Goal: Task Accomplishment & Management: Manage account settings

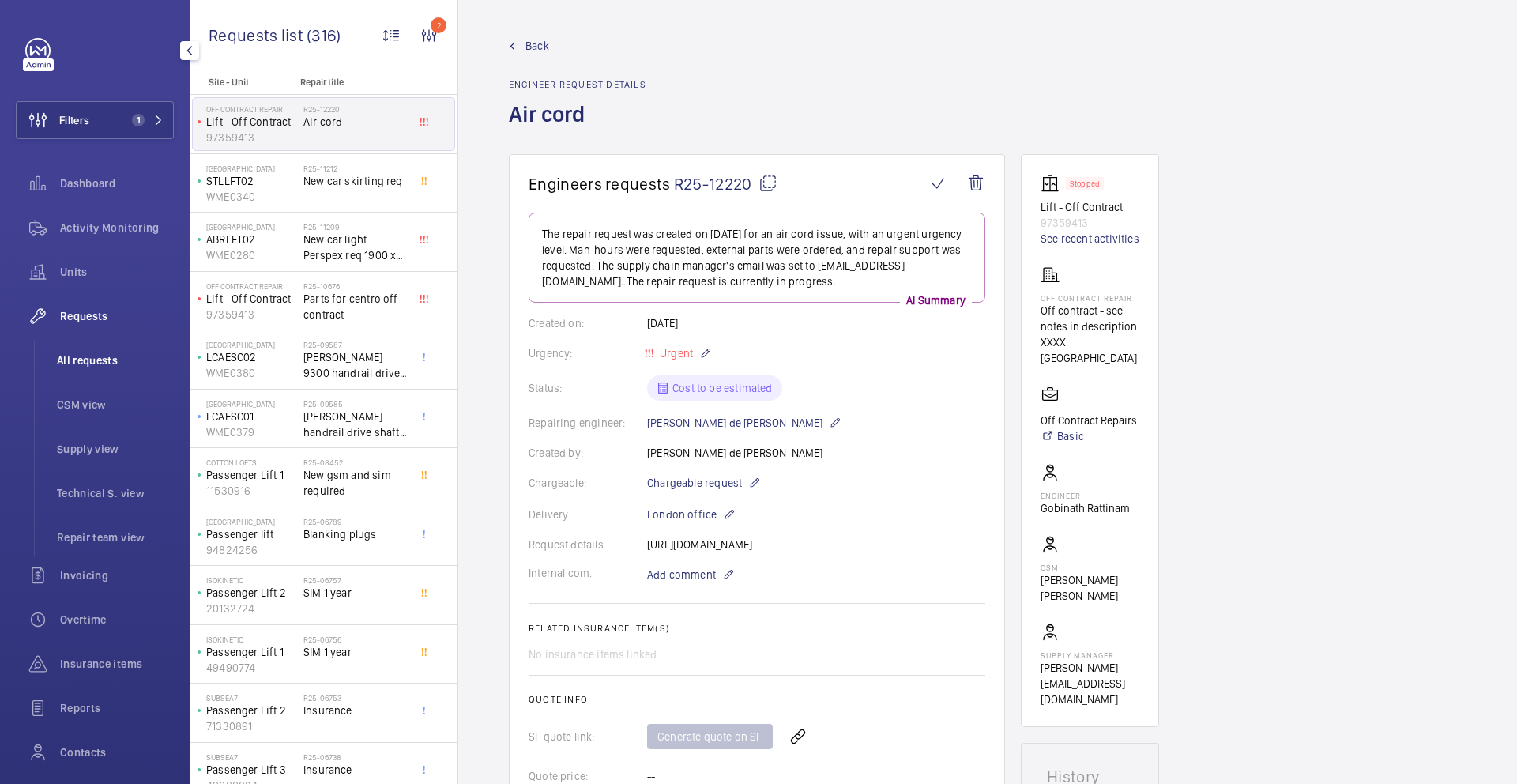
click at [102, 361] on span "All requests" at bounding box center [115, 360] width 117 height 16
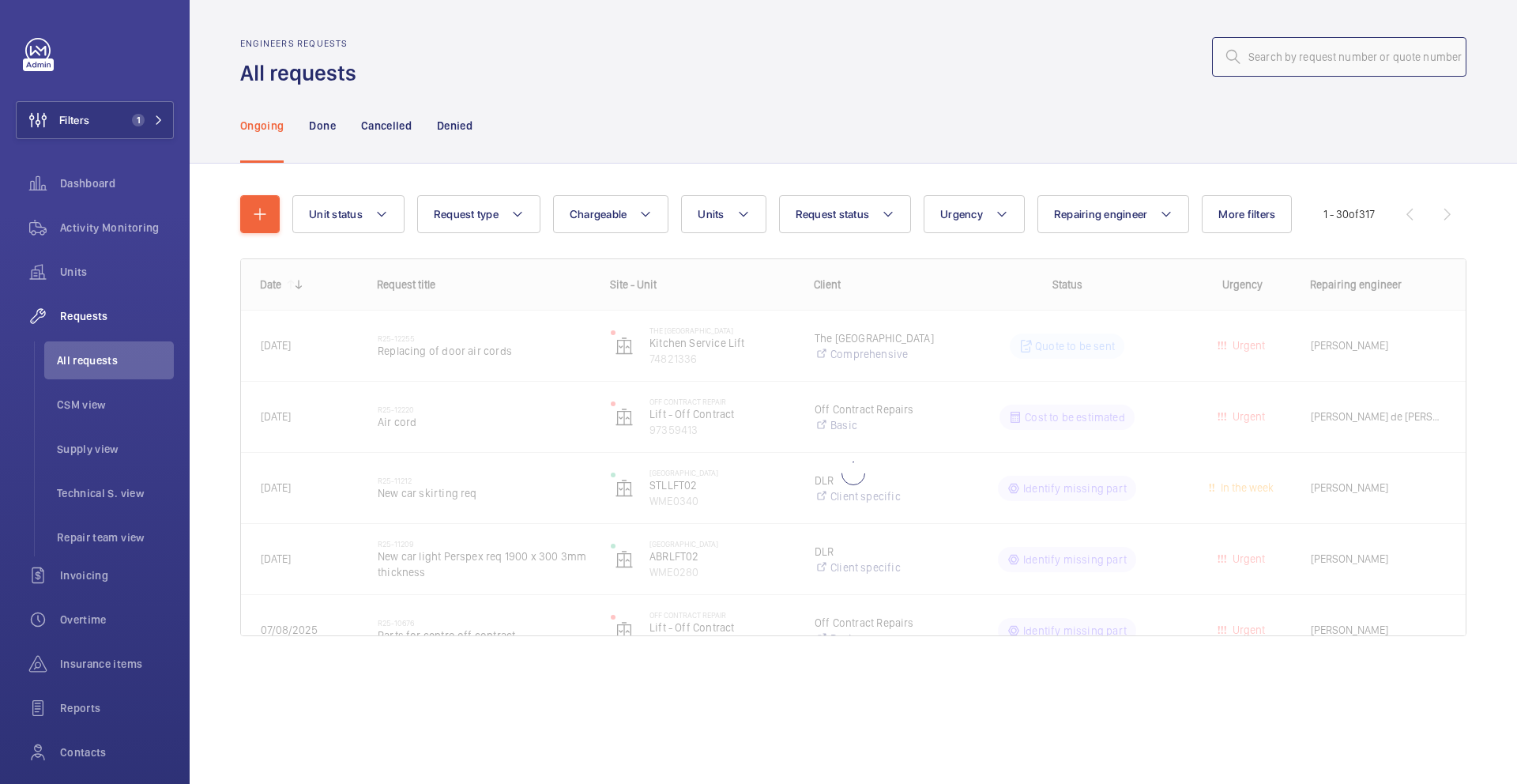
click at [1309, 59] on input "text" at bounding box center [1339, 56] width 254 height 39
type input "R25-12270"
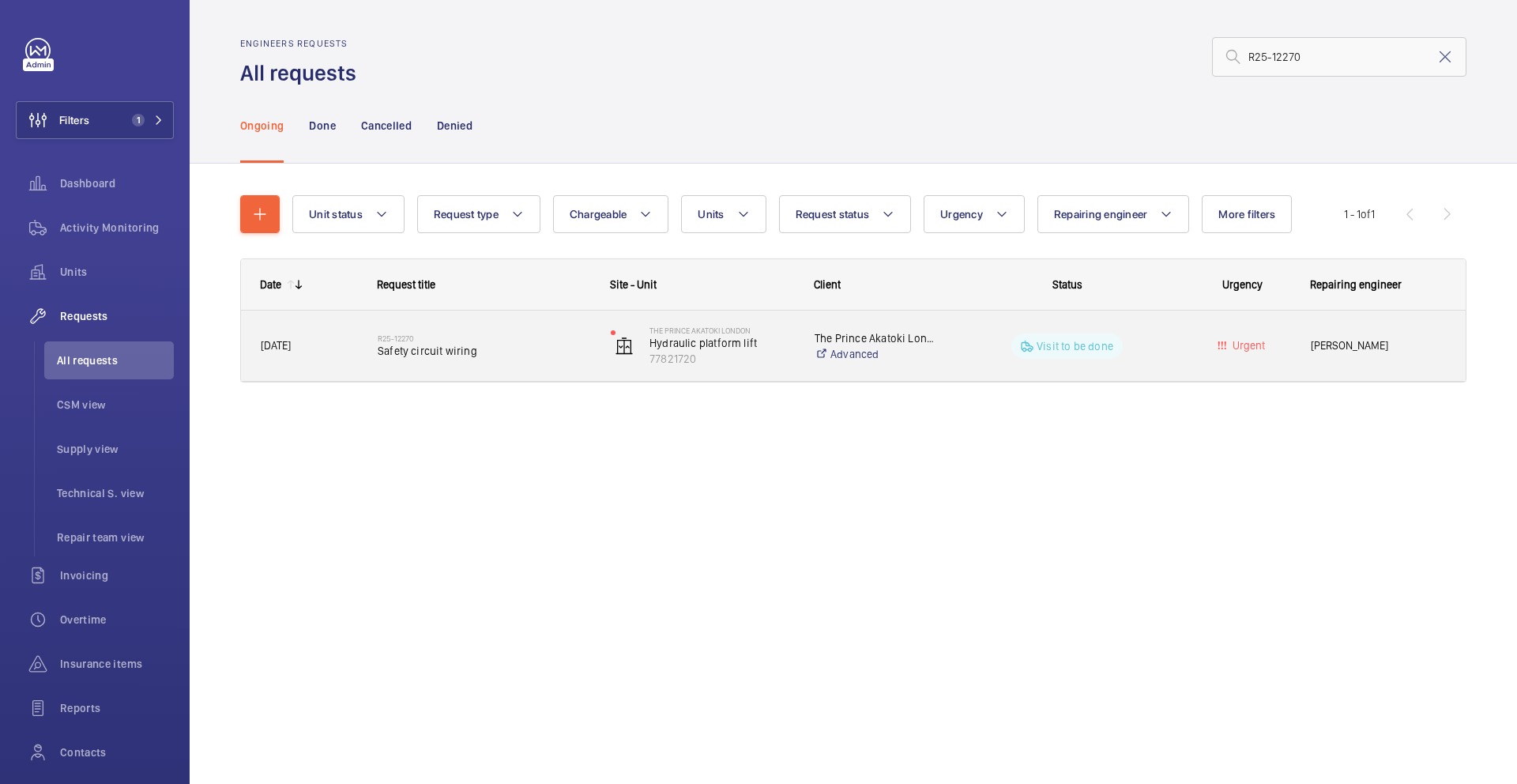
click at [941, 365] on div "Visit to be done" at bounding box center [1057, 345] width 233 height 70
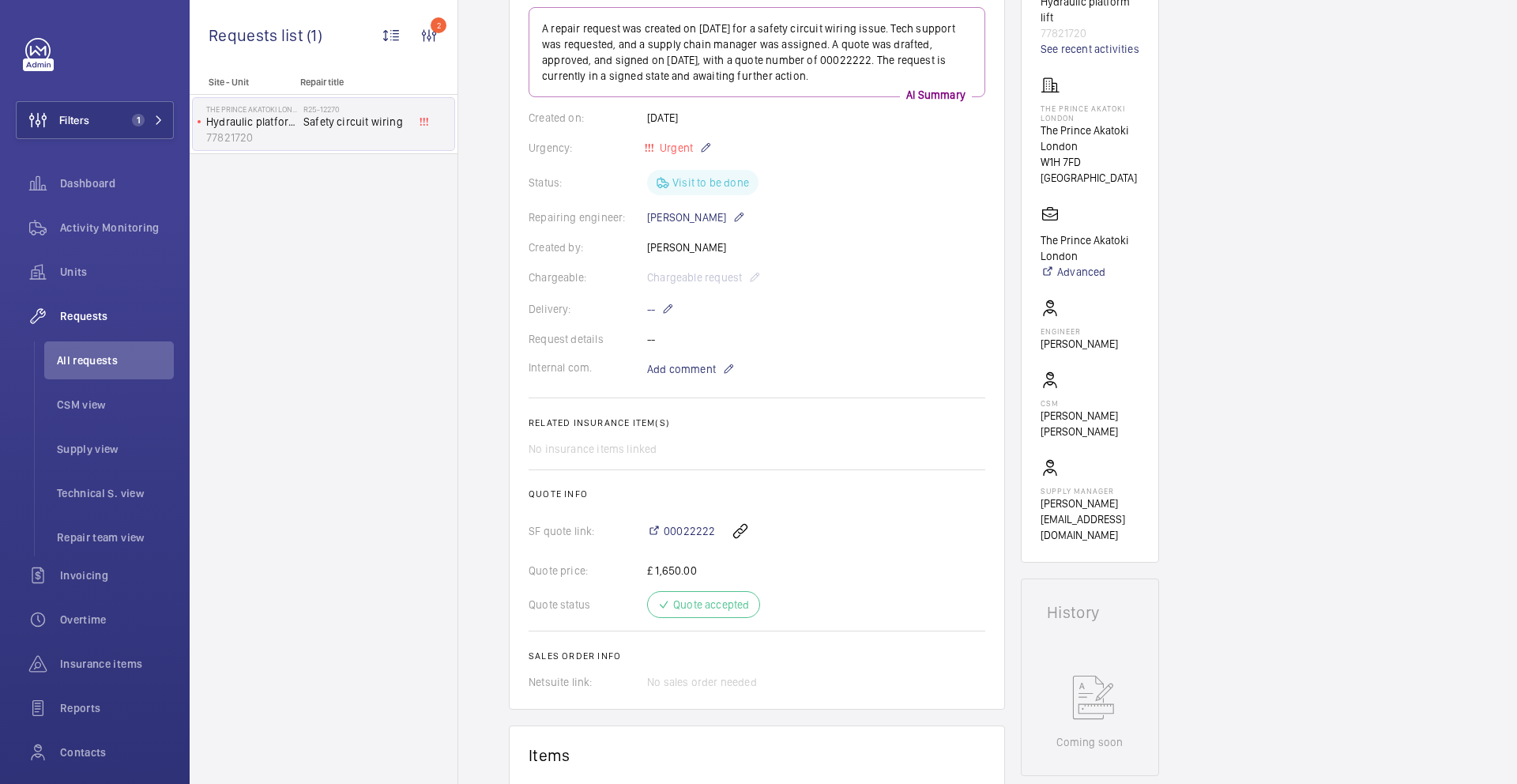
scroll to position [214, 0]
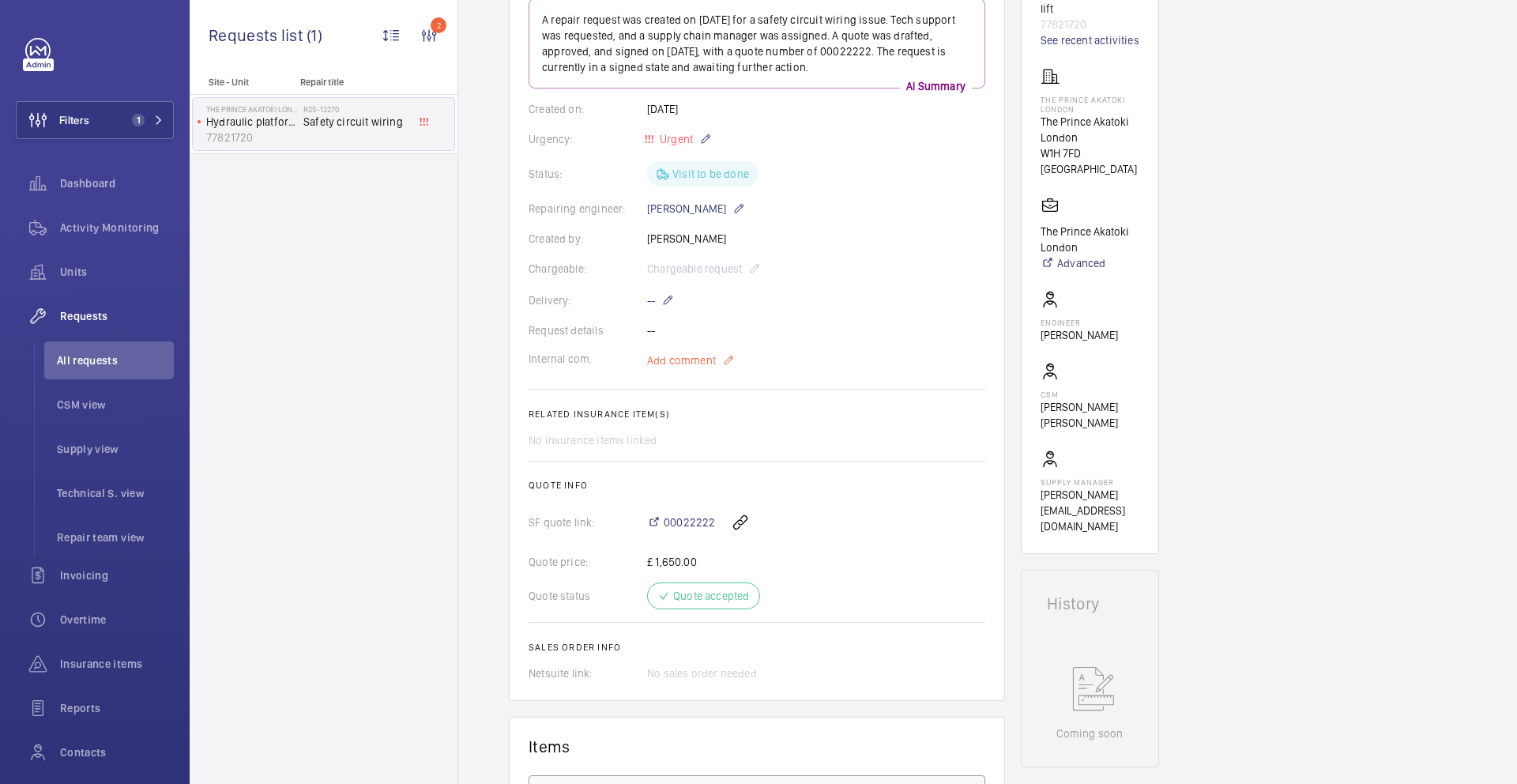
click at [729, 364] on mat-icon at bounding box center [728, 360] width 12 height 19
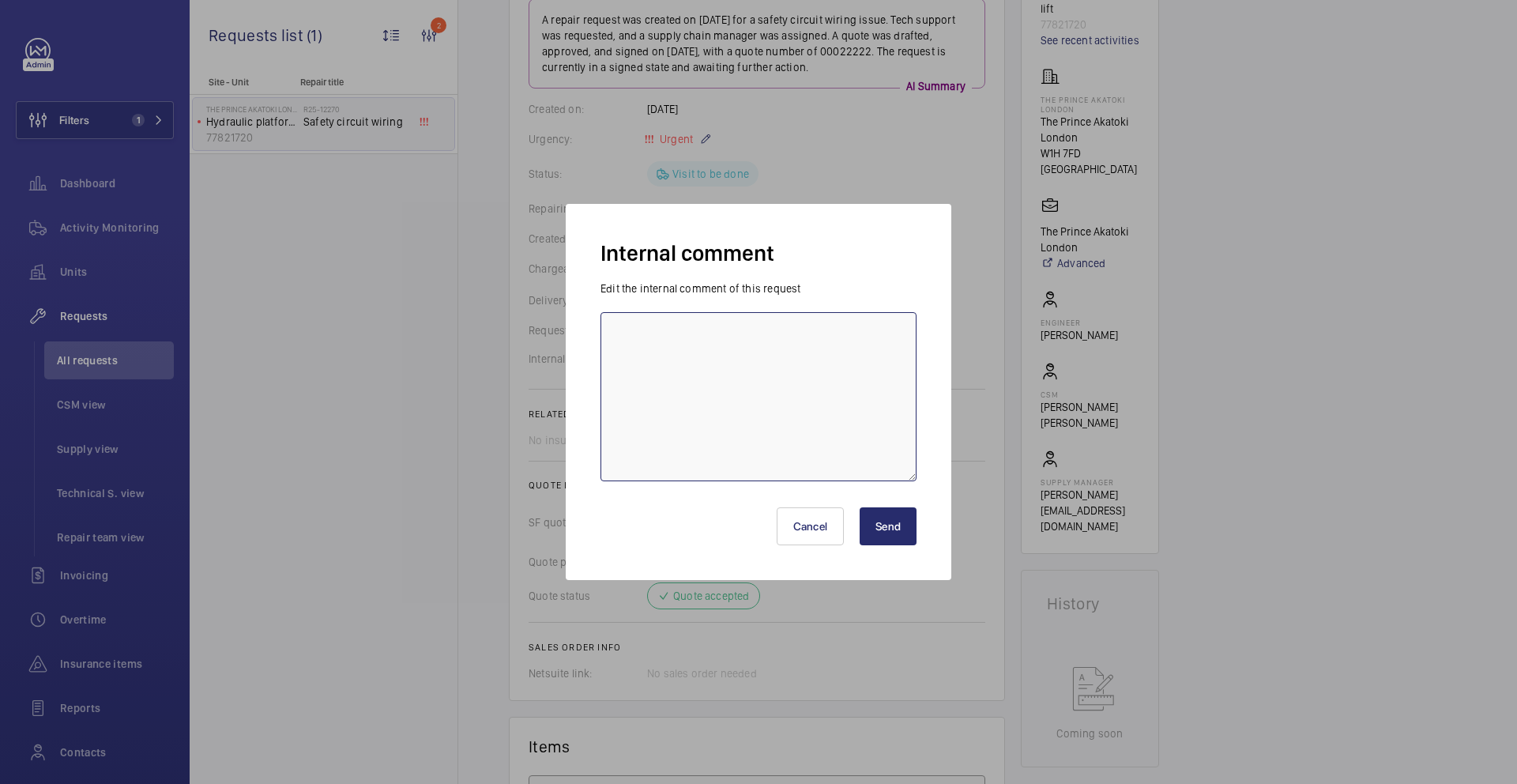
click at [730, 385] on textarea at bounding box center [759, 396] width 317 height 169
type textarea "16/09 [PERSON_NAME] Request [PERSON_NAME] date to attend the site."
click at [879, 530] on button "Send" at bounding box center [887, 525] width 57 height 38
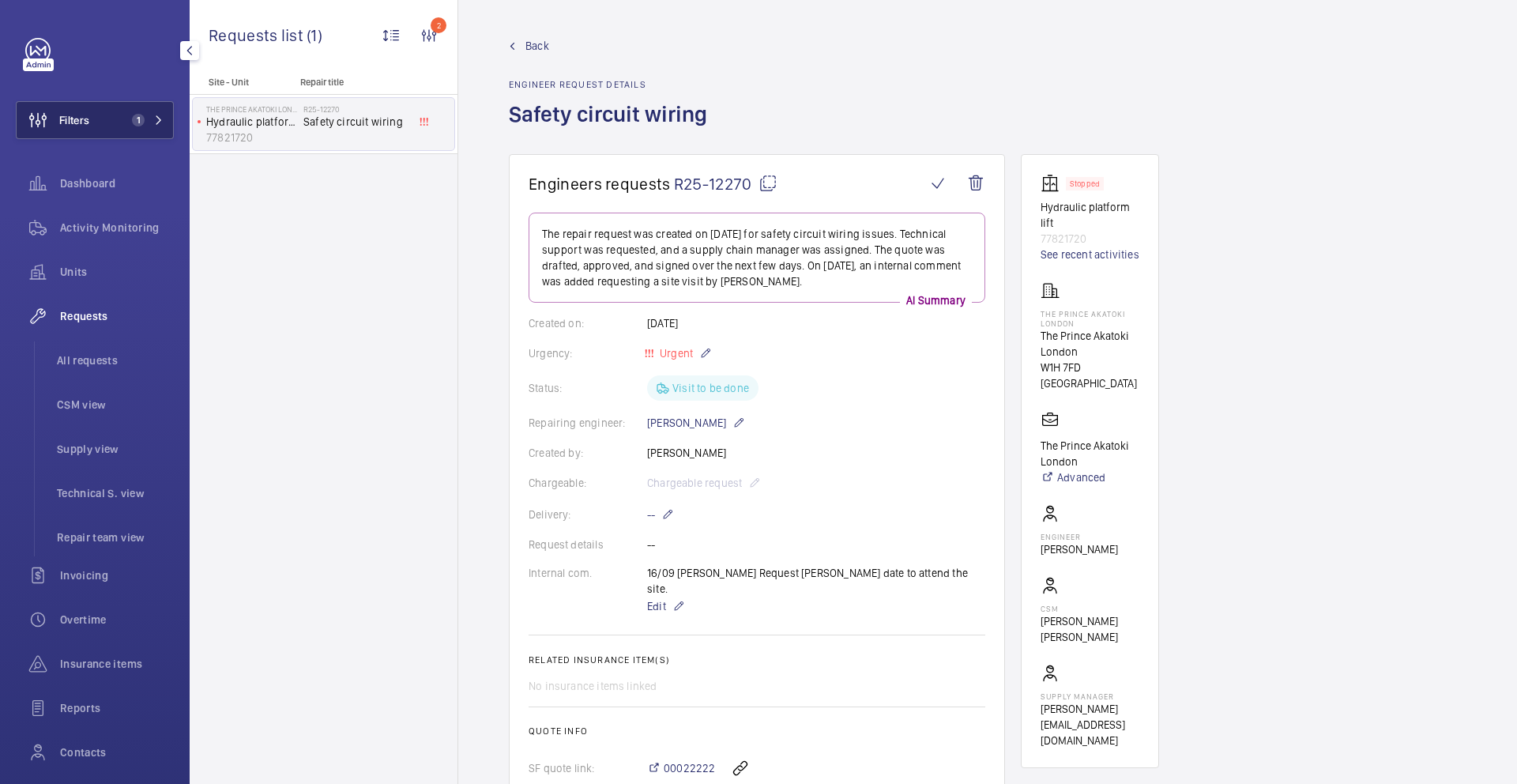
click at [101, 128] on button "Filters 1" at bounding box center [94, 120] width 158 height 38
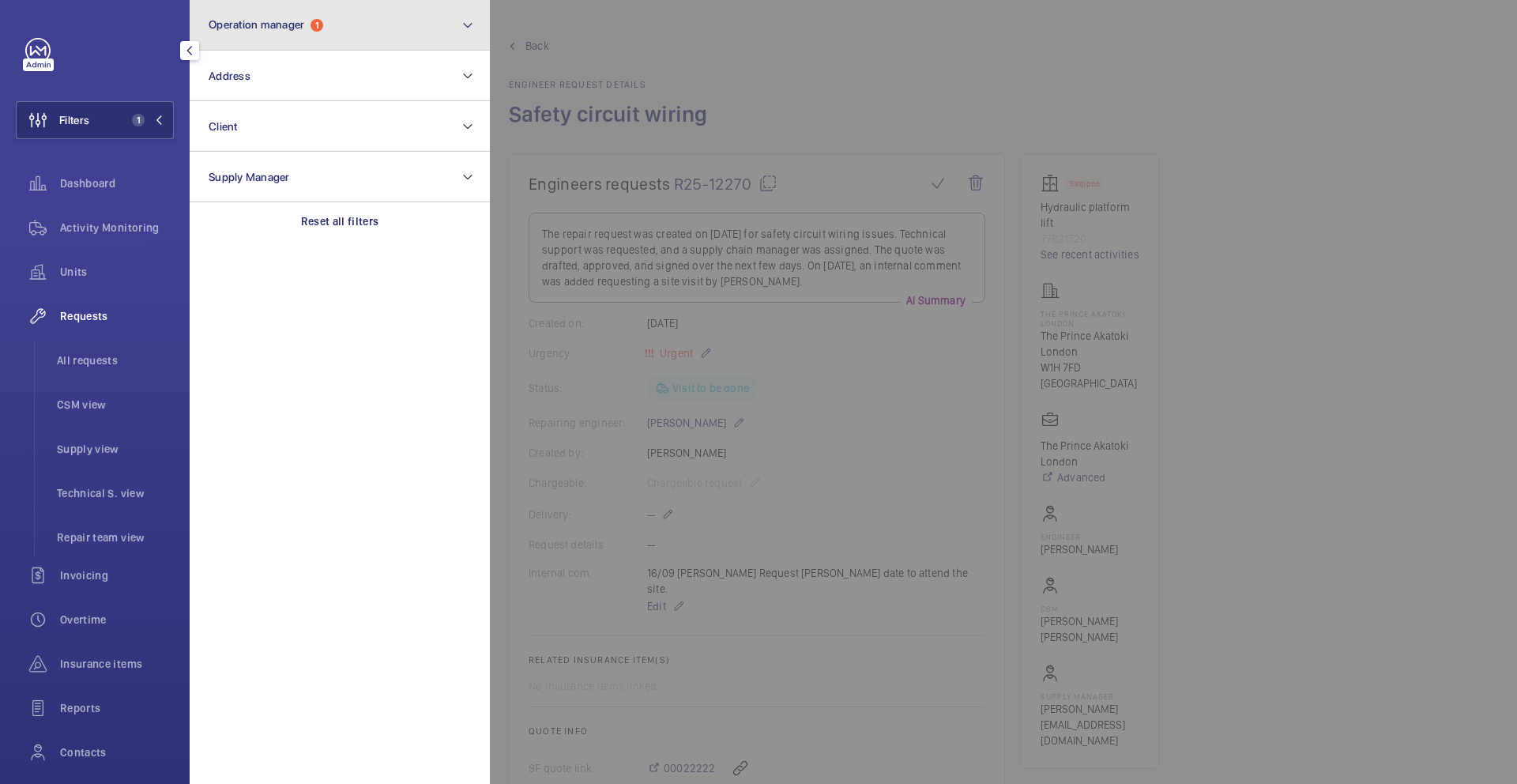
click at [396, 34] on button "Operation manager 1" at bounding box center [339, 25] width 300 height 51
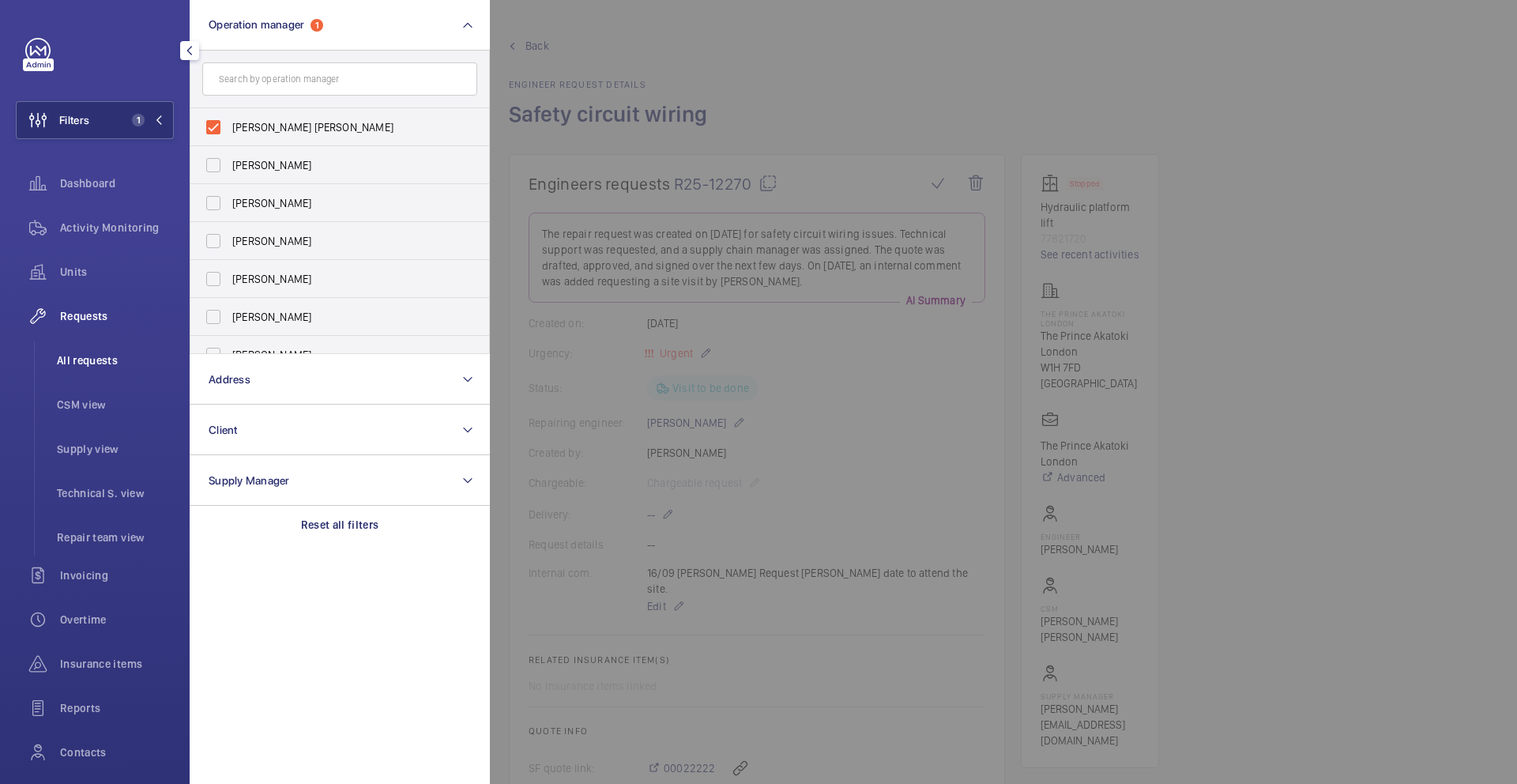
click at [79, 363] on span "All requests" at bounding box center [115, 360] width 117 height 16
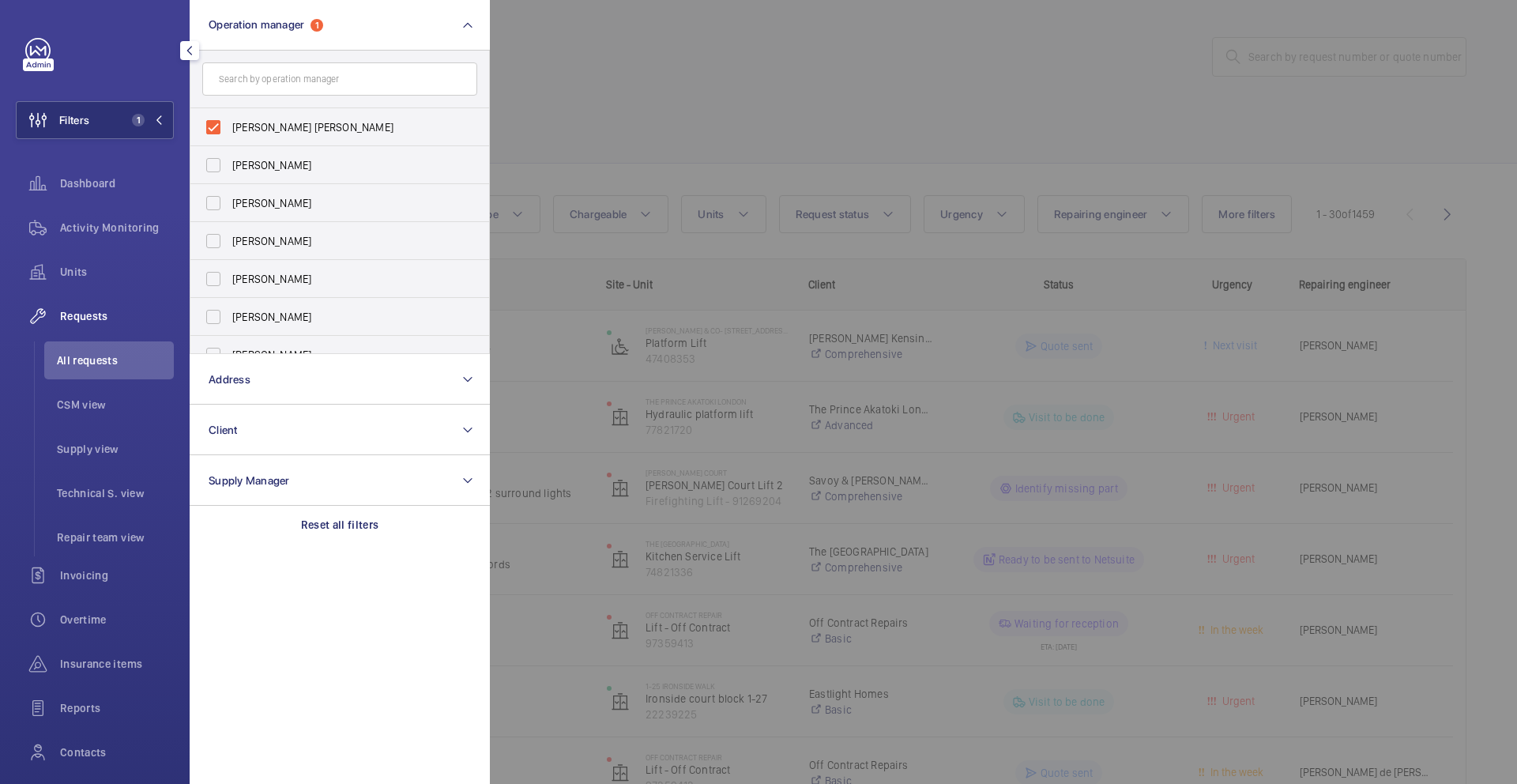
click at [685, 103] on div at bounding box center [1248, 392] width 1517 height 784
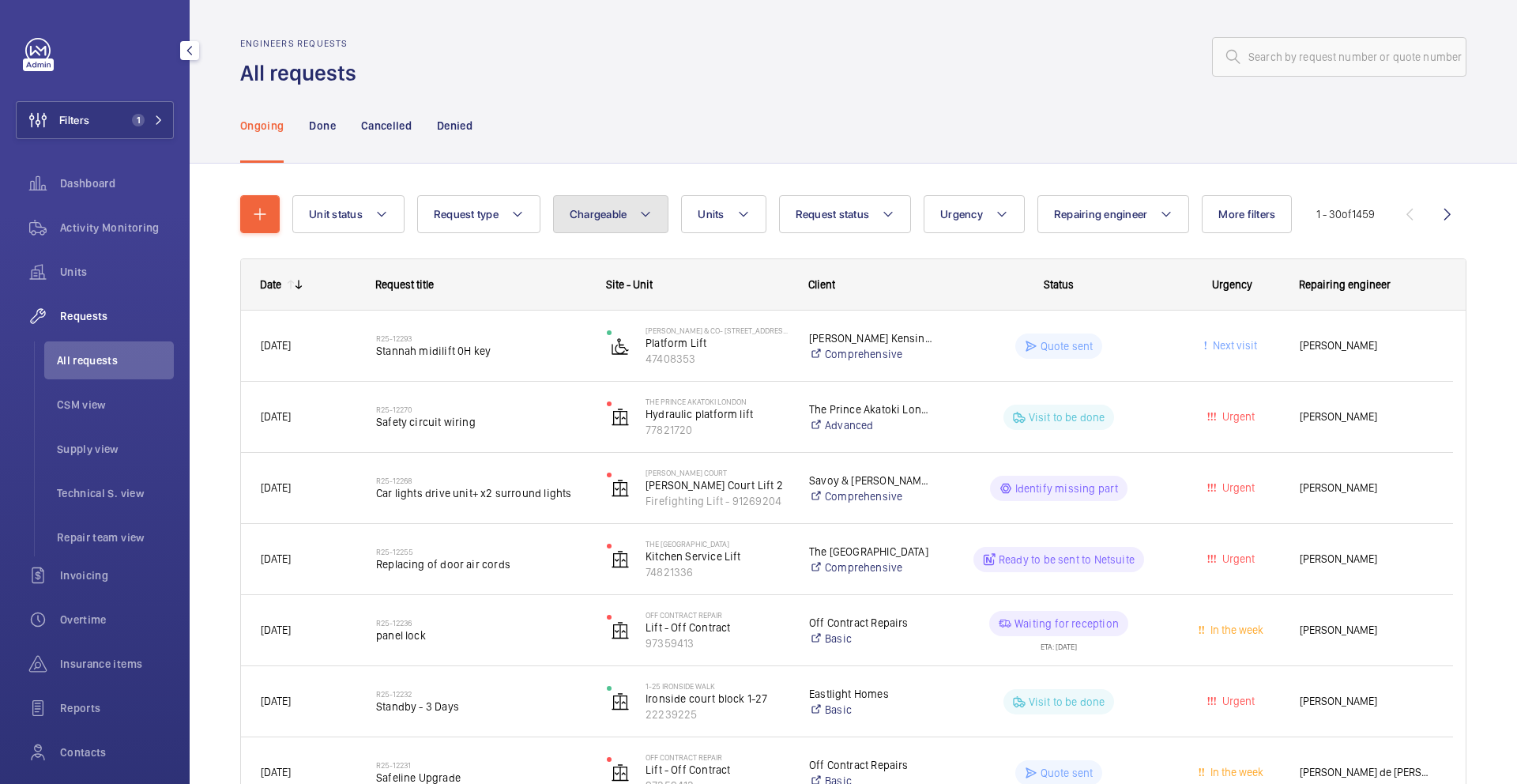
click at [653, 232] on button "Chargeable" at bounding box center [611, 213] width 116 height 38
click at [645, 263] on mat-radio-button "Chargeable" at bounding box center [703, 262] width 284 height 31
radio input "true"
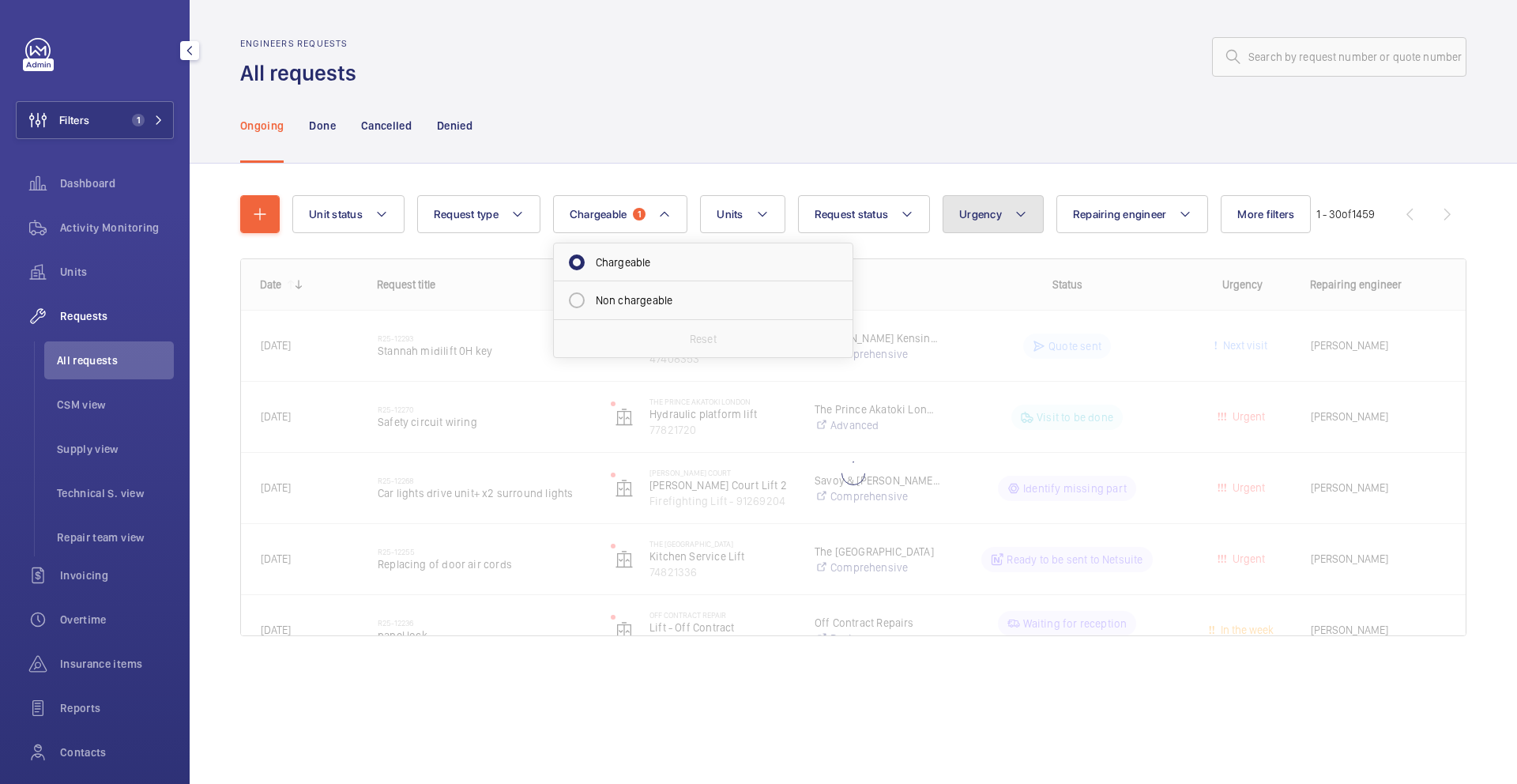
click at [1003, 207] on button "Urgency" at bounding box center [993, 213] width 101 height 38
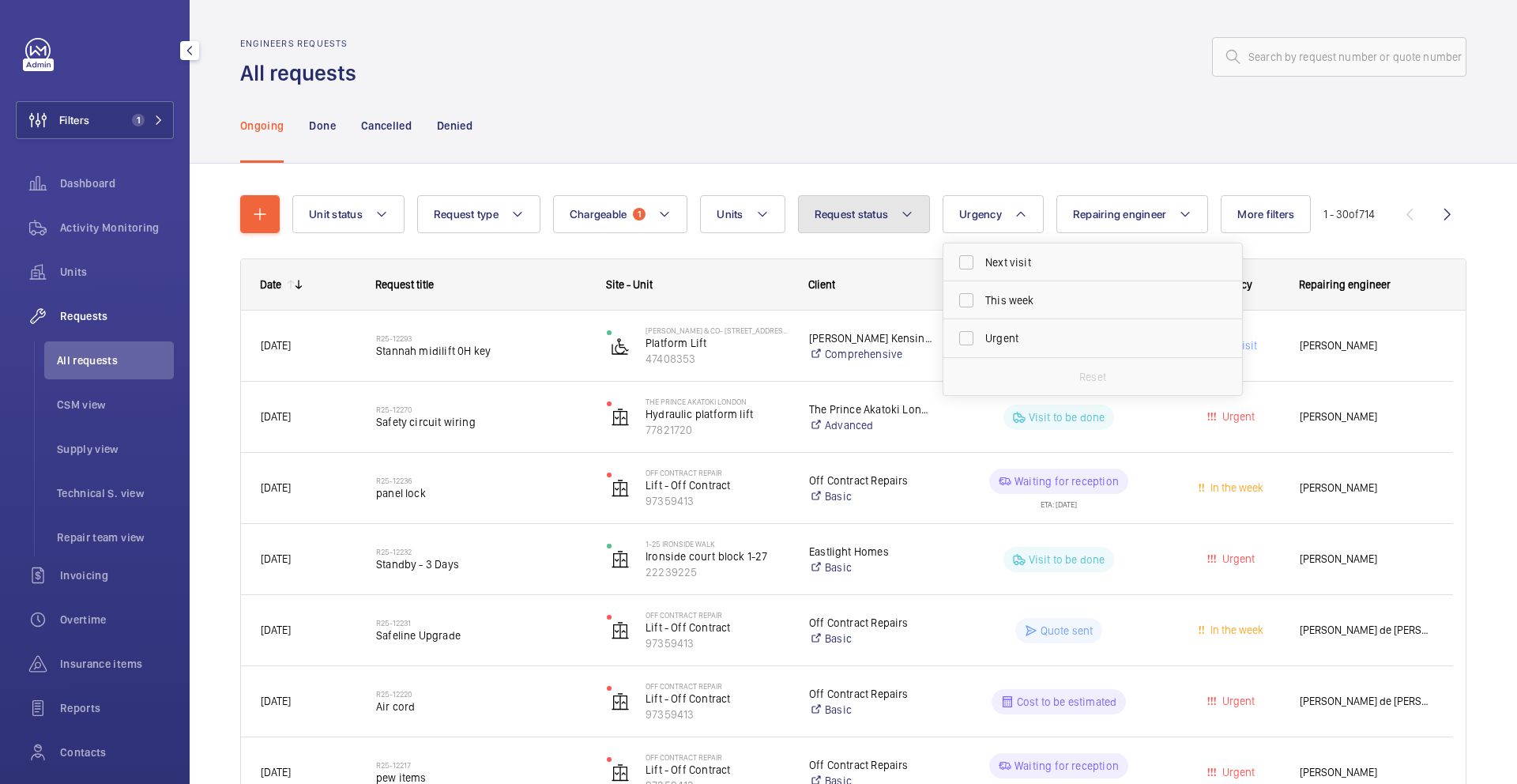
click at [897, 213] on button "Request status" at bounding box center [865, 213] width 133 height 38
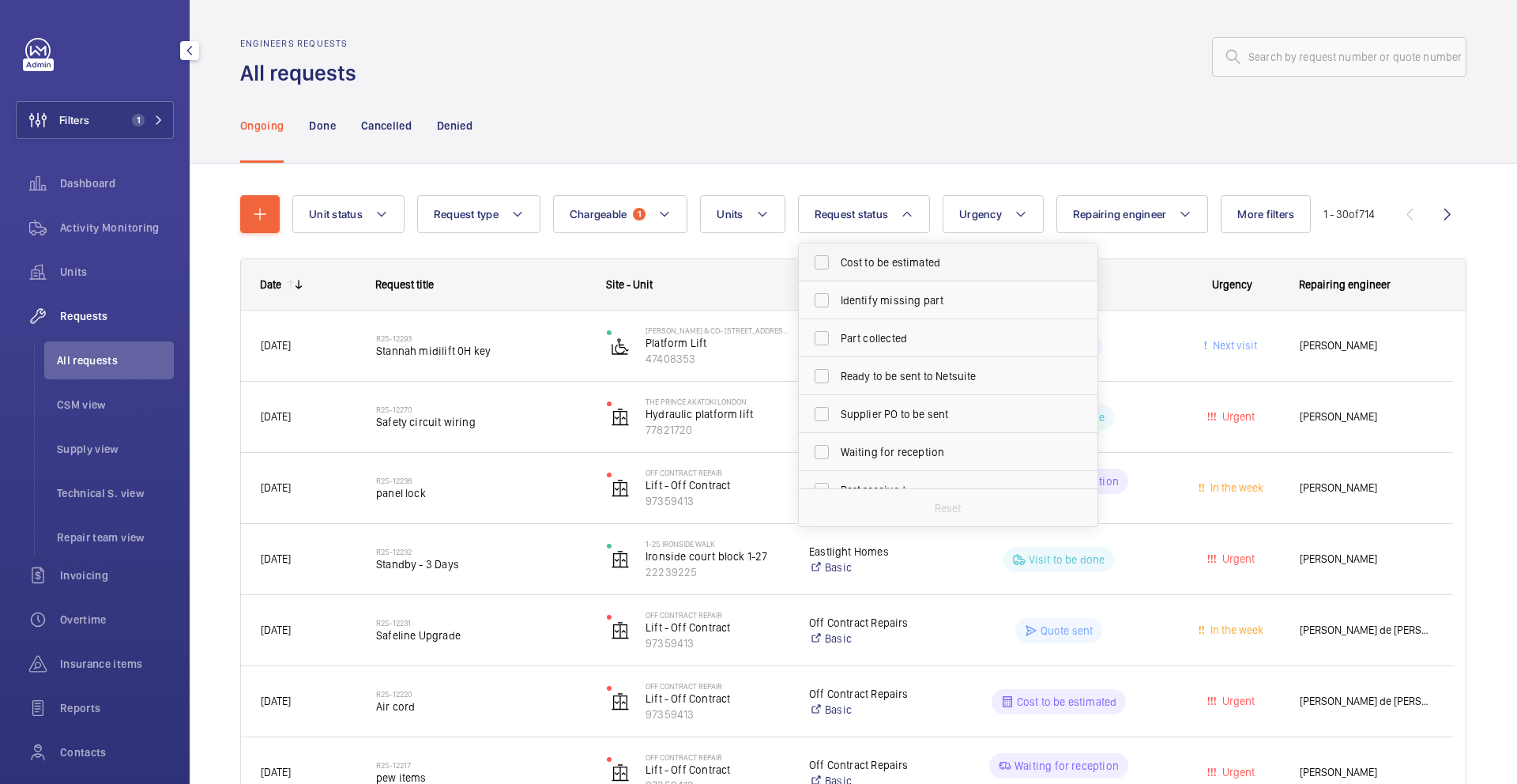
click at [890, 272] on label "Cost to be estimated" at bounding box center [936, 261] width 275 height 38
click at [838, 272] on input "Cost to be estimated" at bounding box center [822, 262] width 31 height 31
checkbox input "true"
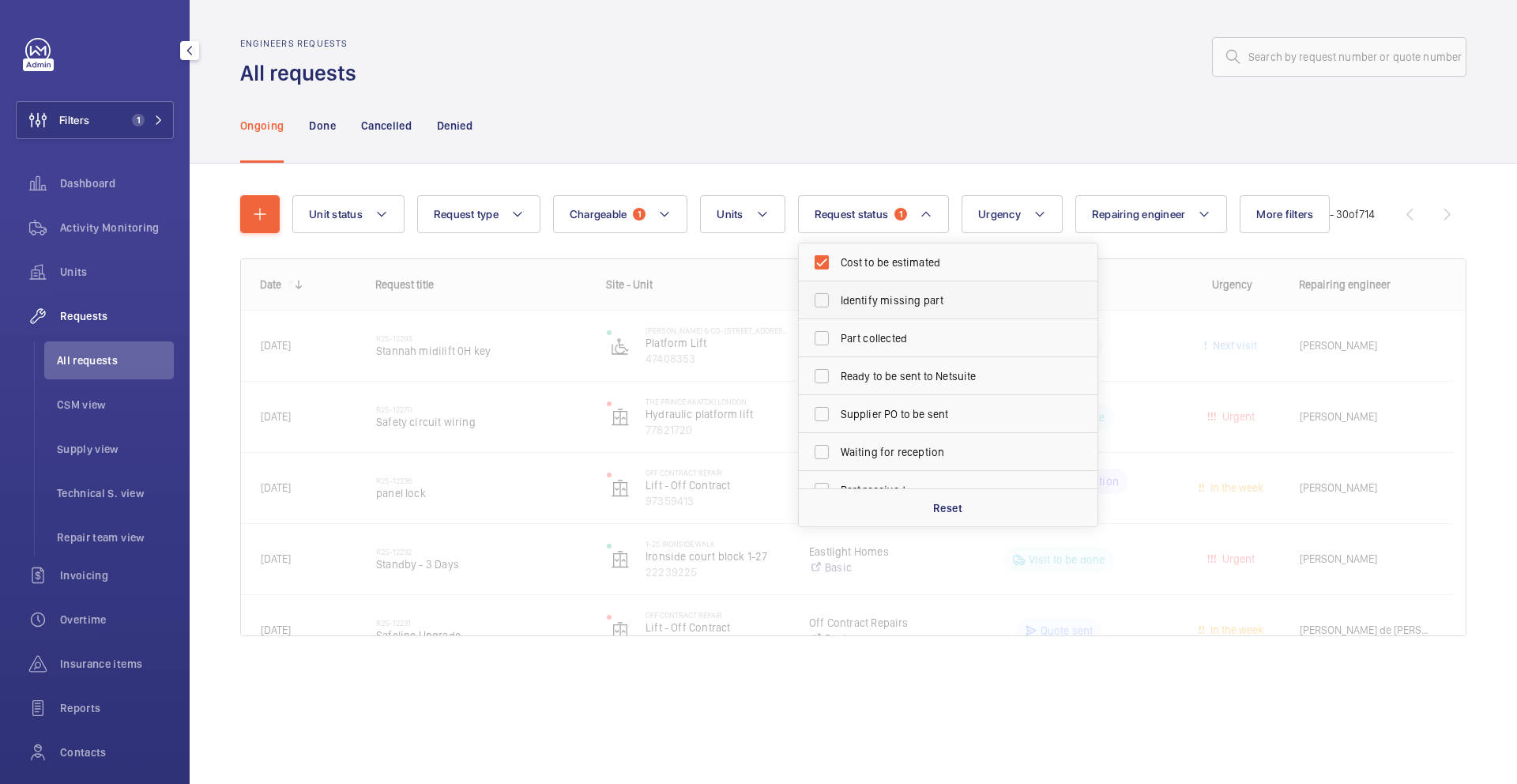
click at [886, 305] on span "Identify missing part" at bounding box center [950, 300] width 218 height 16
click at [838, 305] on input "Identify missing part" at bounding box center [822, 300] width 31 height 31
checkbox input "true"
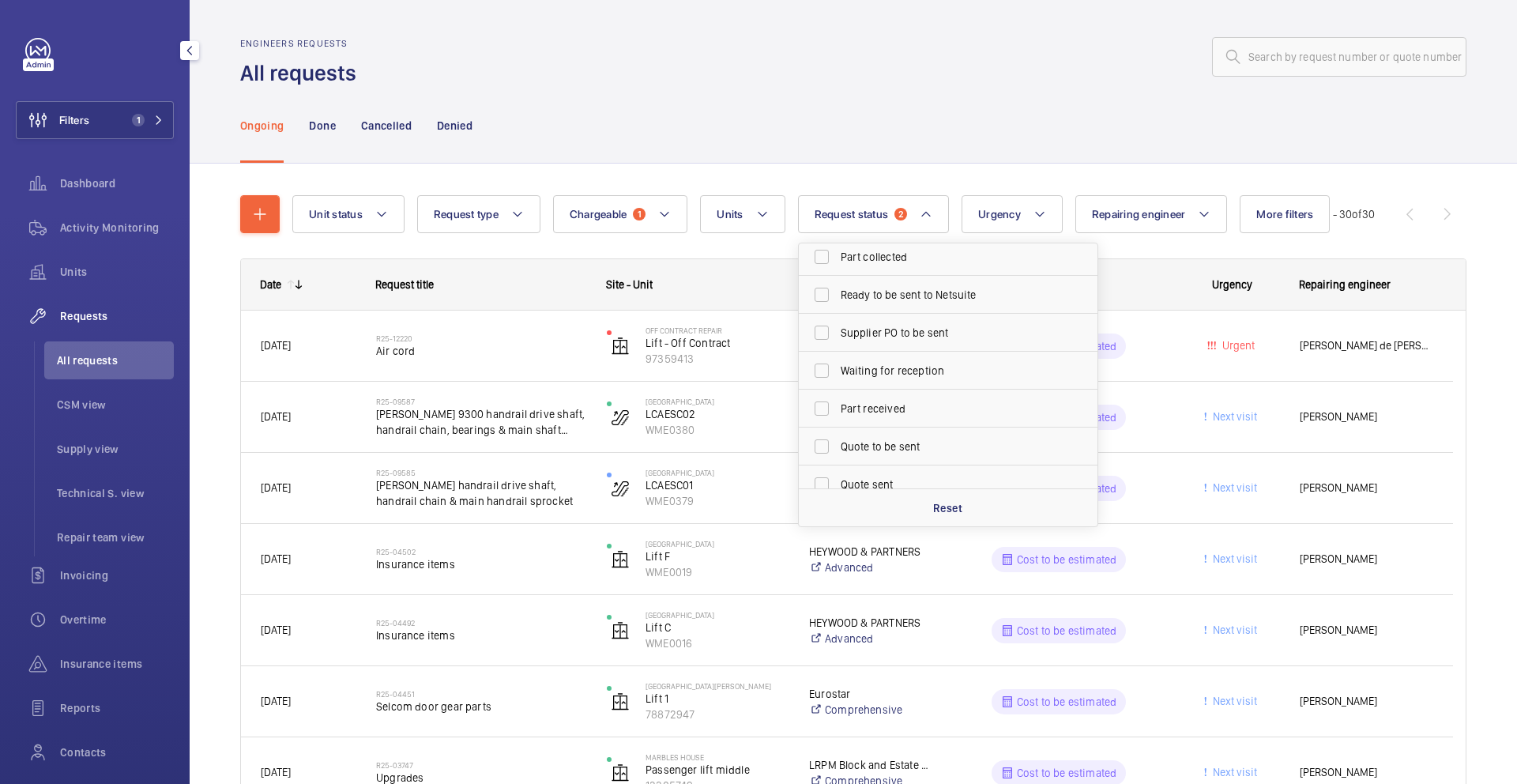
scroll to position [90, 0]
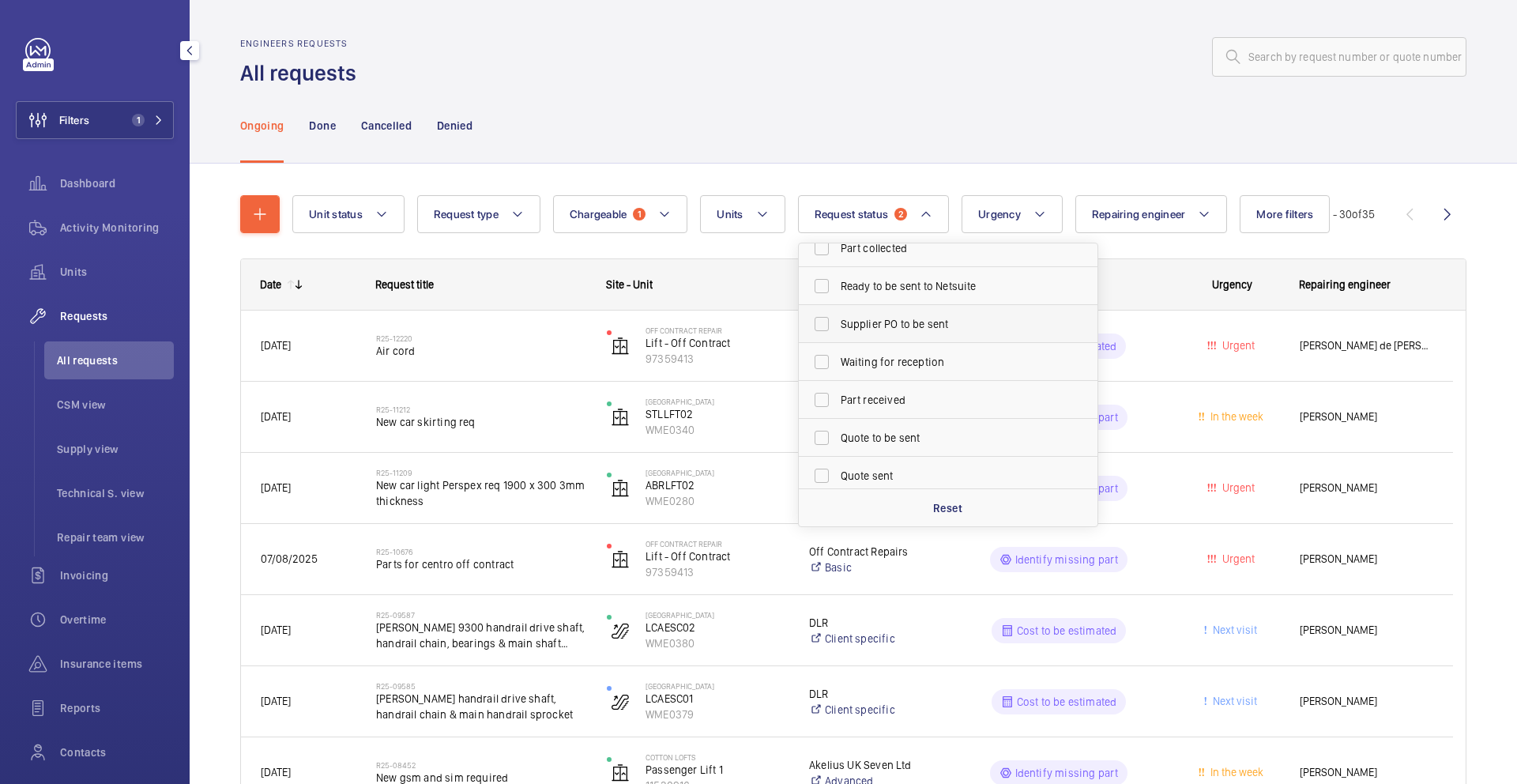
click at [879, 325] on span "Supplier PO to be sent" at bounding box center [950, 324] width 218 height 16
click at [838, 325] on input "Supplier PO to be sent" at bounding box center [822, 323] width 31 height 31
checkbox input "true"
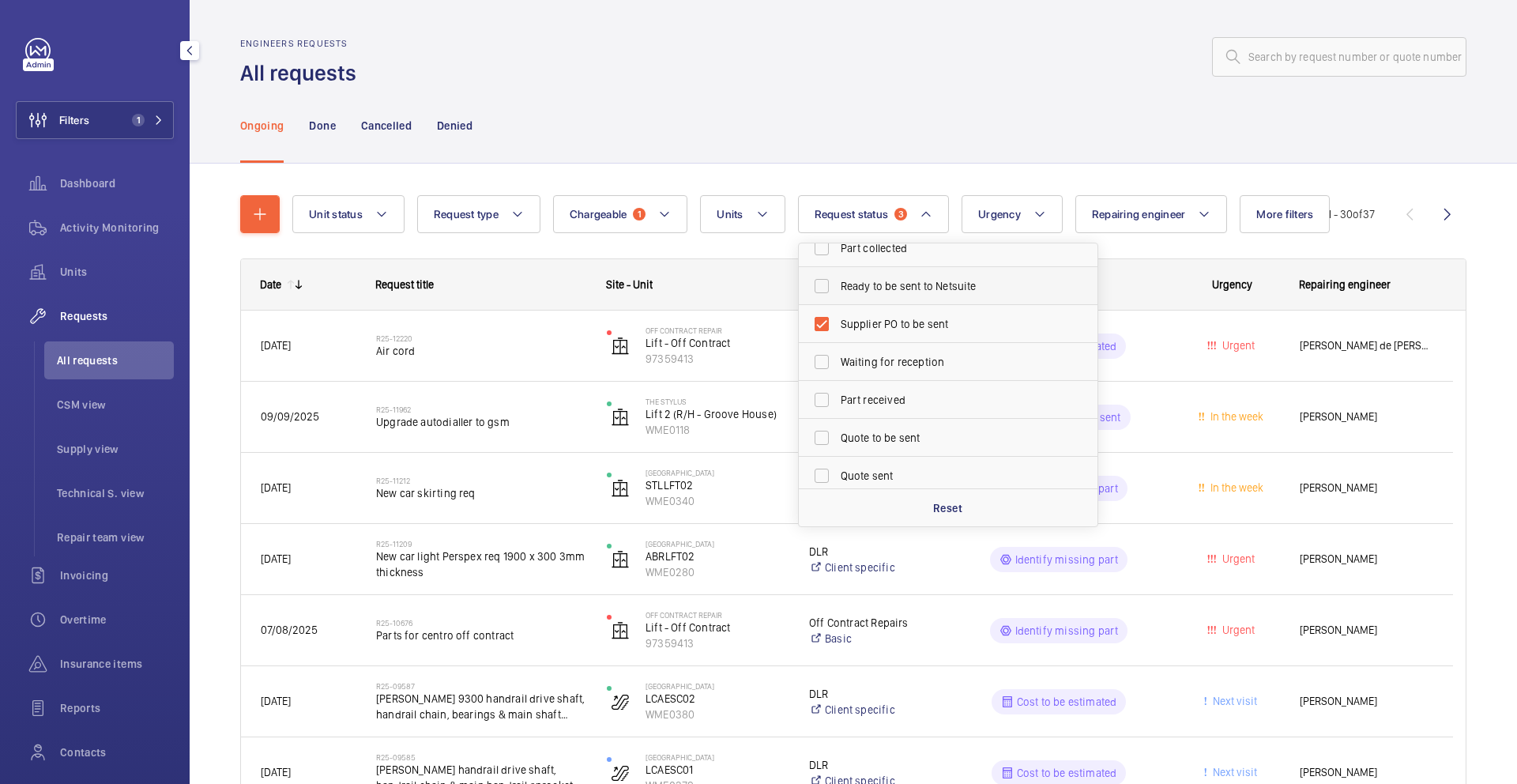
click at [908, 286] on span "Ready to be sent to Netsuite" at bounding box center [950, 286] width 218 height 16
click at [838, 286] on input "Ready to be sent to Netsuite" at bounding box center [822, 286] width 31 height 31
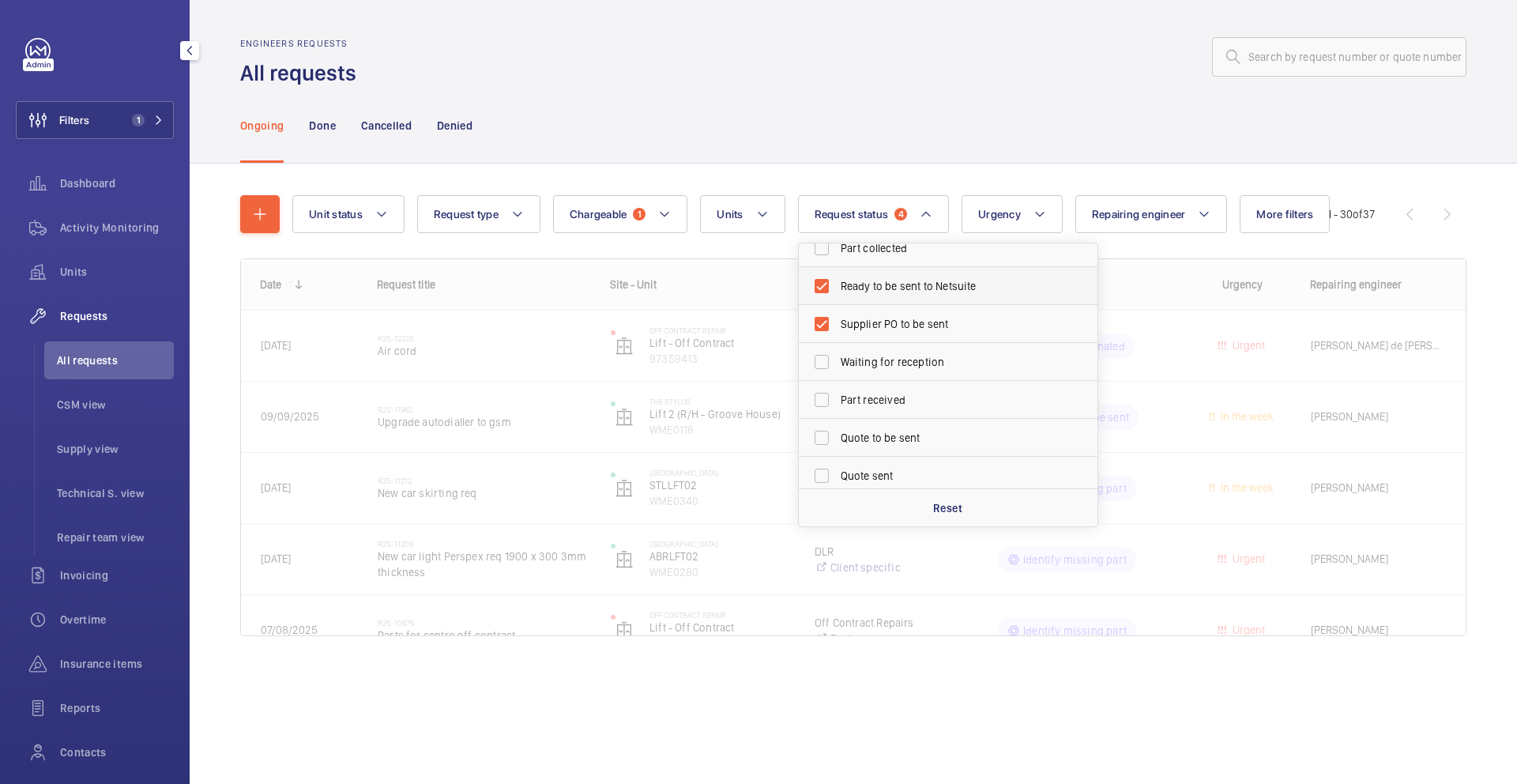
click at [903, 288] on span "Ready to be sent to Netsuite" at bounding box center [950, 286] width 218 height 16
click at [838, 288] on input "Ready to be sent to Netsuite" at bounding box center [822, 286] width 31 height 31
checkbox input "false"
click at [883, 344] on label "Waiting for reception" at bounding box center [936, 361] width 275 height 38
click at [838, 346] on input "Waiting for reception" at bounding box center [822, 362] width 31 height 31
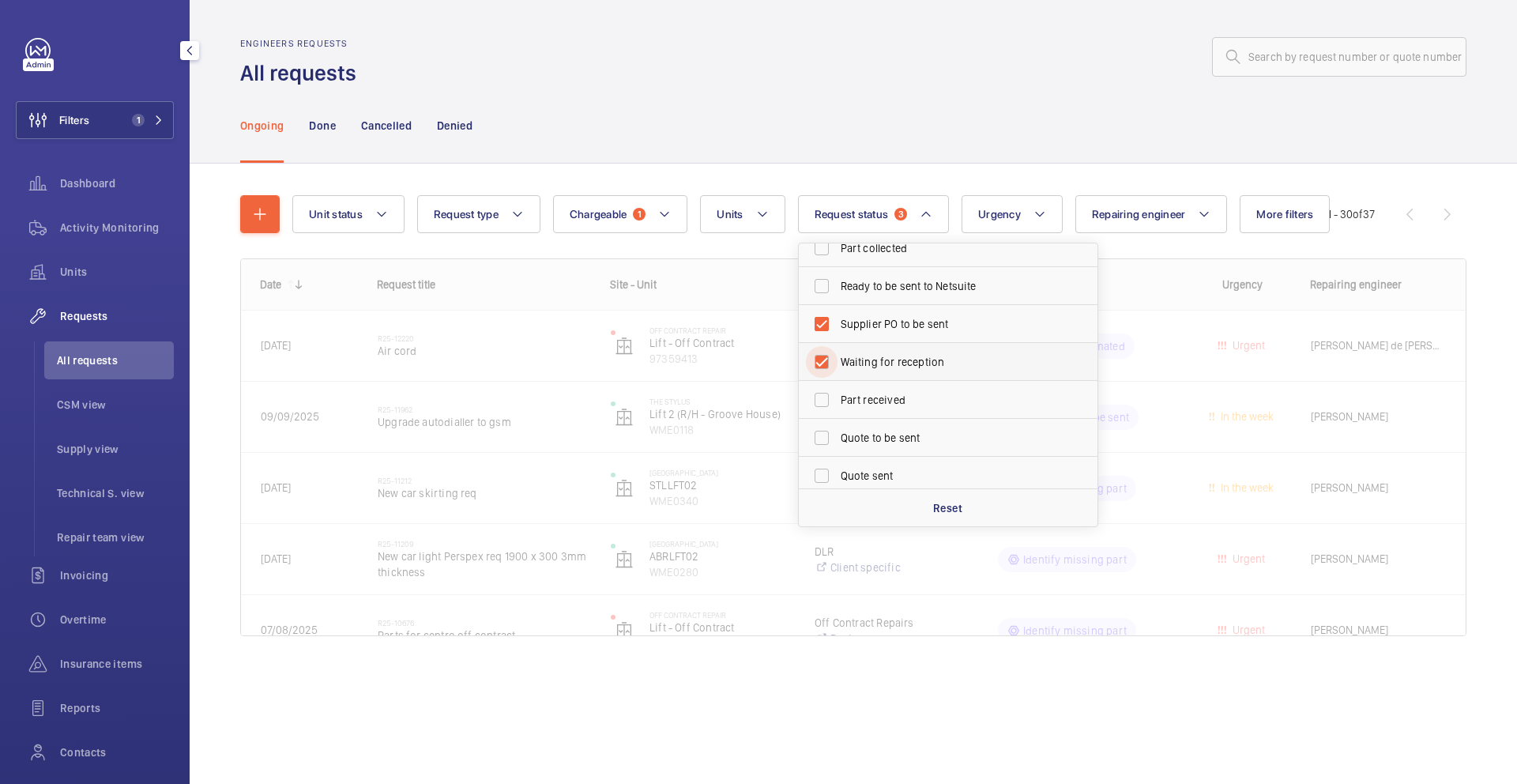
checkbox input "true"
click at [883, 334] on label "Supplier PO to be sent" at bounding box center [936, 323] width 275 height 38
click at [838, 334] on input "Supplier PO to be sent" at bounding box center [822, 323] width 31 height 31
checkbox input "false"
click at [880, 370] on label "Waiting for reception" at bounding box center [936, 361] width 275 height 38
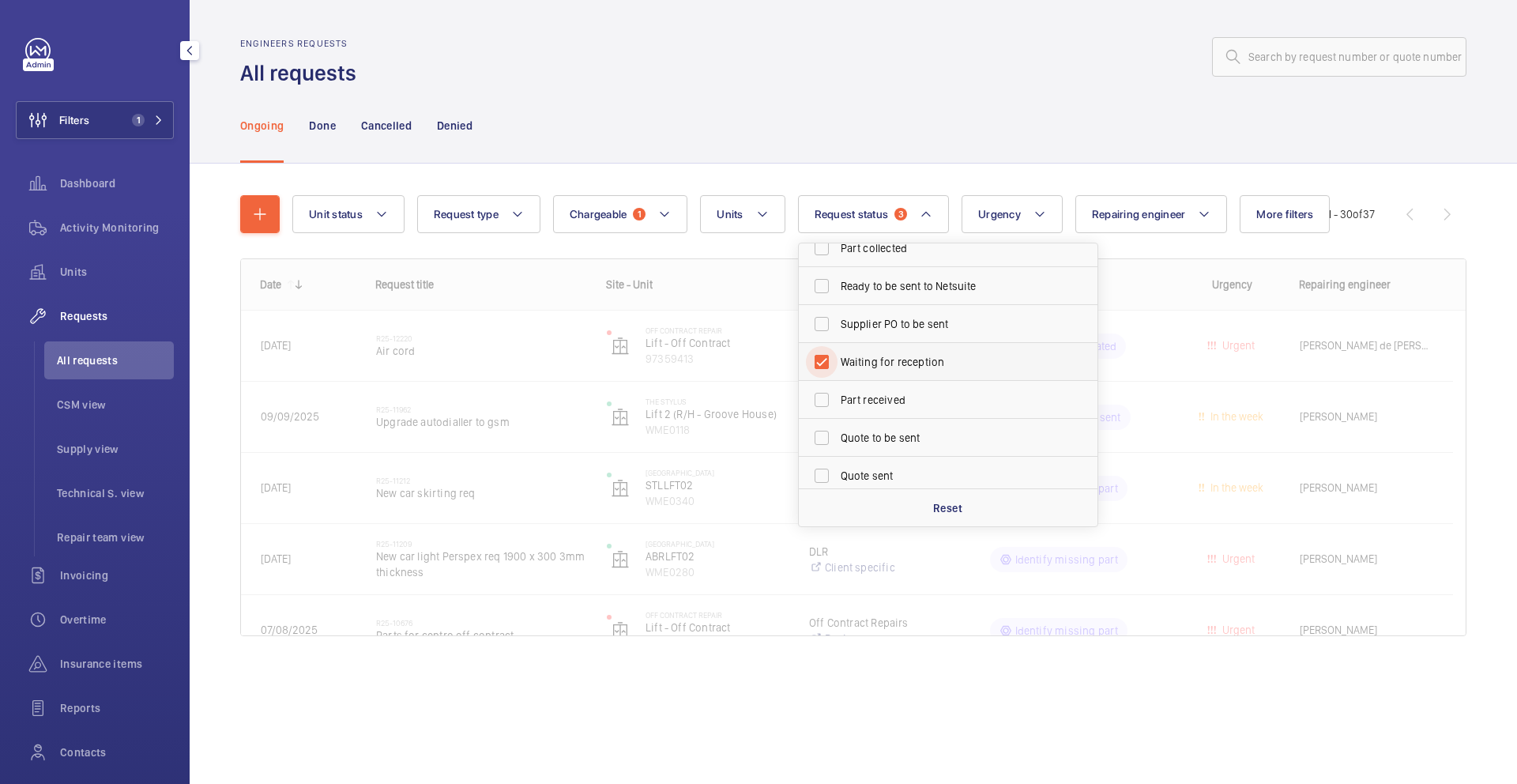
click at [838, 370] on input "Waiting for reception" at bounding box center [822, 362] width 31 height 31
checkbox input "false"
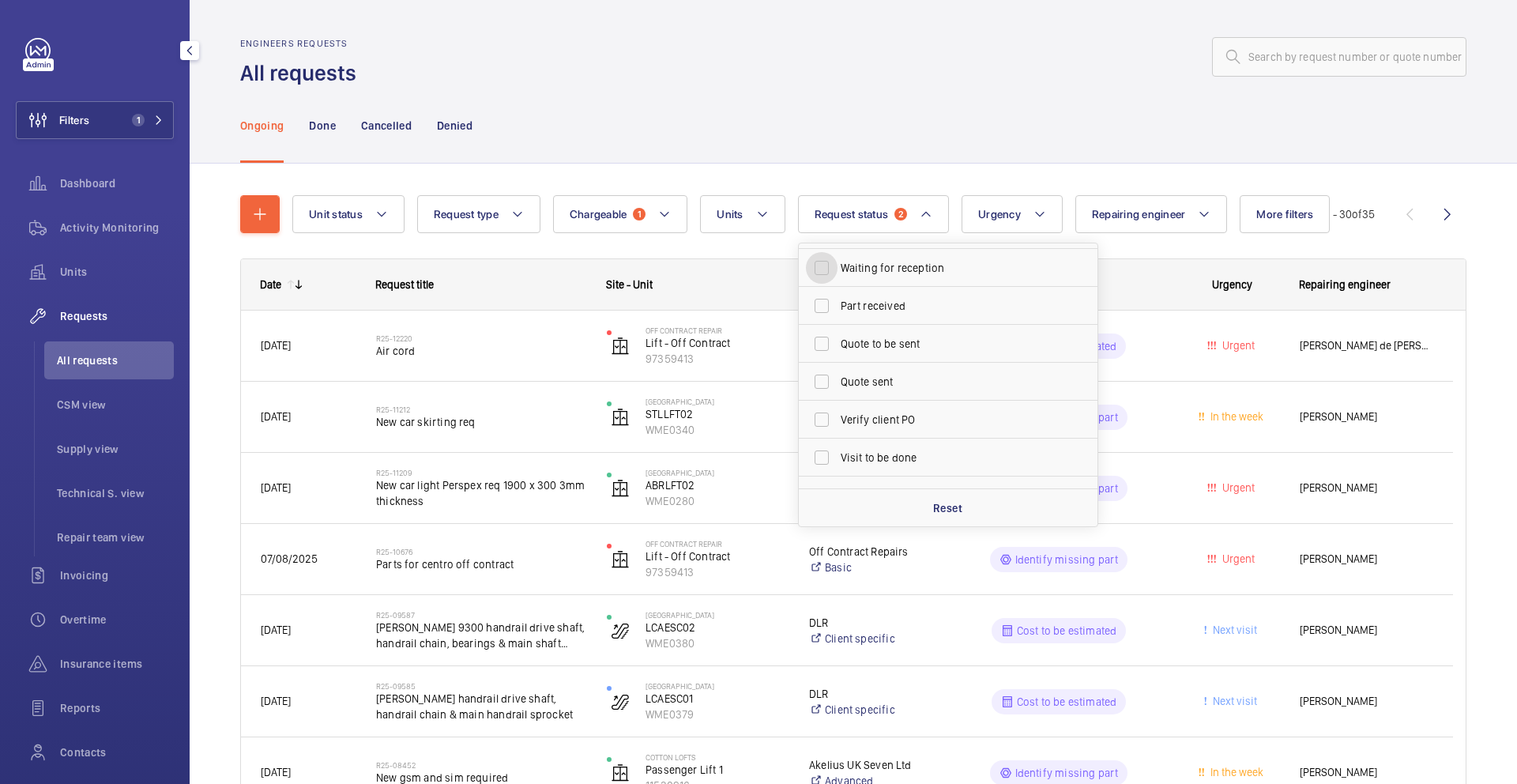
scroll to position [210, 0]
click at [890, 318] on span "Quote to be sent" at bounding box center [950, 317] width 218 height 16
click at [838, 318] on input "Quote to be sent" at bounding box center [822, 317] width 31 height 31
checkbox input "true"
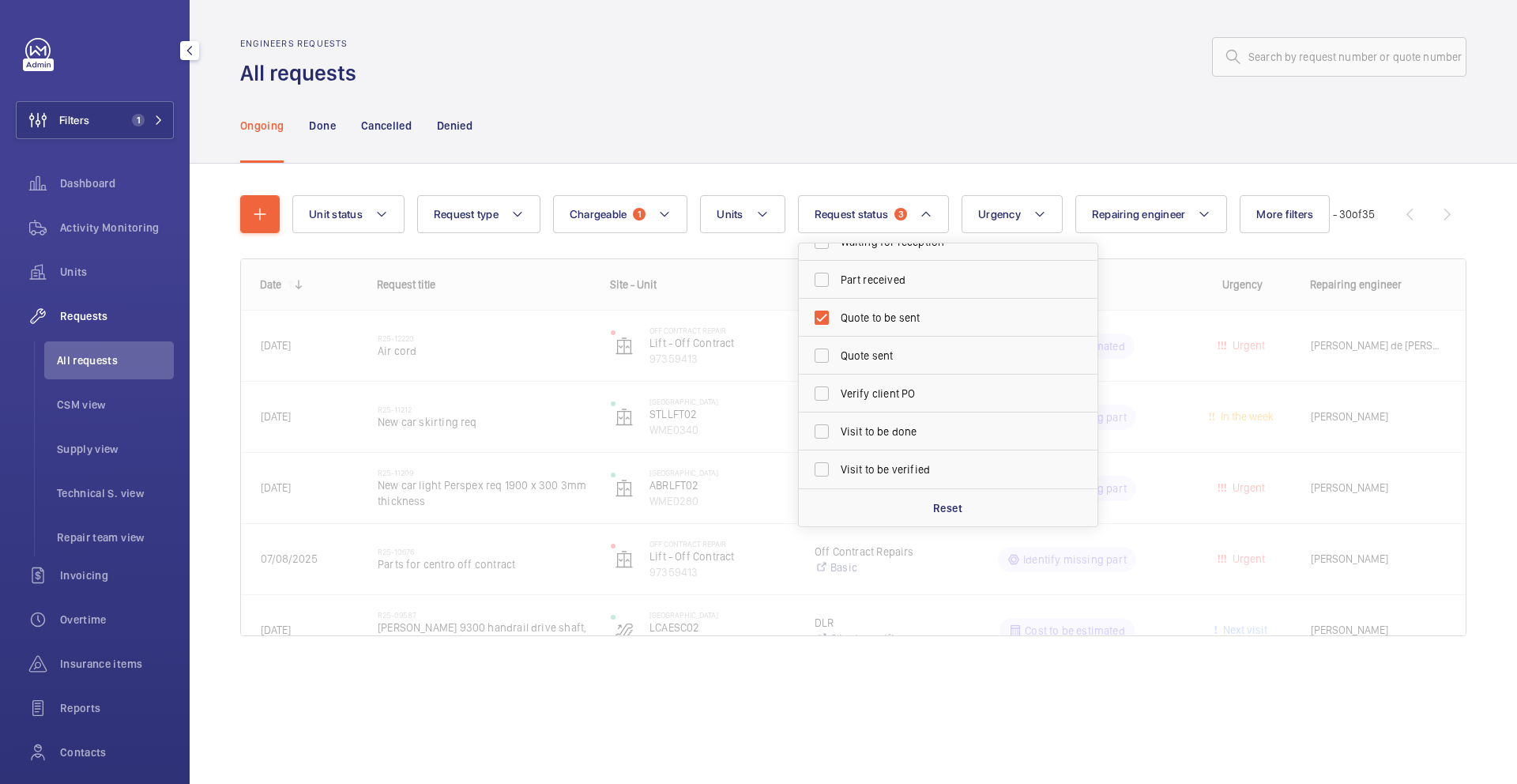
click at [933, 21] on wm-front-admin-header "Engineers requests All requests" at bounding box center [853, 44] width 1327 height 87
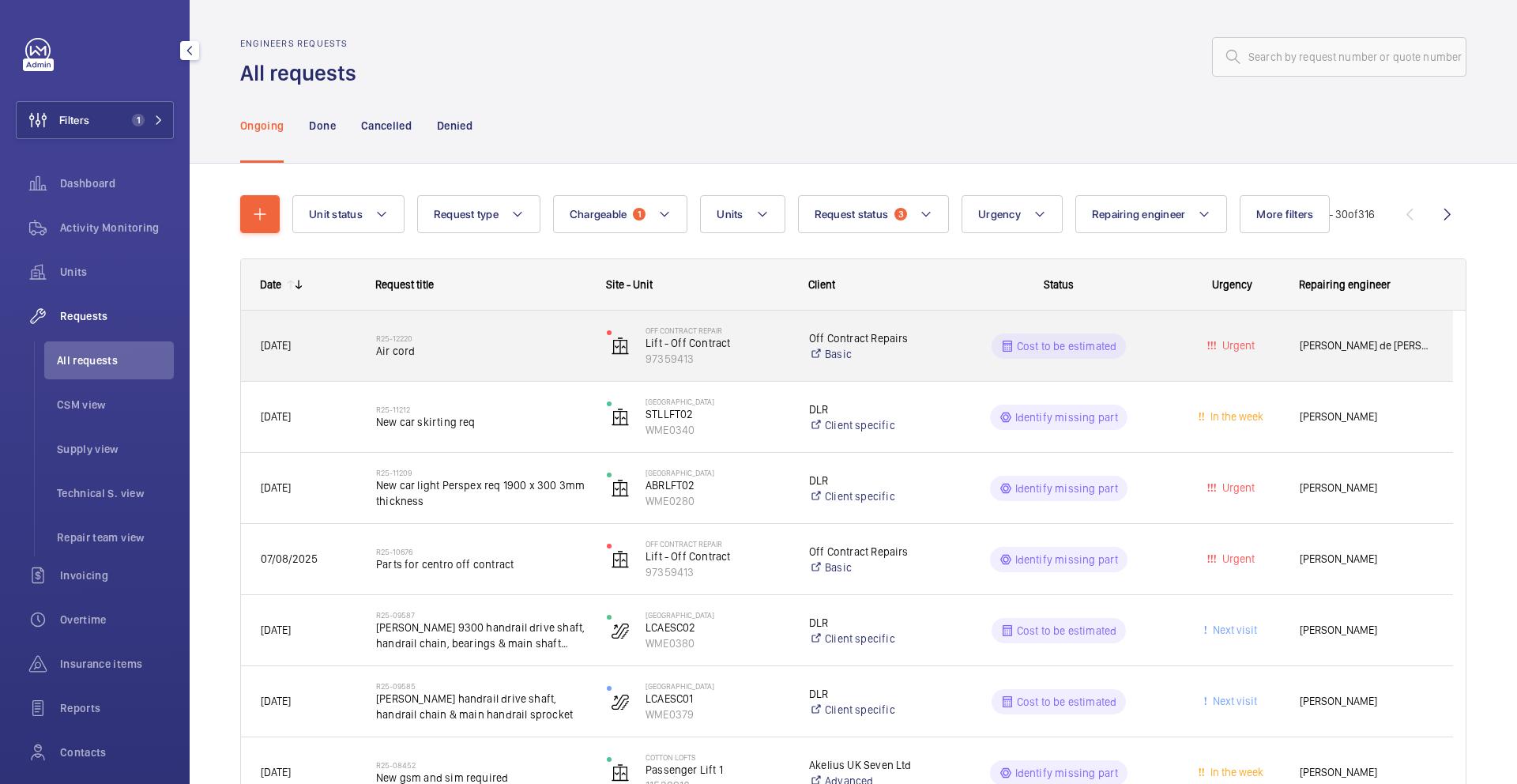
click at [518, 343] on span "Air cord" at bounding box center [481, 350] width 210 height 16
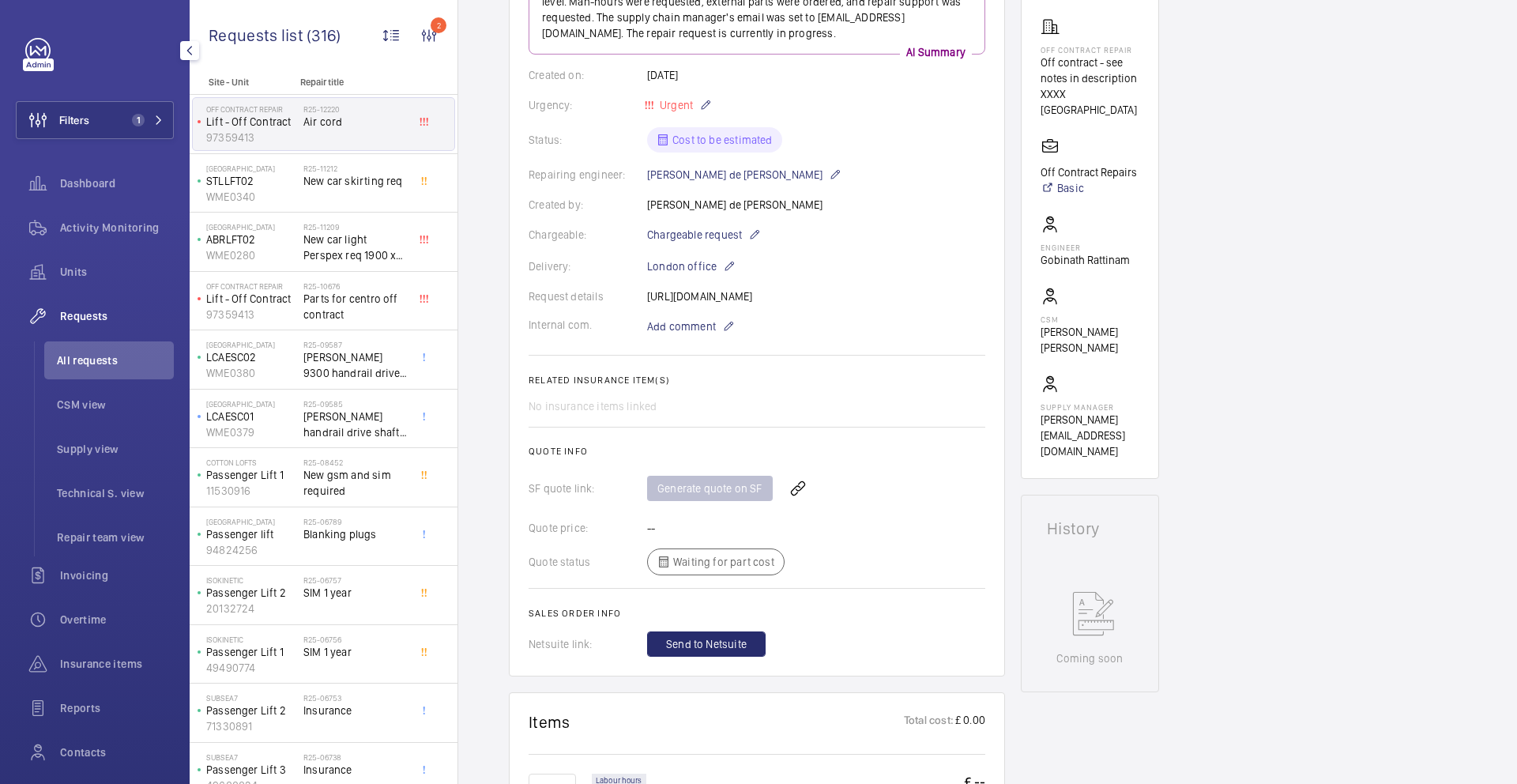
scroll to position [280, 0]
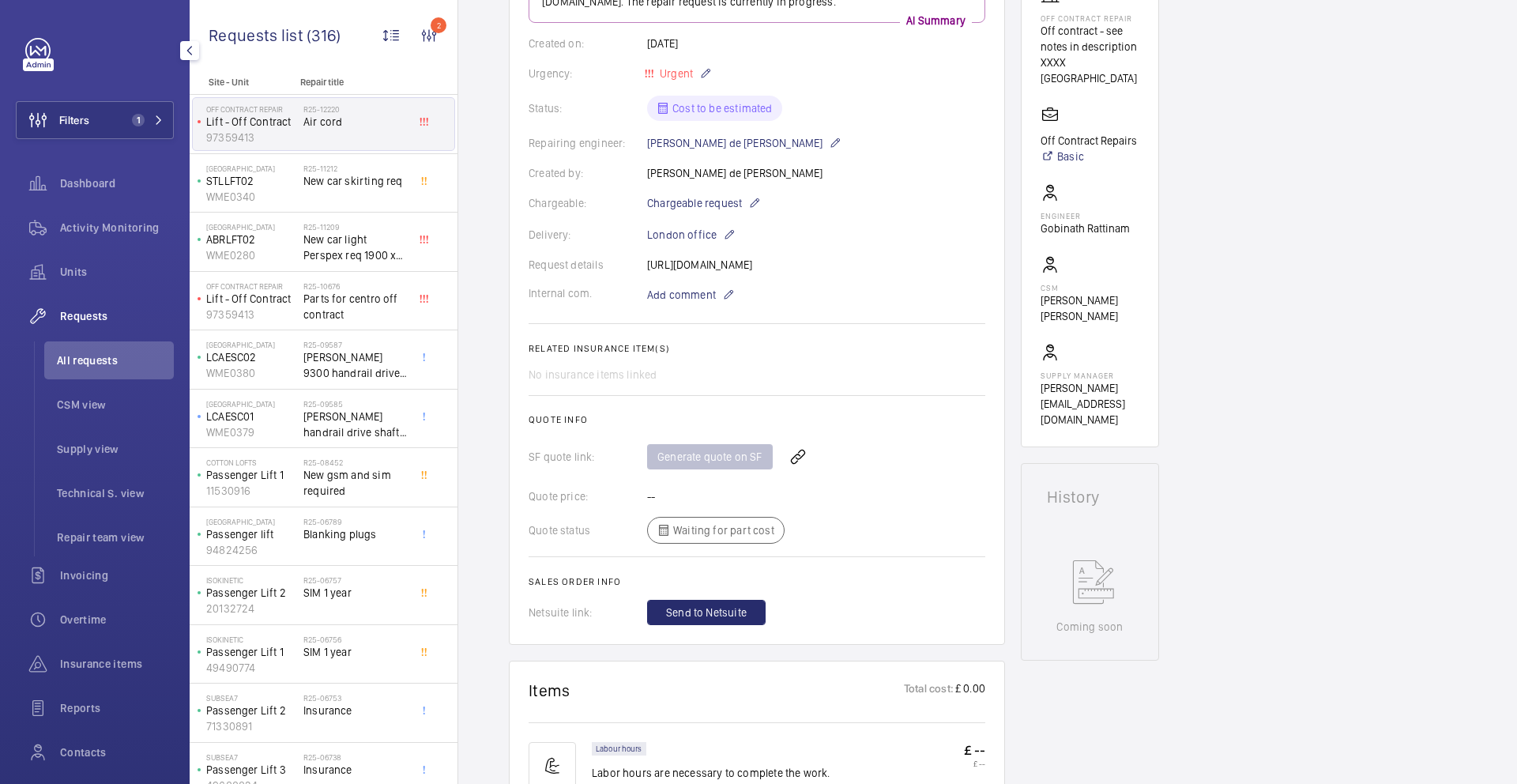
click at [709, 273] on div "Request details [URL][DOMAIN_NAME]" at bounding box center [757, 265] width 456 height 16
copy p "[URL][DOMAIN_NAME]"
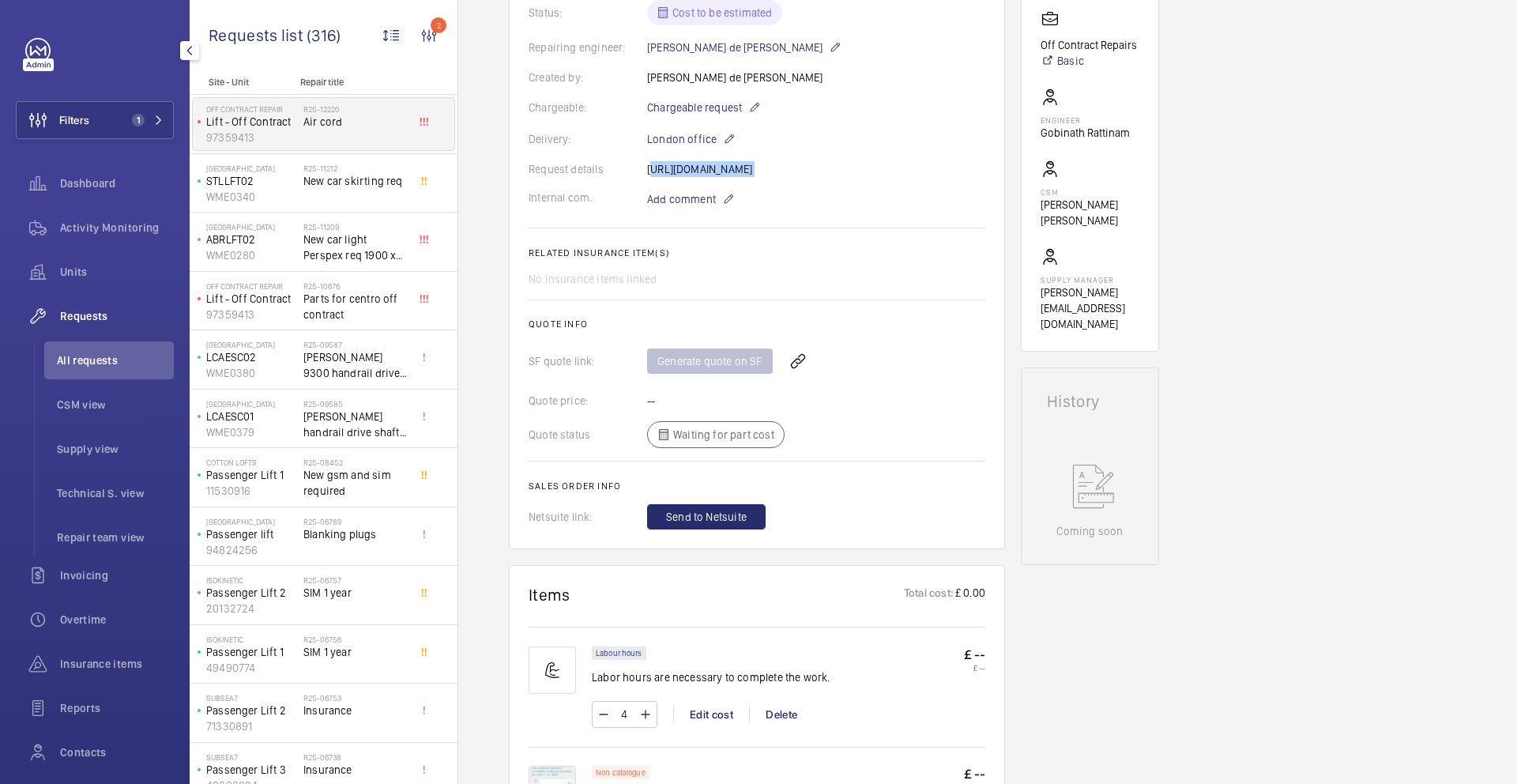
scroll to position [0, 0]
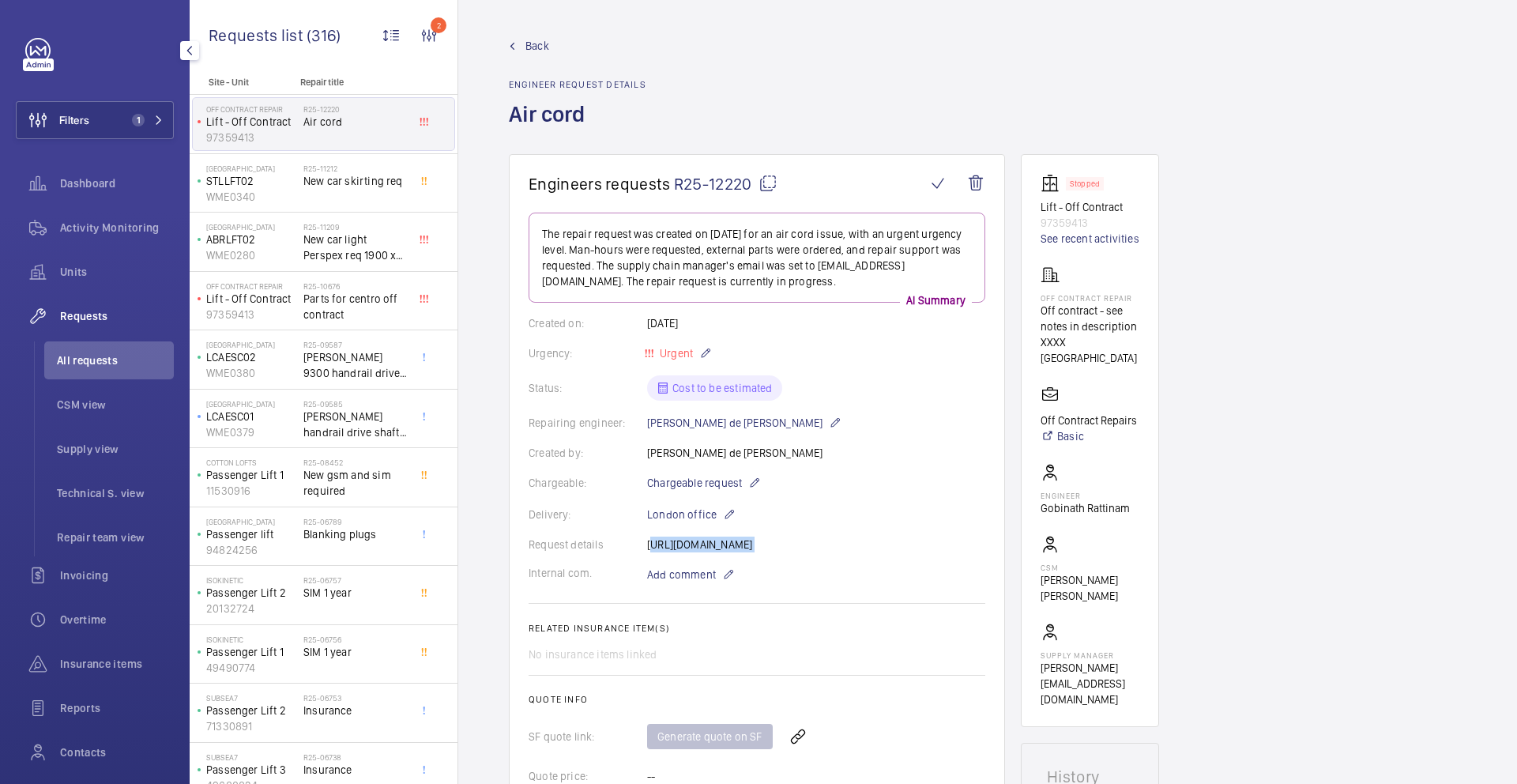
click at [765, 184] on mat-icon at bounding box center [769, 184] width 19 height 19
copy p "[URL][DOMAIN_NAME]"
click at [1092, 239] on link "See recent activities" at bounding box center [1089, 239] width 99 height 16
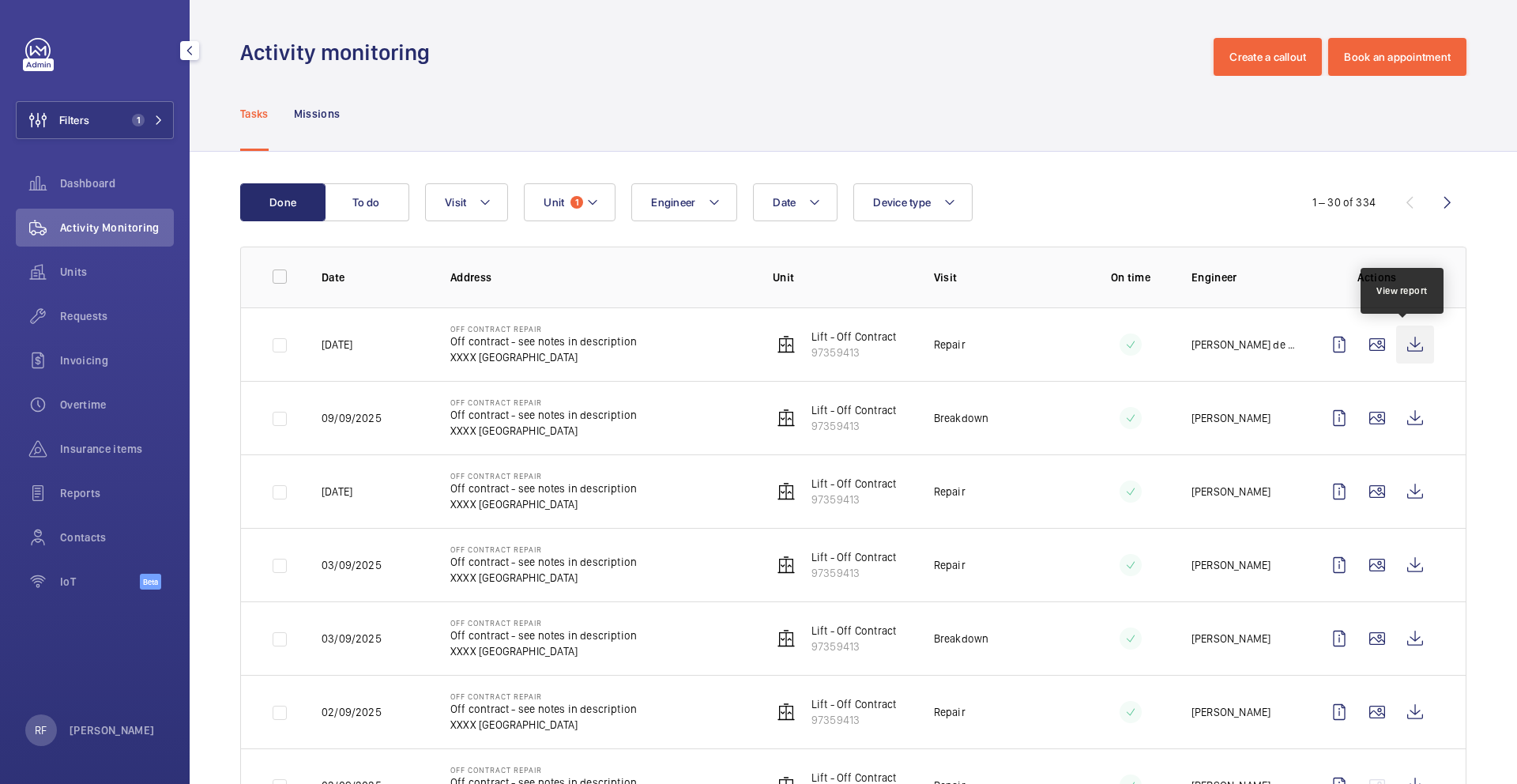
click at [1410, 351] on wm-front-icon-button at bounding box center [1415, 343] width 38 height 38
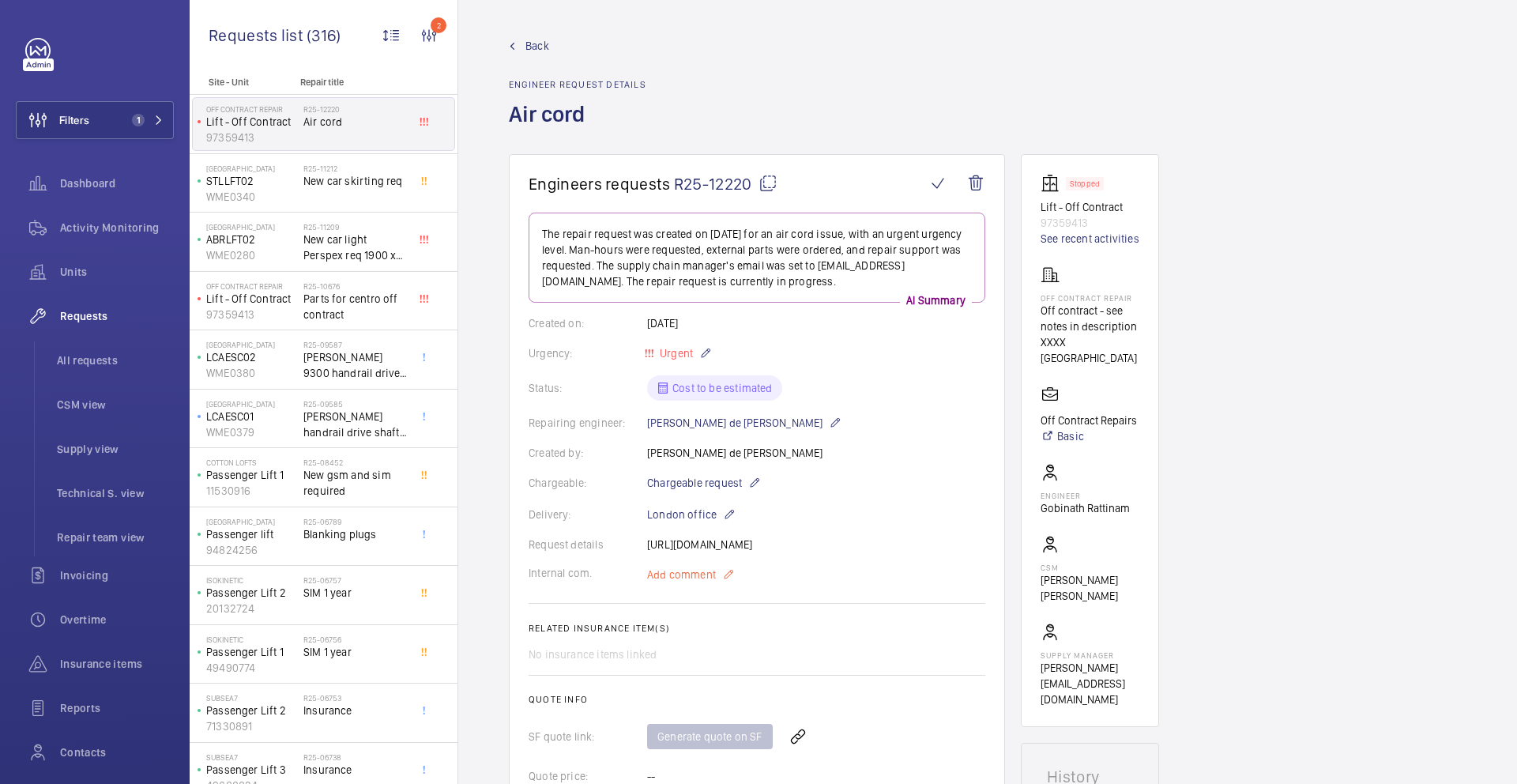
click at [722, 584] on mat-icon at bounding box center [728, 574] width 12 height 19
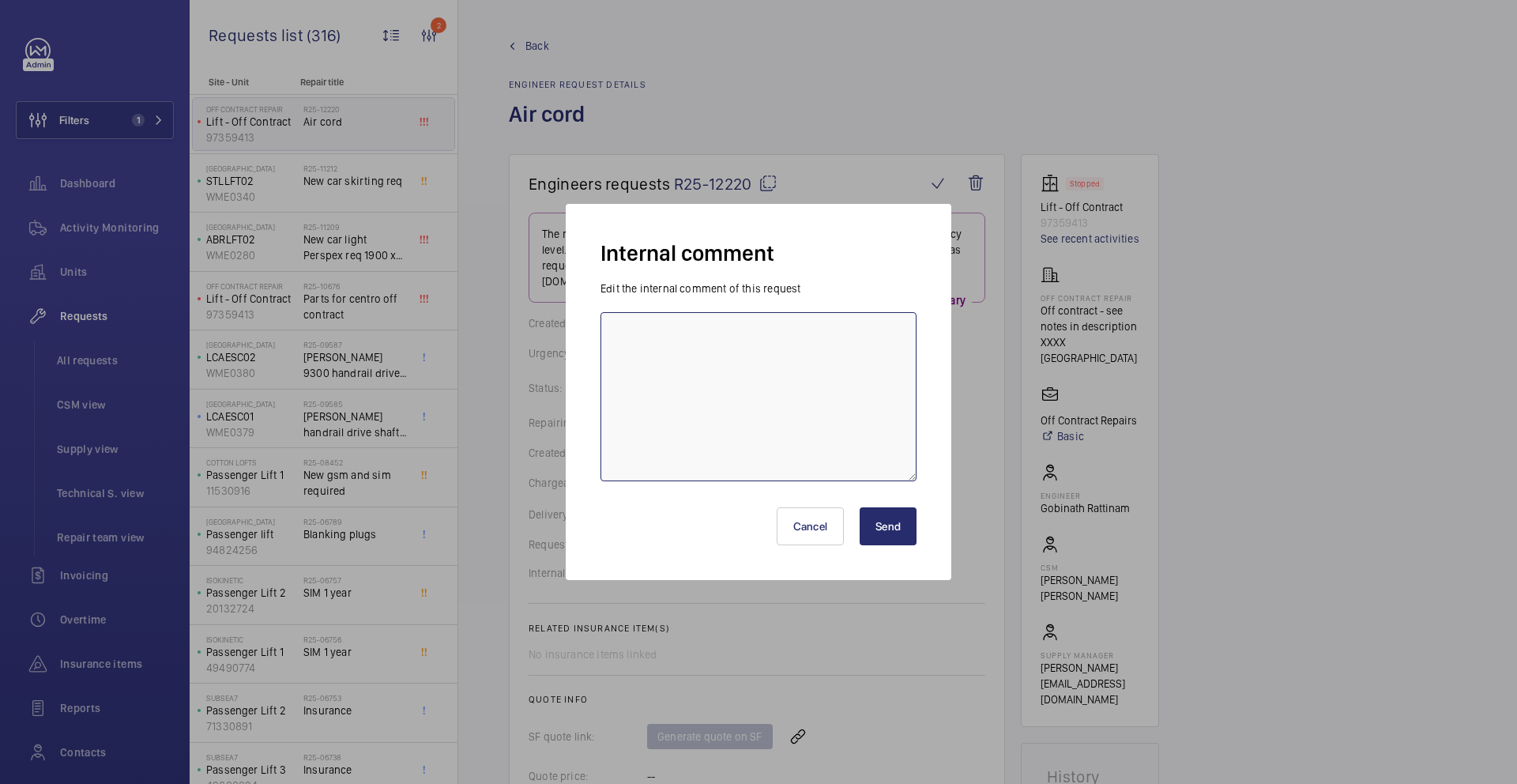
drag, startPoint x: 710, startPoint y: 372, endPoint x: 715, endPoint y: 380, distance: 9.4
click at [715, 380] on textarea at bounding box center [759, 396] width 317 height 169
paste textarea ""[GEOGRAPHIC_DATA], [STREET_ADDRESS][PERSON_NAME] (Lift 10)"
type textarea ""[GEOGRAPHIC_DATA], [STREET_ADDRESS][PERSON_NAME] (Lift 10)"
drag, startPoint x: 893, startPoint y: 543, endPoint x: 887, endPoint y: 526, distance: 18.0
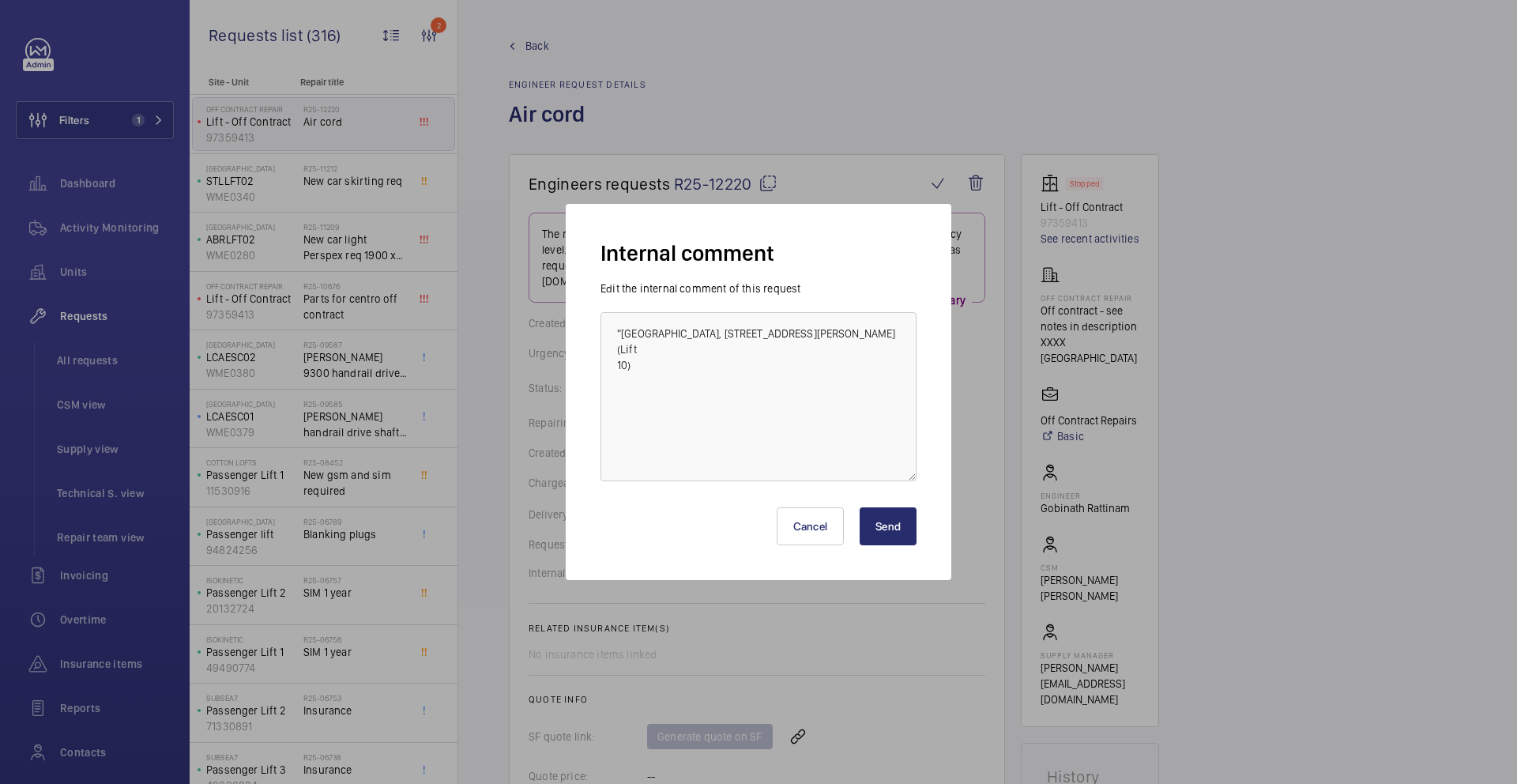
click at [893, 542] on button "Send" at bounding box center [887, 525] width 57 height 38
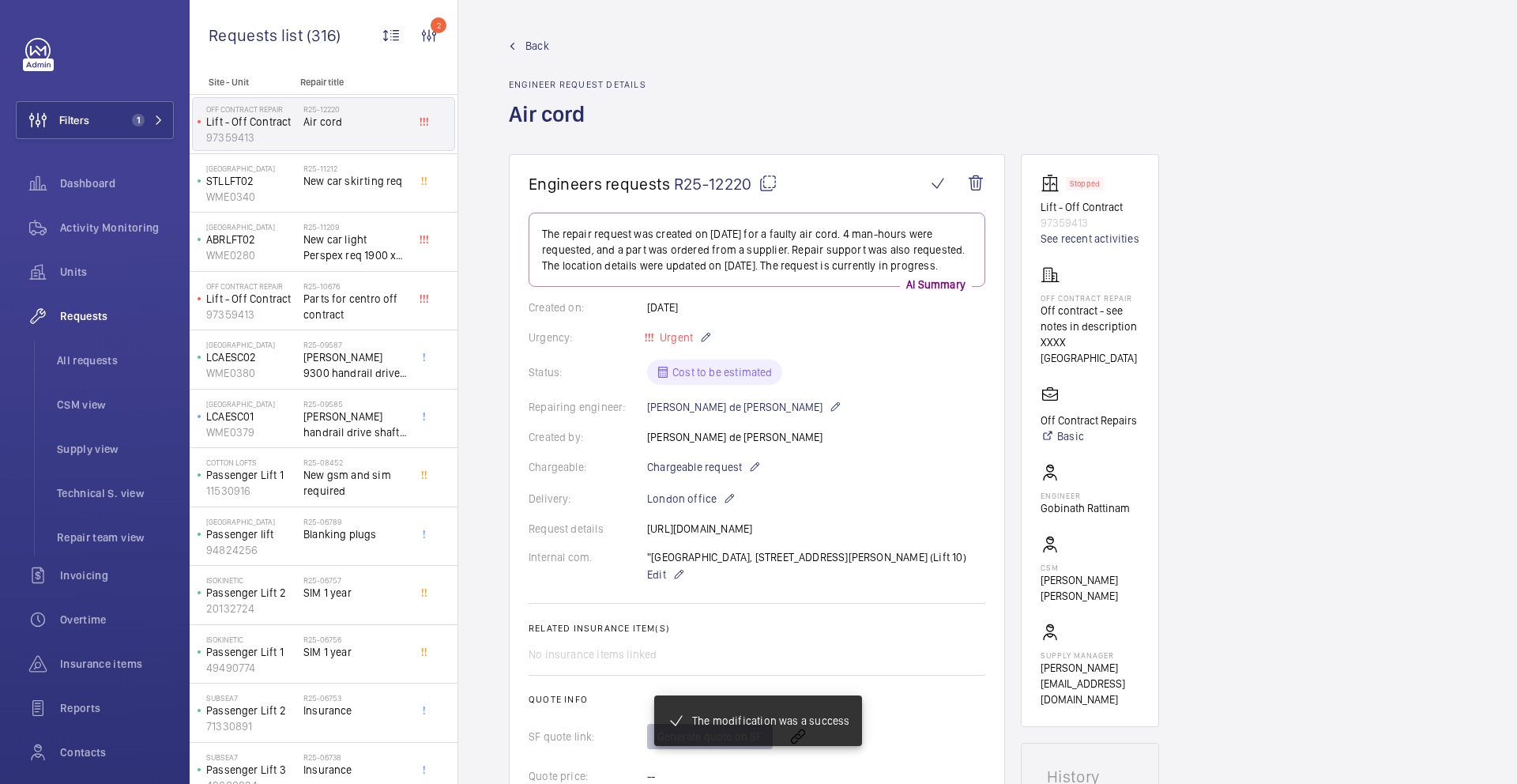
scroll to position [128, 0]
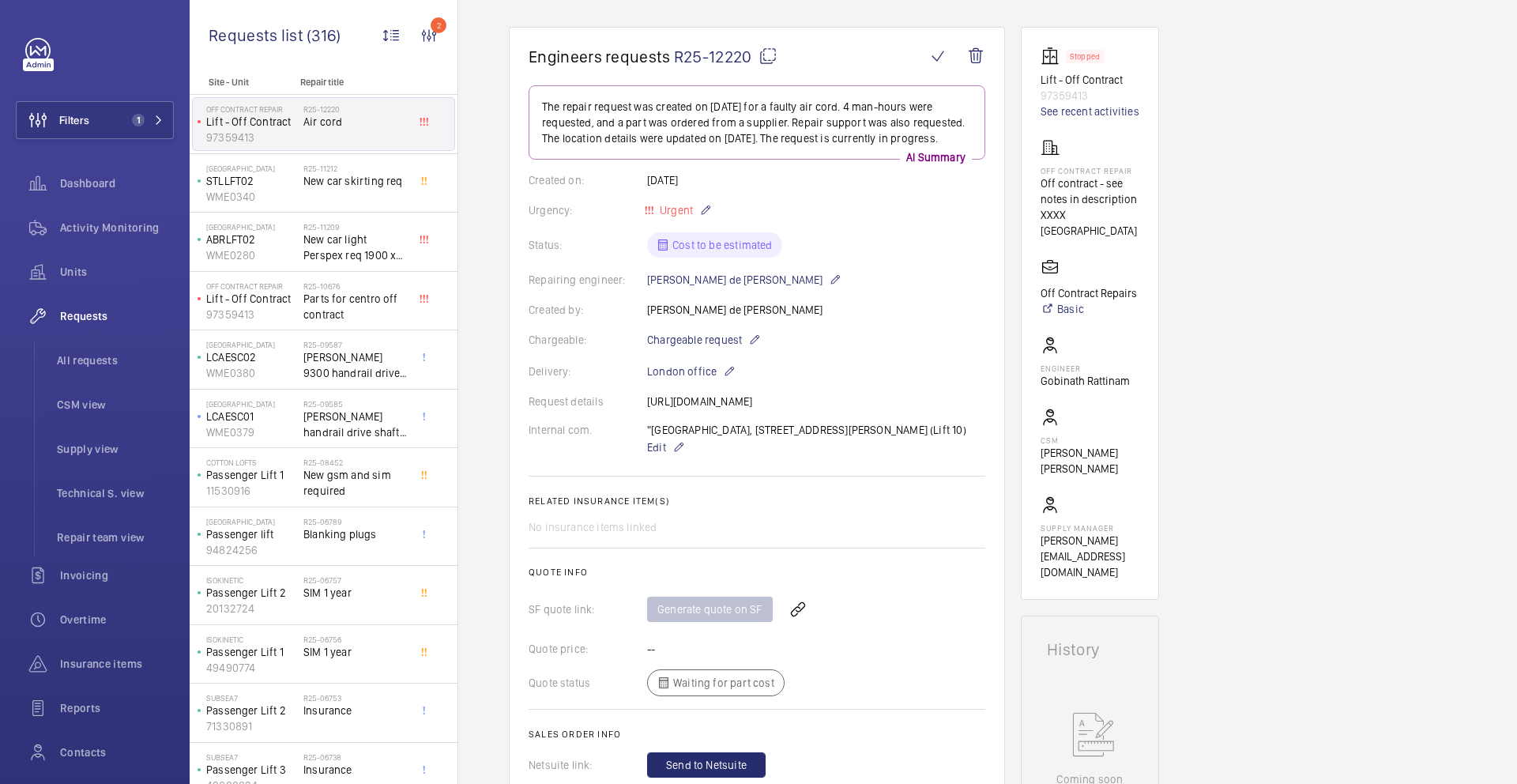
drag, startPoint x: 646, startPoint y: 397, endPoint x: 874, endPoint y: 418, distance: 229.0
click at [874, 409] on div "Request details [URL][DOMAIN_NAME]" at bounding box center [757, 401] width 456 height 16
copy p "[URL][DOMAIN_NAME]"
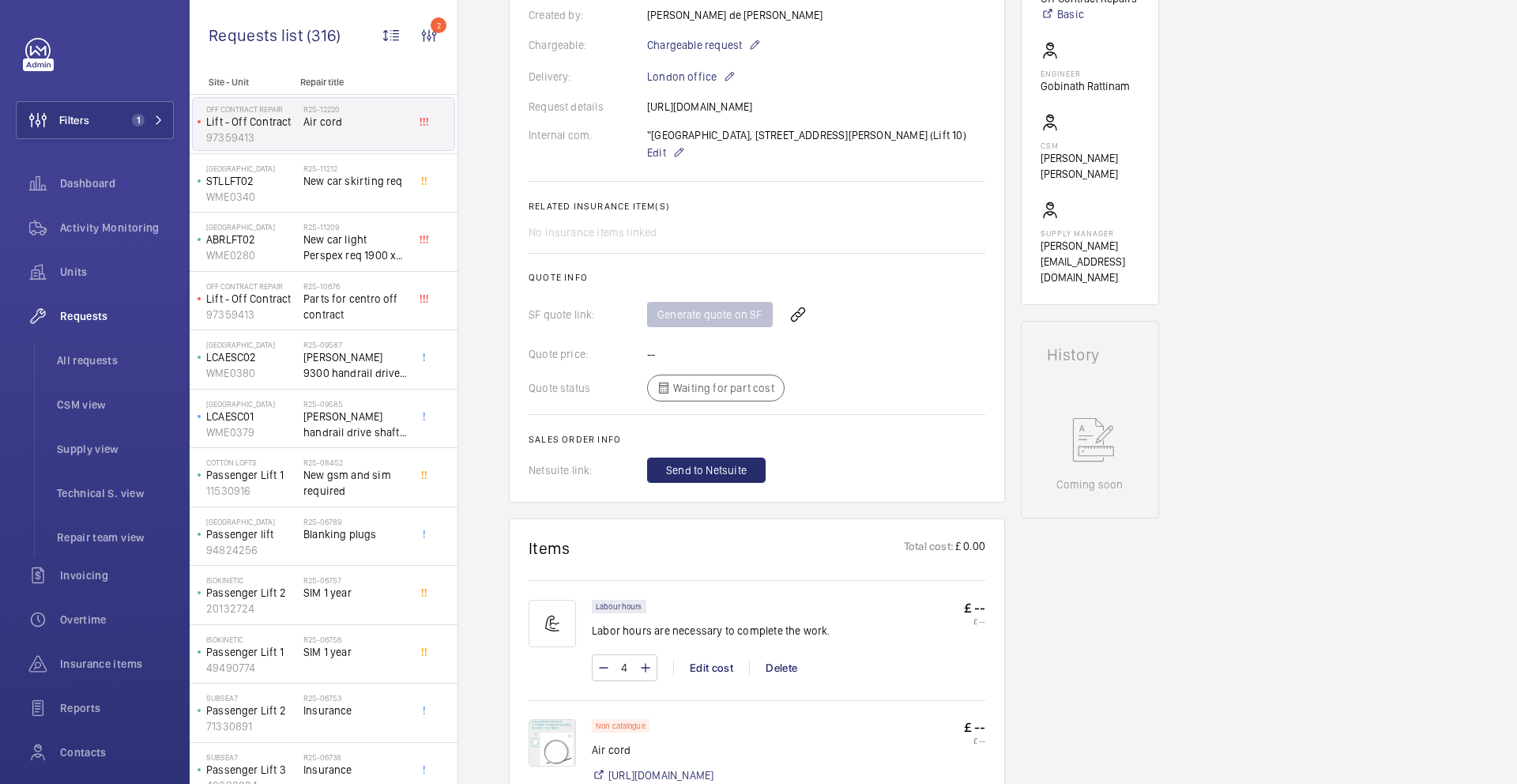
scroll to position [451, 0]
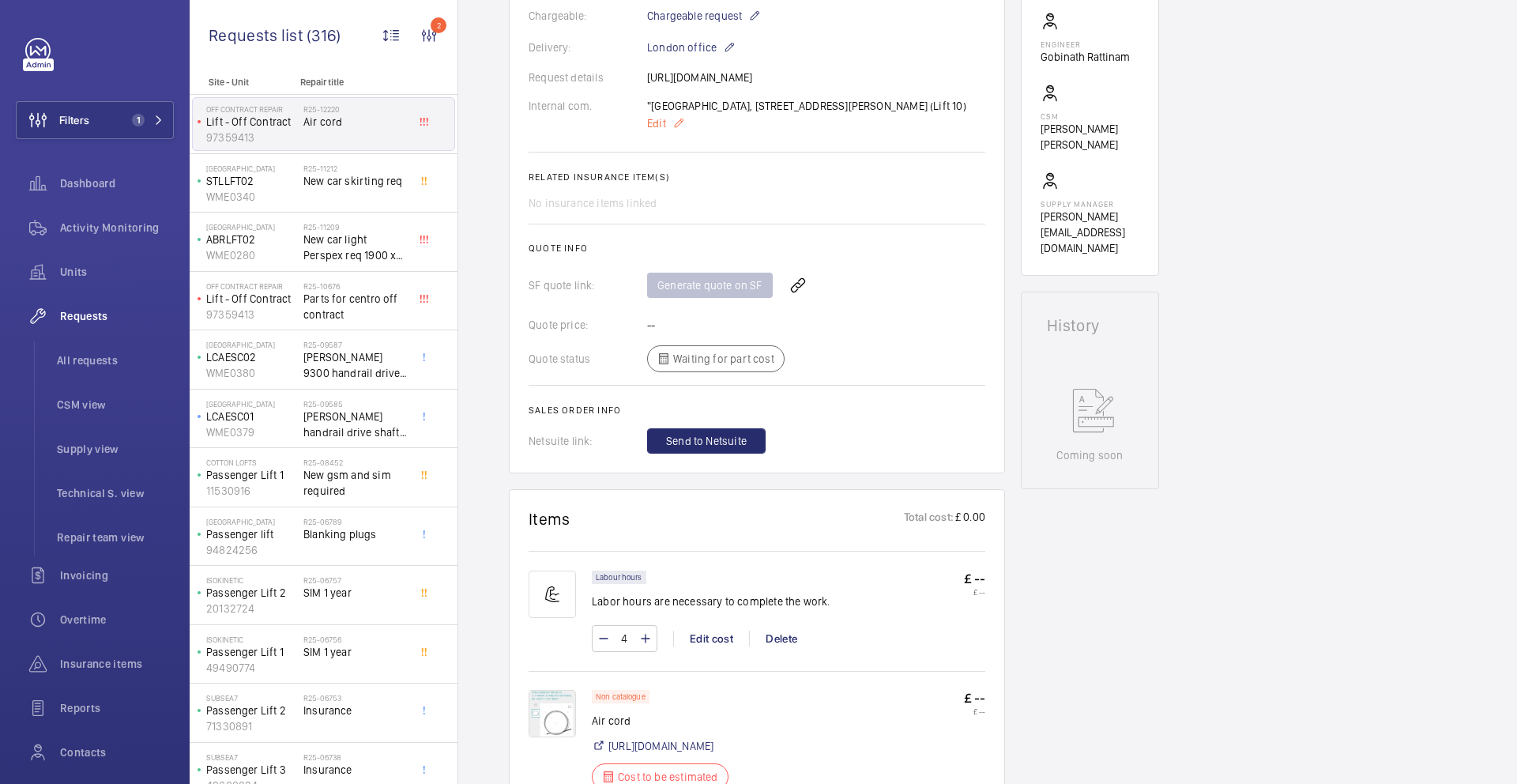
click at [681, 133] on mat-icon at bounding box center [678, 123] width 12 height 19
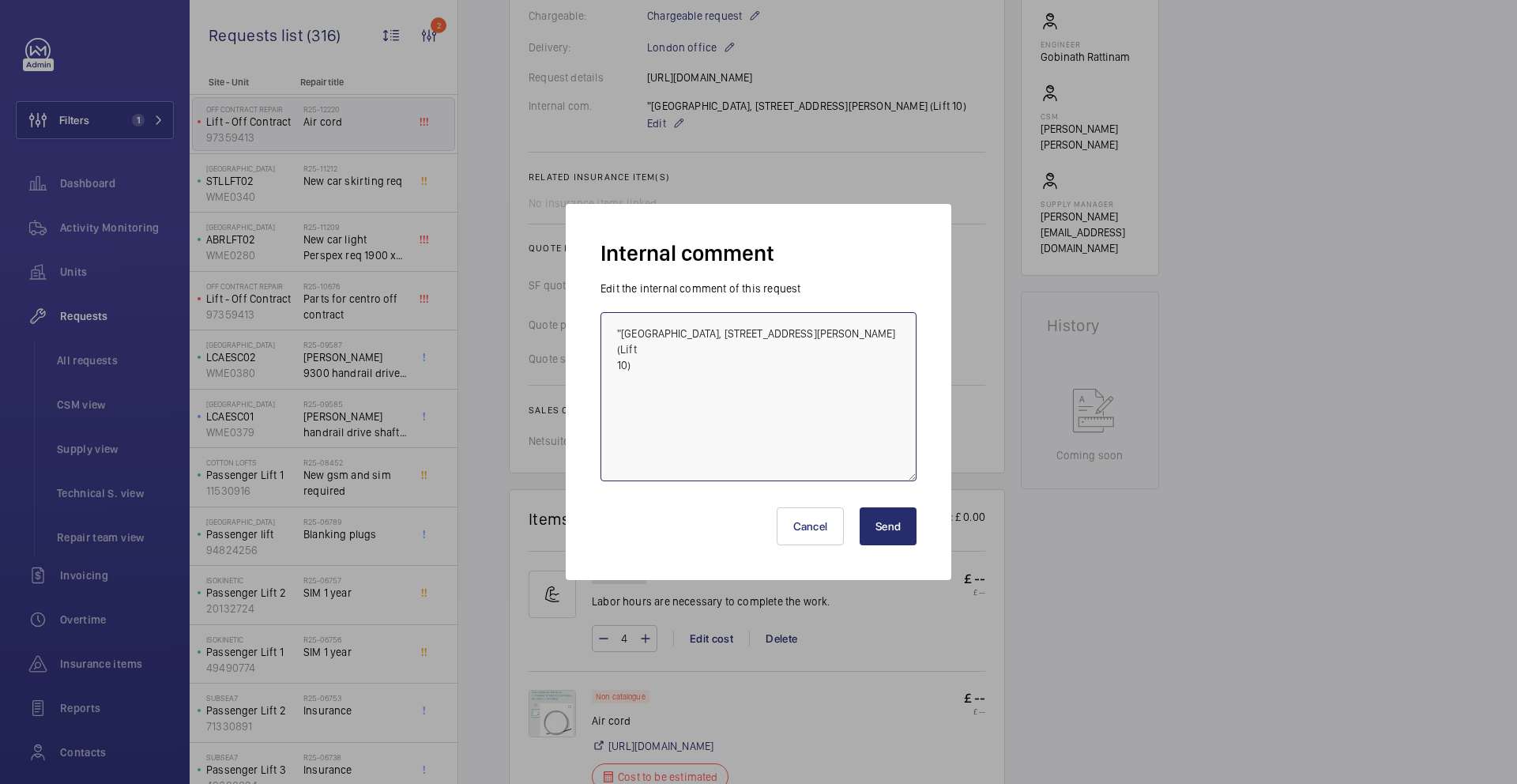
click at [719, 391] on textarea ""[GEOGRAPHIC_DATA], [STREET_ADDRESS][PERSON_NAME] (Lift 10)" at bounding box center [759, 396] width 317 height 169
paste textarea "SYNCHRONISATION ROPE L=1745MM. STANDARD MATERIAL EN 10087-11SMn30/37"
type textarea ""[GEOGRAPHIC_DATA], [STREET_ADDRESS][PERSON_NAME] (Lift 10) SYNCHRONISATION ROP…"
click at [881, 529] on button "Send" at bounding box center [887, 525] width 57 height 38
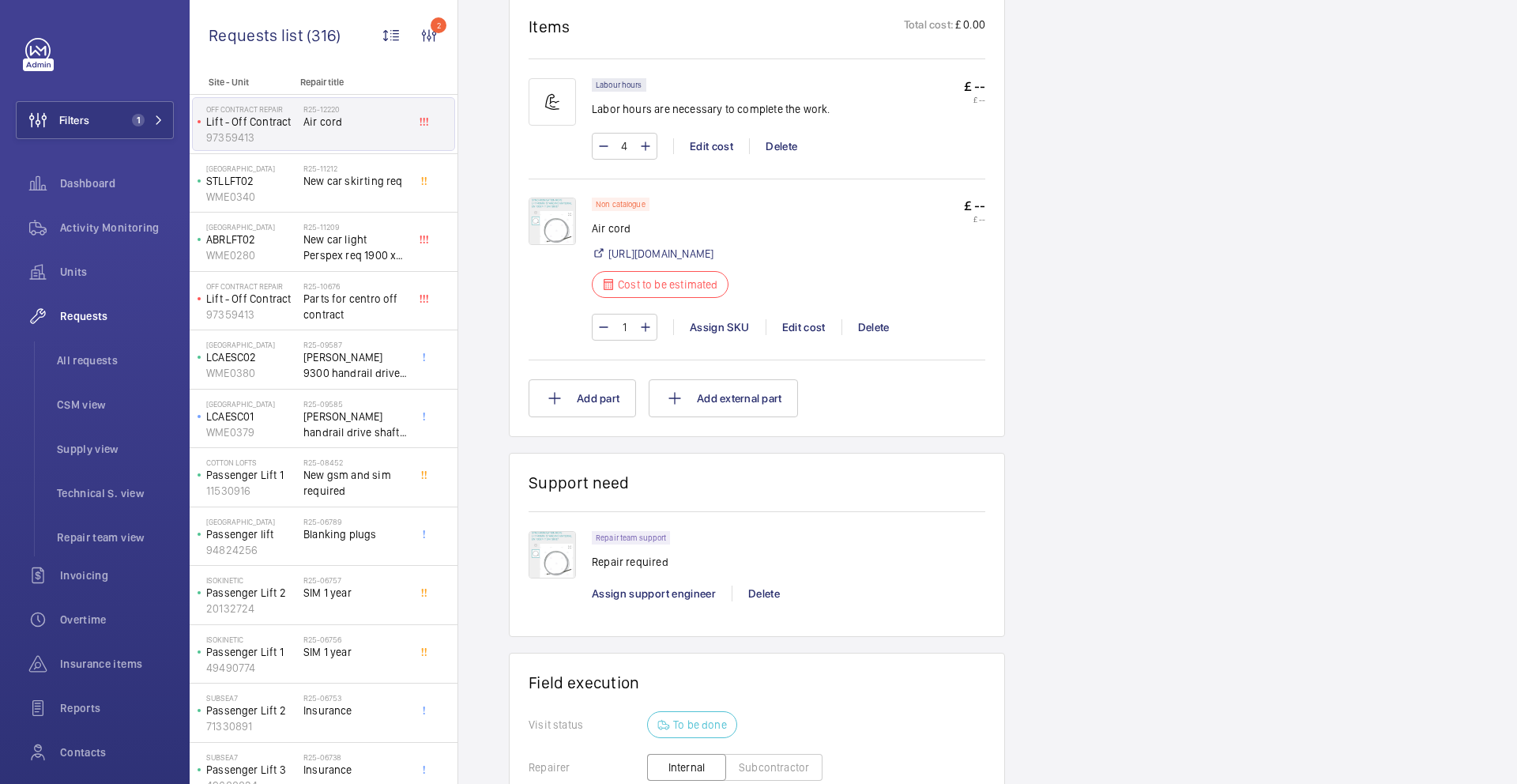
scroll to position [971, 0]
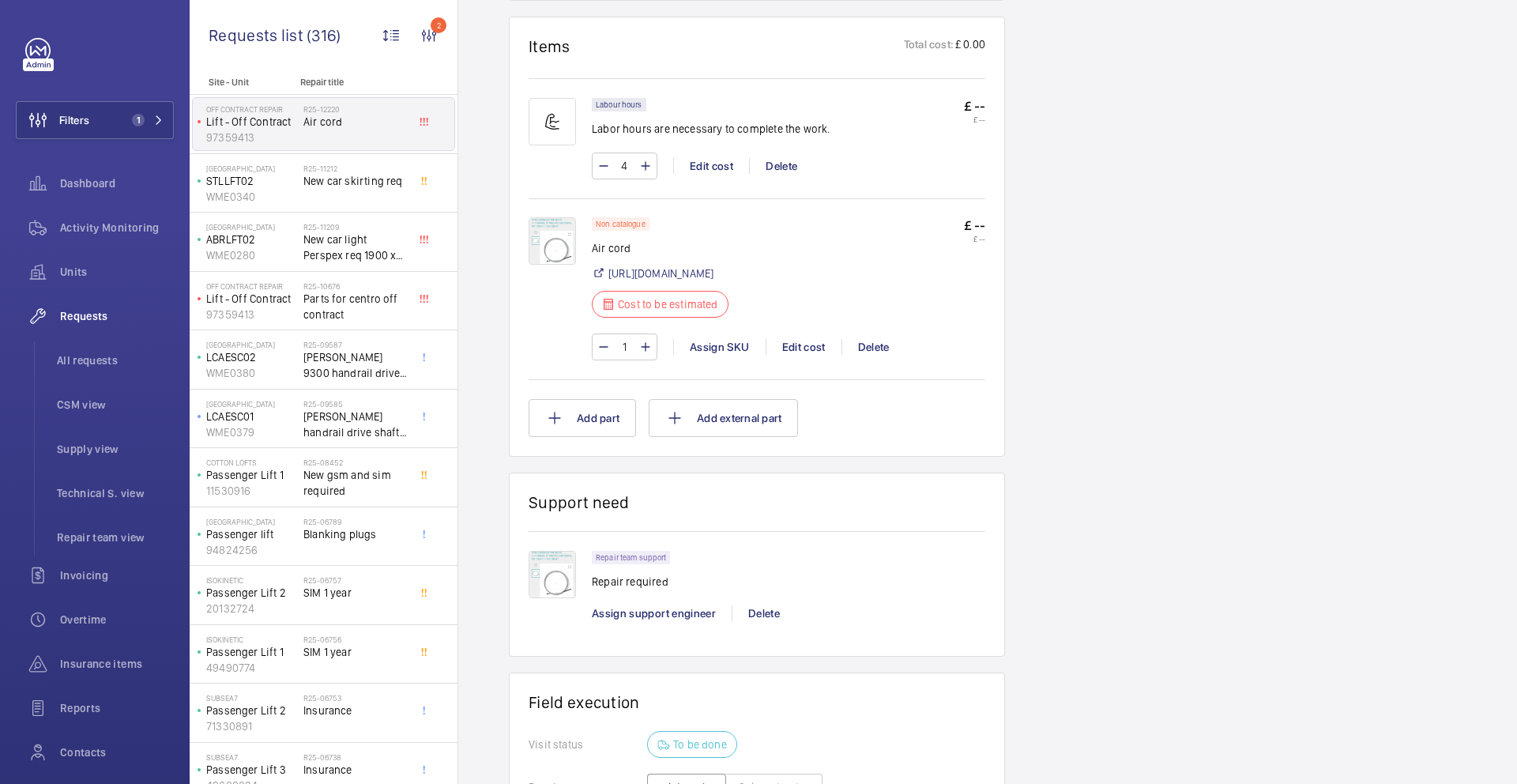
click at [978, 234] on p "£ --" at bounding box center [975, 225] width 21 height 17
click at [980, 234] on p "£ --" at bounding box center [975, 225] width 21 height 17
click at [821, 355] on div "Edit cost" at bounding box center [804, 347] width 76 height 16
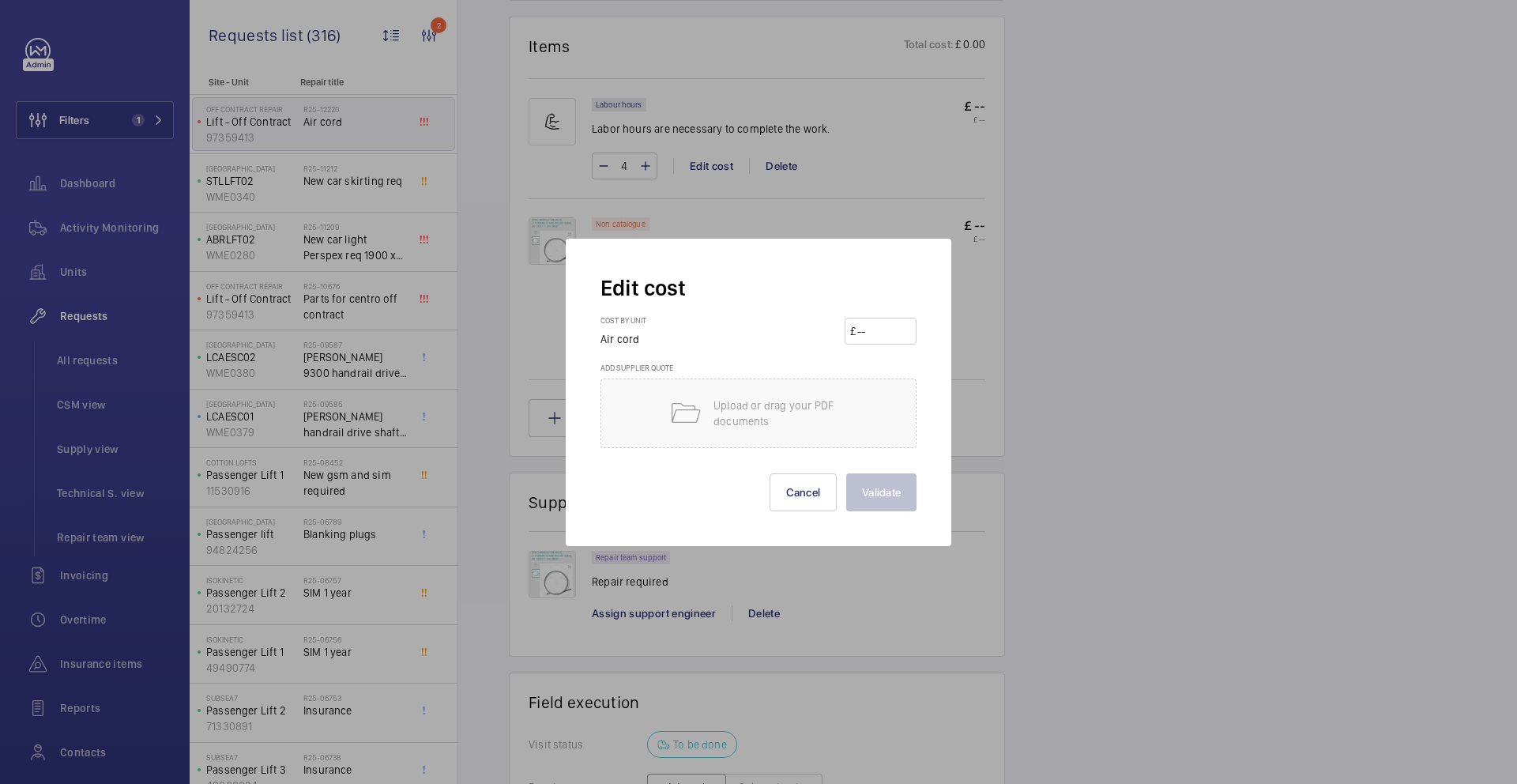
click at [893, 319] on input "number" at bounding box center [883, 330] width 55 height 25
click at [887, 329] on input "number" at bounding box center [883, 330] width 55 height 25
paste input "21.20"
type input "21.20"
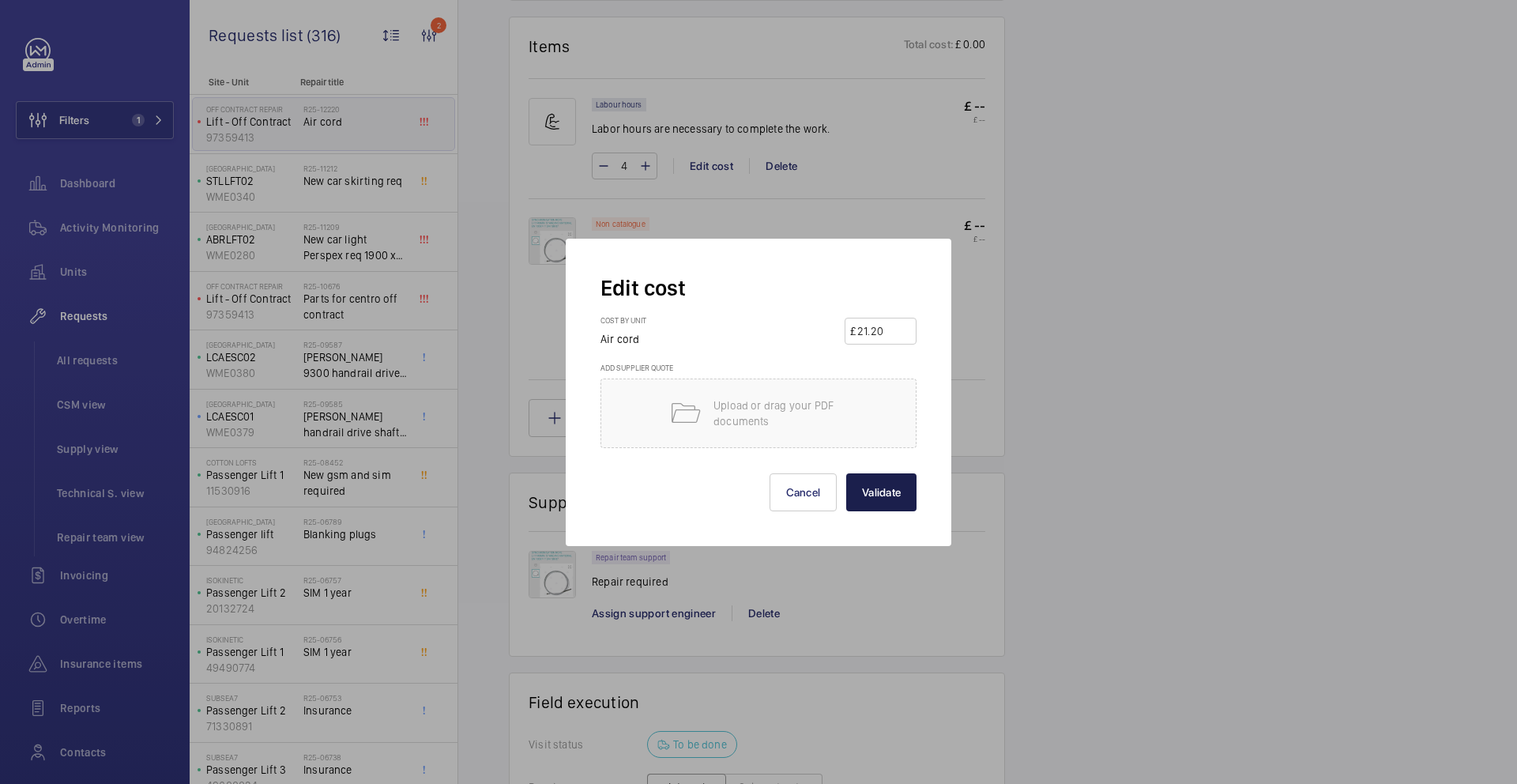
click at [892, 489] on button "Validate" at bounding box center [881, 491] width 70 height 38
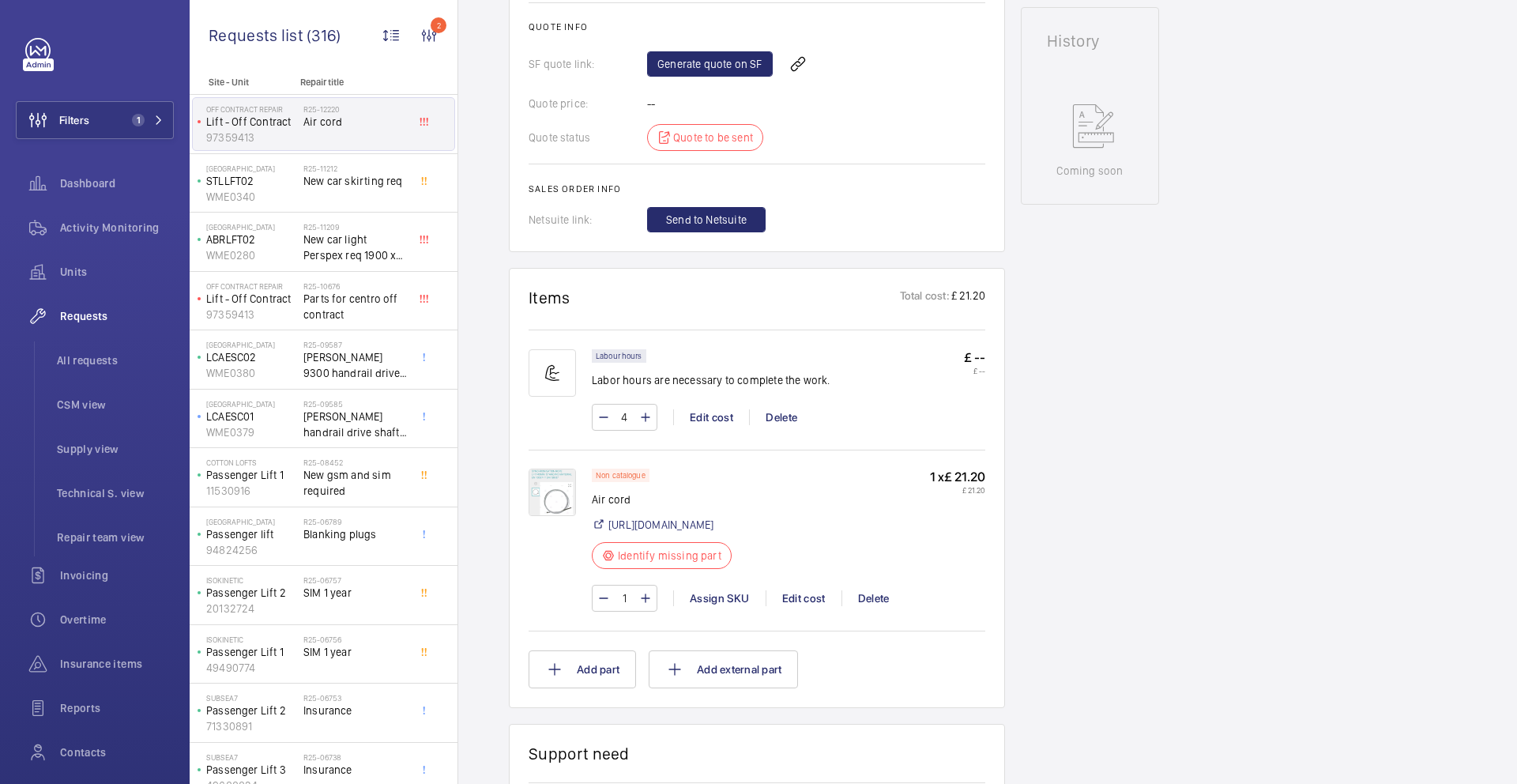
scroll to position [522, 0]
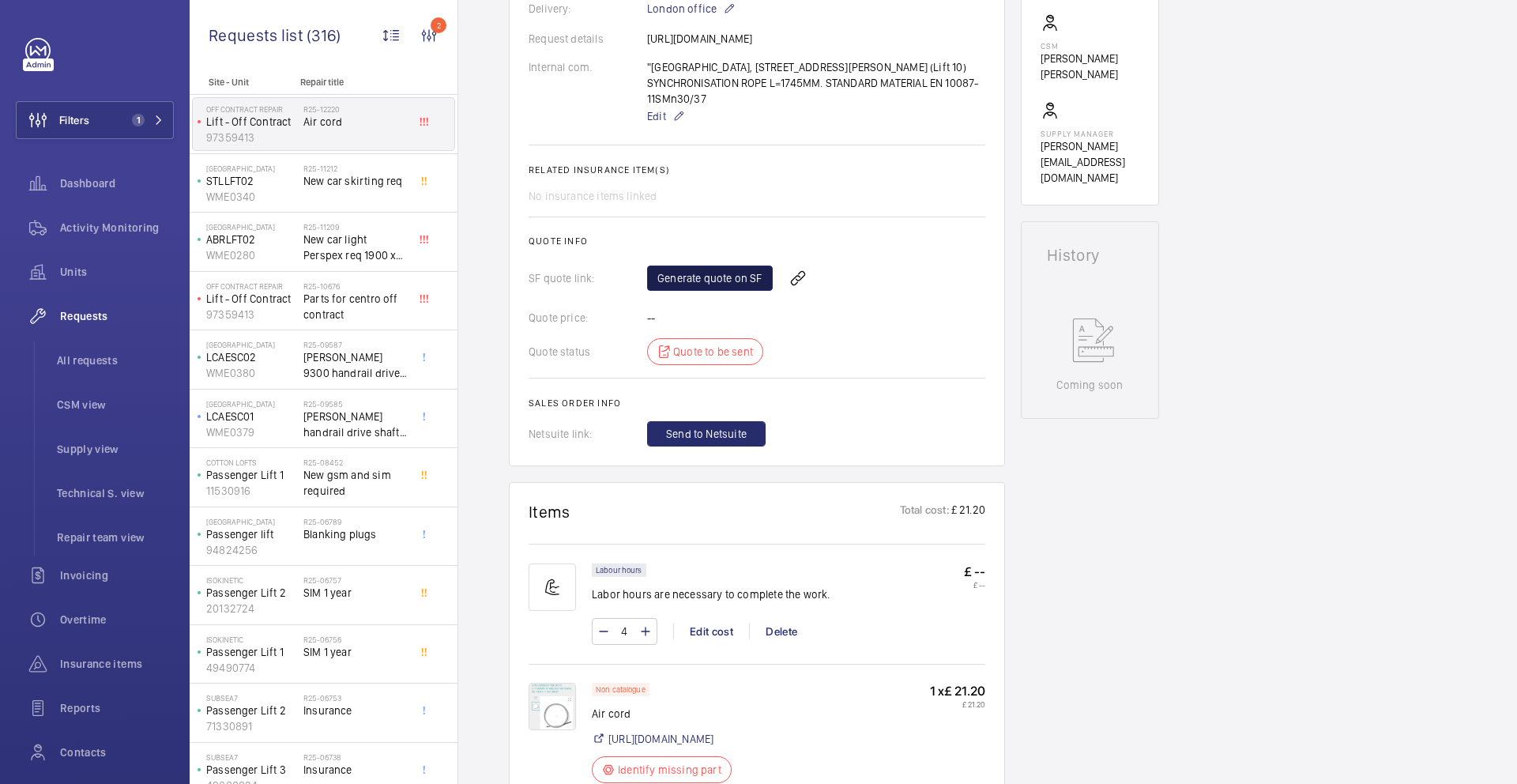
click at [716, 291] on link "Generate quote on SF" at bounding box center [710, 278] width 126 height 25
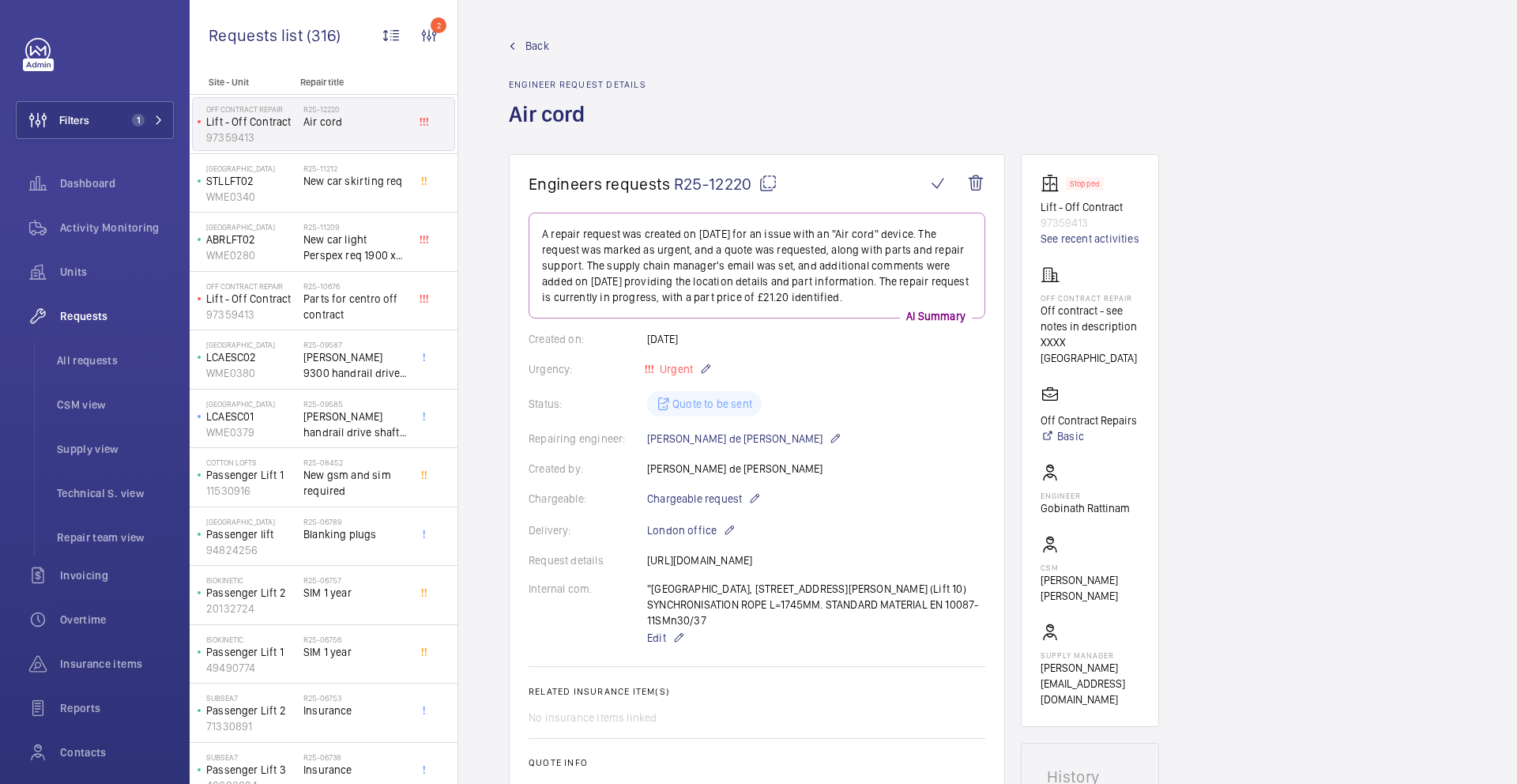
click at [764, 178] on mat-icon at bounding box center [769, 184] width 19 height 19
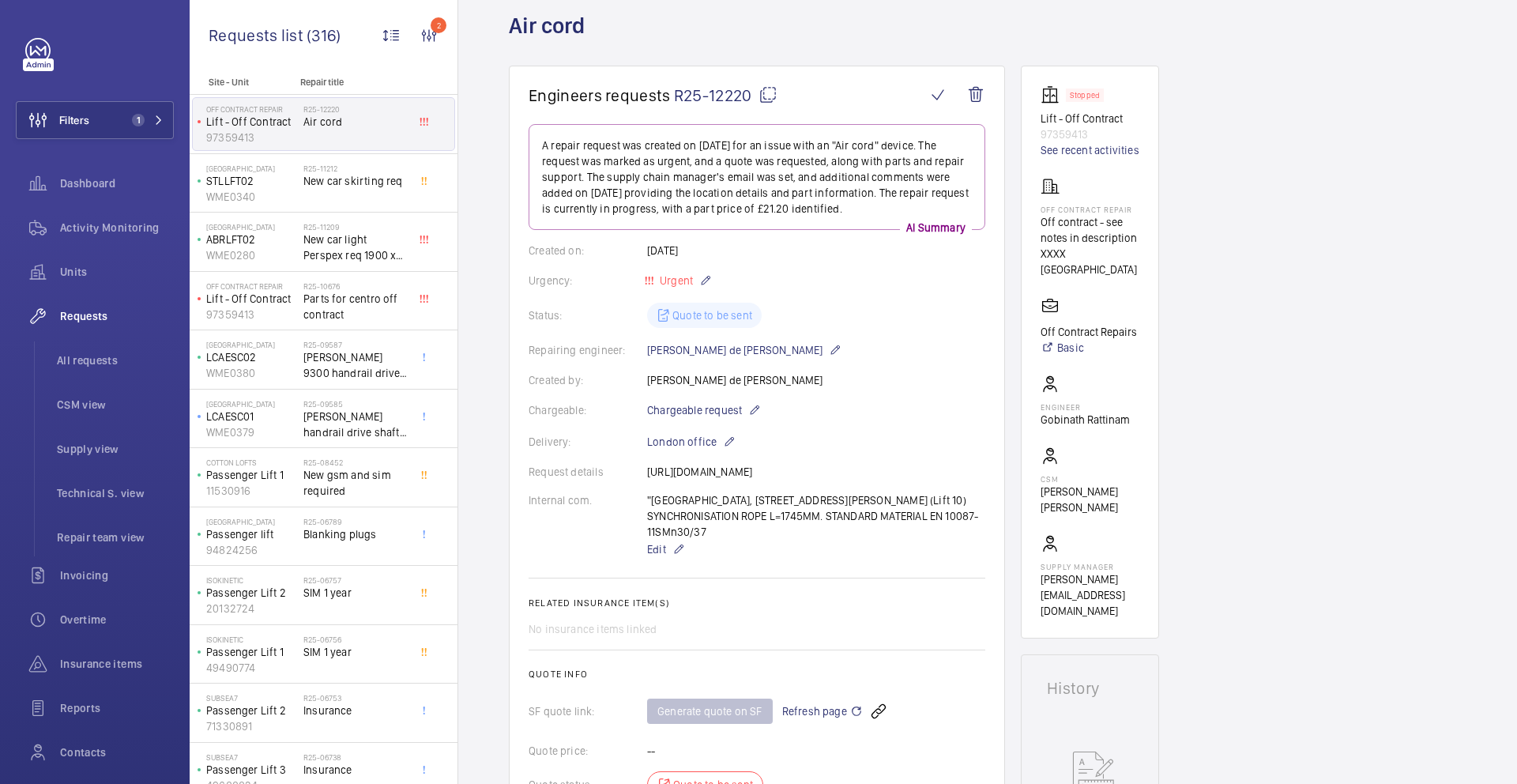
scroll to position [113, 0]
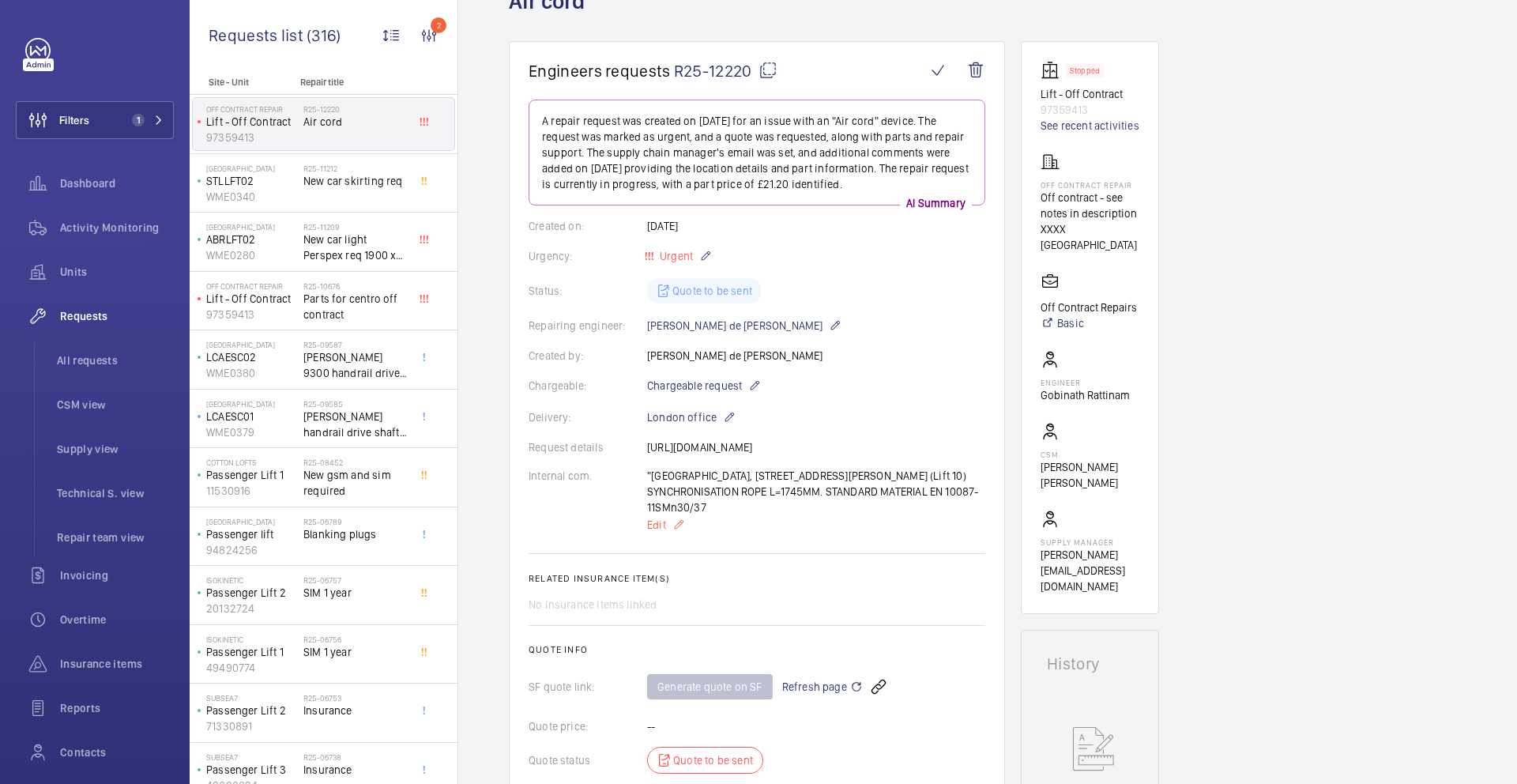
click at [762, 534] on p "Edit" at bounding box center [816, 524] width 338 height 19
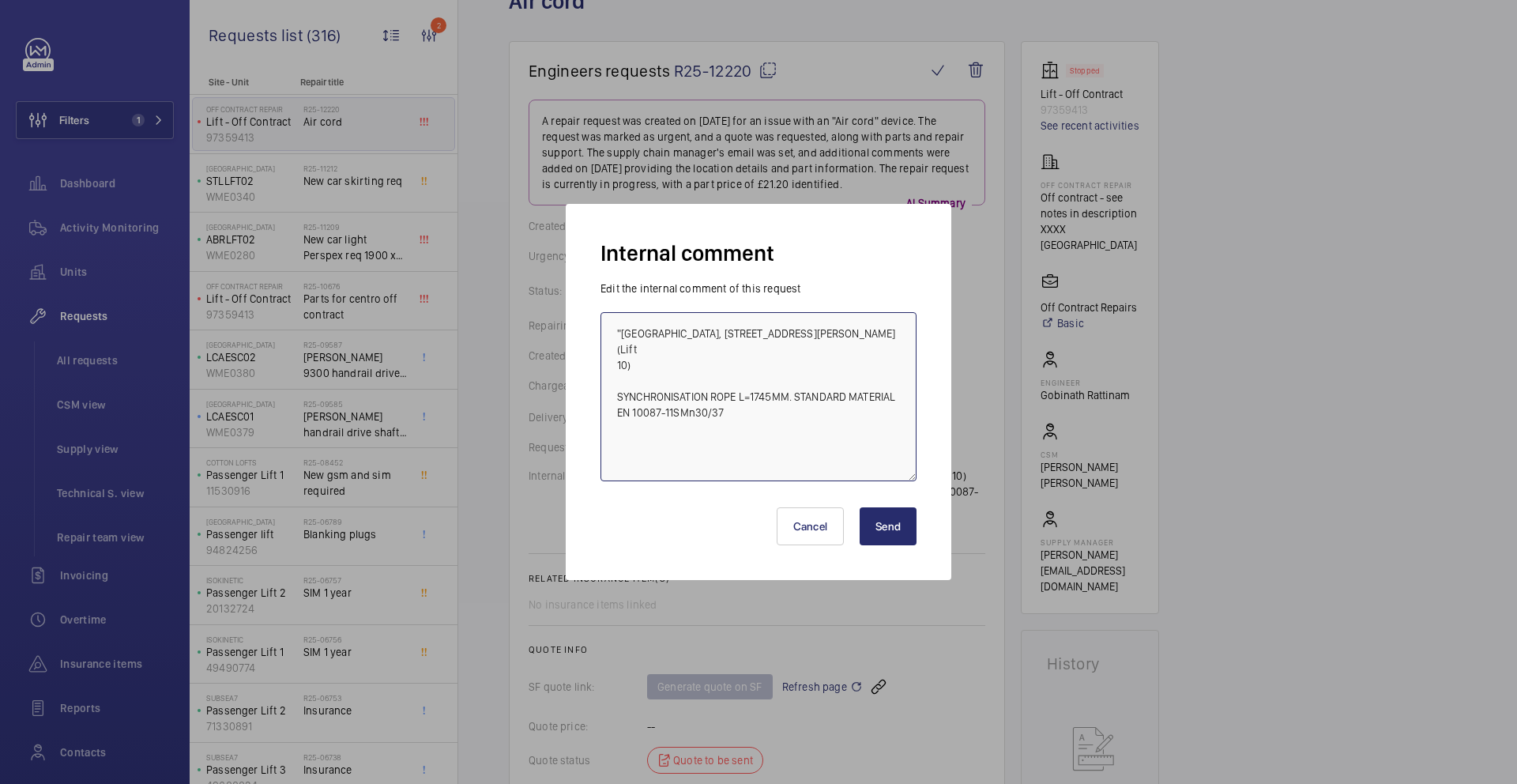
drag, startPoint x: 737, startPoint y: 423, endPoint x: 670, endPoint y: 411, distance: 68.1
click at [670, 411] on textarea ""[GEOGRAPHIC_DATA], [STREET_ADDRESS][PERSON_NAME] (Lift 10) SYNCHRONISATION ROP…" at bounding box center [759, 396] width 317 height 169
drag, startPoint x: 645, startPoint y: 365, endPoint x: 623, endPoint y: 330, distance: 41.3
click at [623, 330] on textarea ""[GEOGRAPHIC_DATA], [STREET_ADDRESS][PERSON_NAME] (Lift 10) SYNCHRONISATION ROP…" at bounding box center [759, 396] width 317 height 169
drag, startPoint x: 616, startPoint y: 390, endPoint x: 774, endPoint y: 442, distance: 166.3
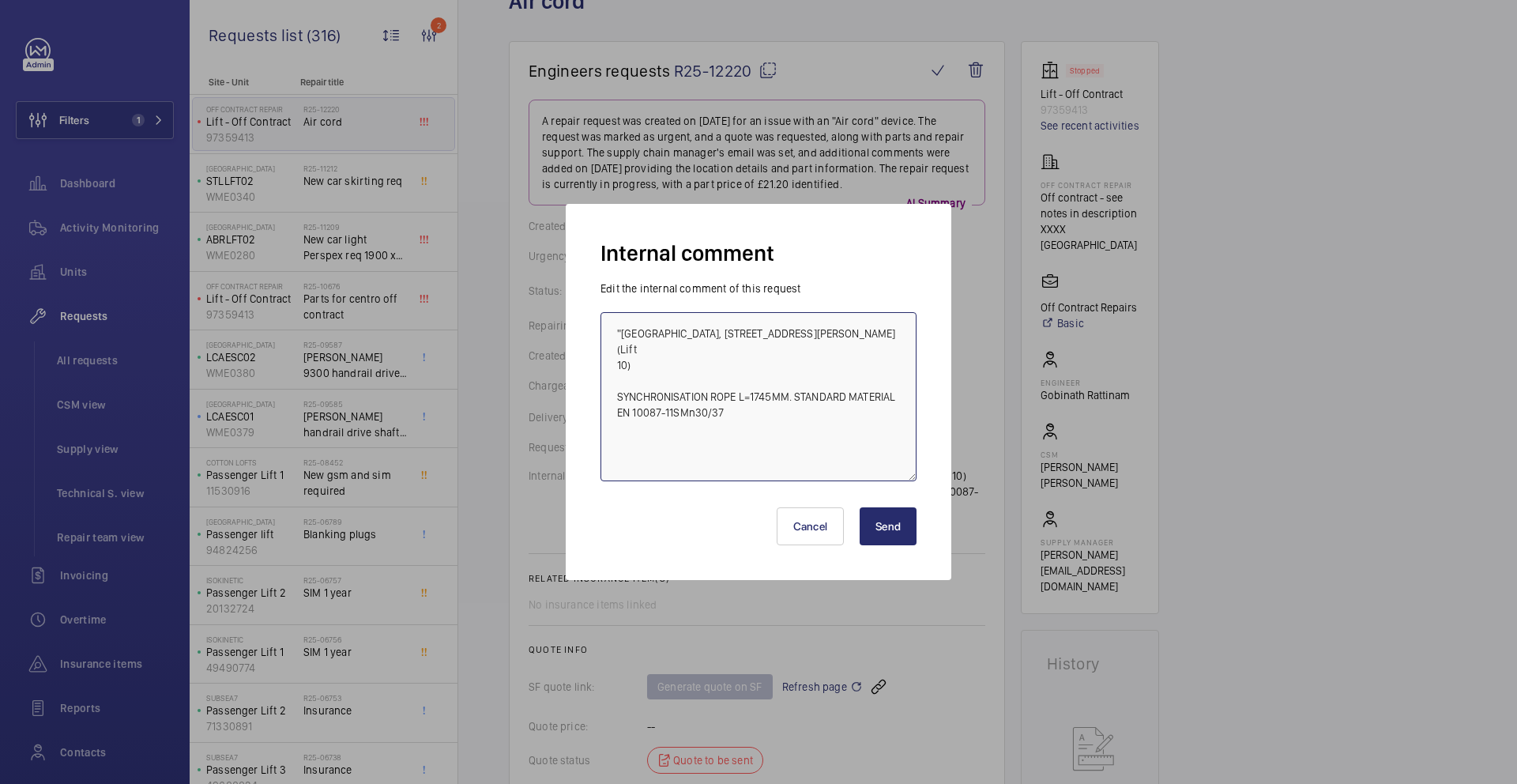
click at [774, 442] on textarea ""[GEOGRAPHIC_DATA], [STREET_ADDRESS][PERSON_NAME] (Lift 10) SYNCHRONISATION ROP…" at bounding box center [759, 396] width 317 height 169
click at [885, 514] on button "Send" at bounding box center [887, 525] width 57 height 38
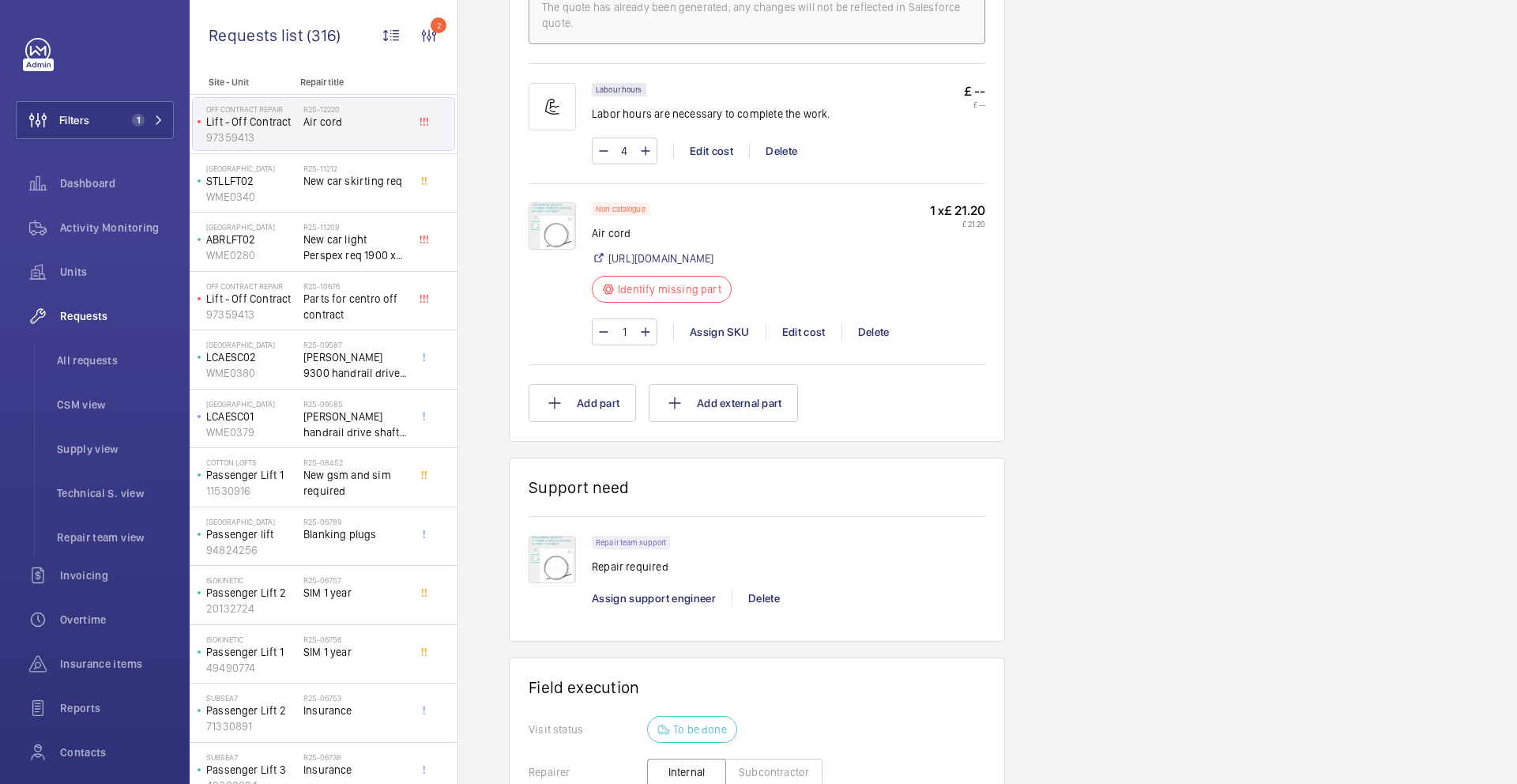
scroll to position [438, 0]
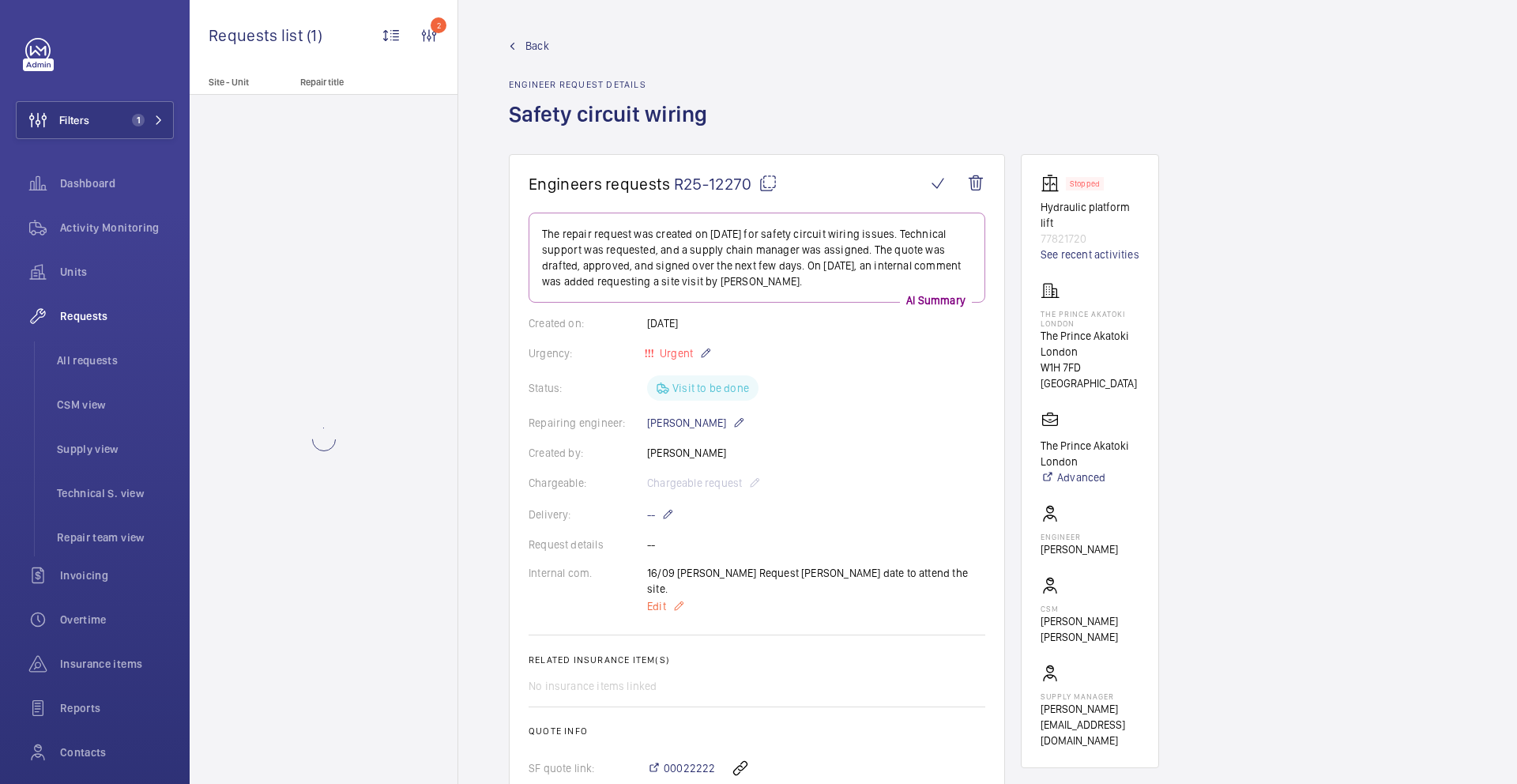
click at [674, 596] on mat-icon at bounding box center [678, 606] width 12 height 19
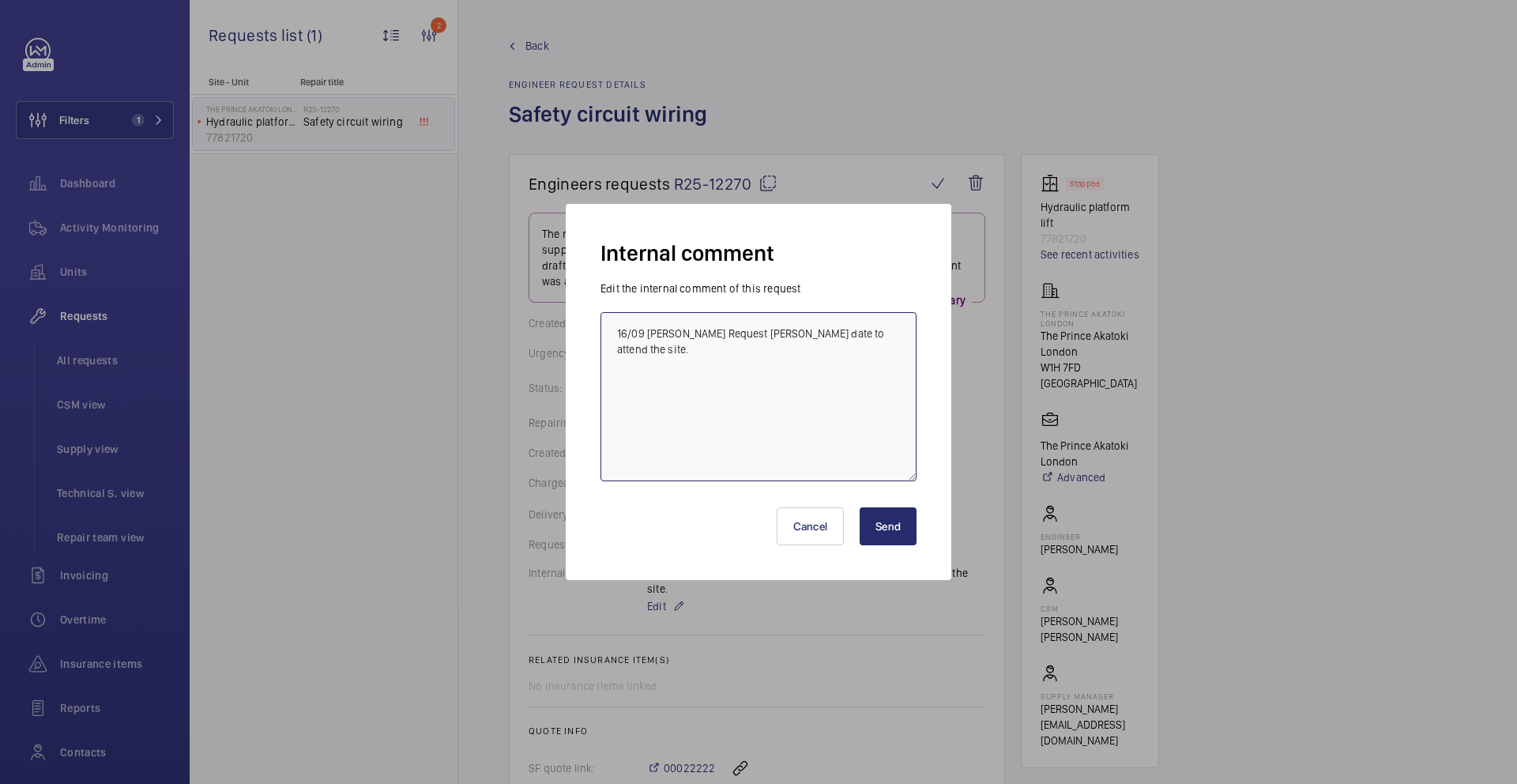
drag, startPoint x: 890, startPoint y: 324, endPoint x: 882, endPoint y: 340, distance: 17.9
click at [890, 324] on textarea "16/09 [PERSON_NAME] Request [PERSON_NAME] date to attend the site." at bounding box center [759, 396] width 317 height 169
click at [882, 340] on textarea "16/09 [PERSON_NAME] Request [PERSON_NAME] date to attend the site." at bounding box center [759, 396] width 317 height 169
type textarea "16/09 [PERSON_NAME] Request [PERSON_NAME] date to attend the site. Simon repo"
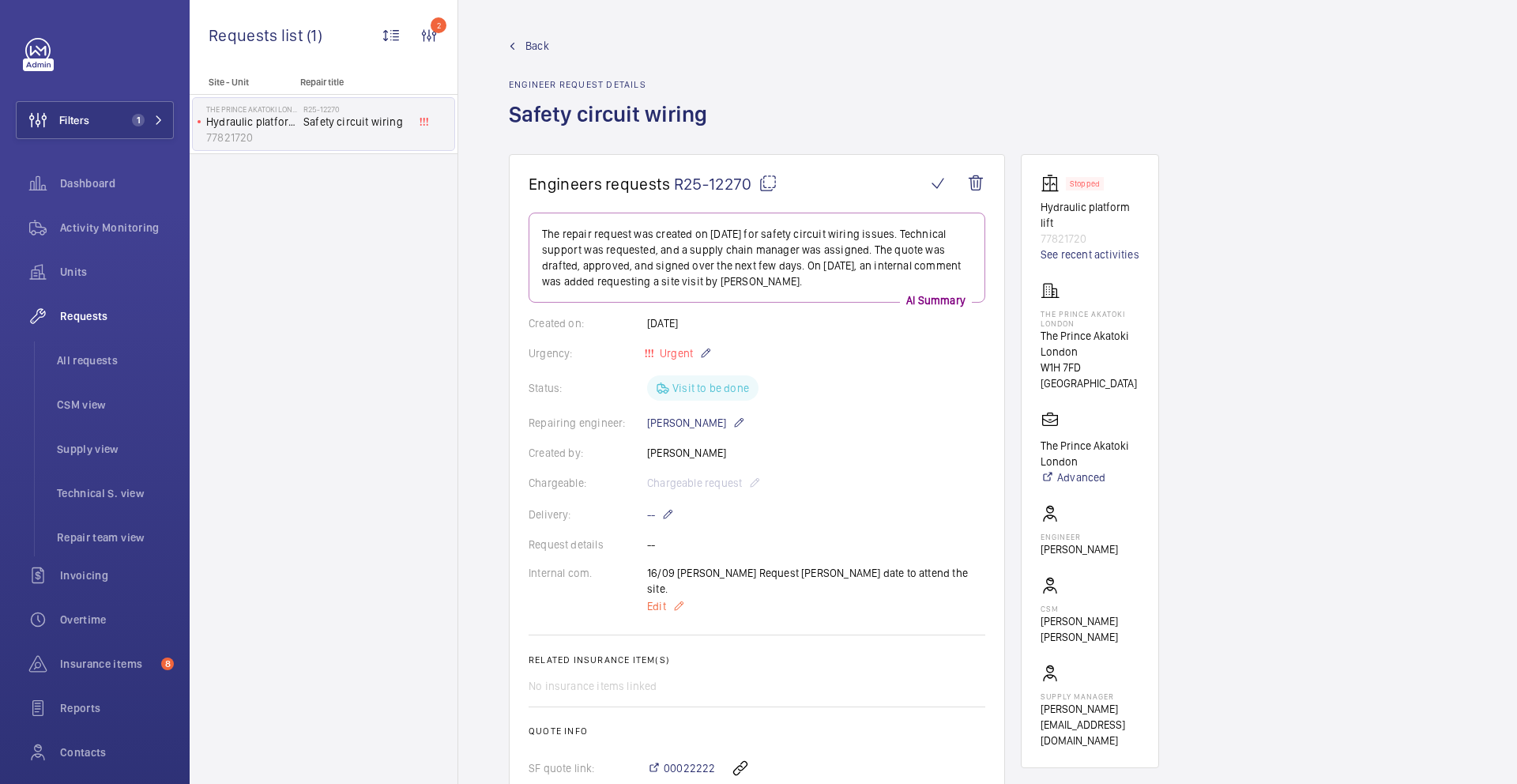
click at [680, 596] on mat-icon at bounding box center [678, 606] width 12 height 19
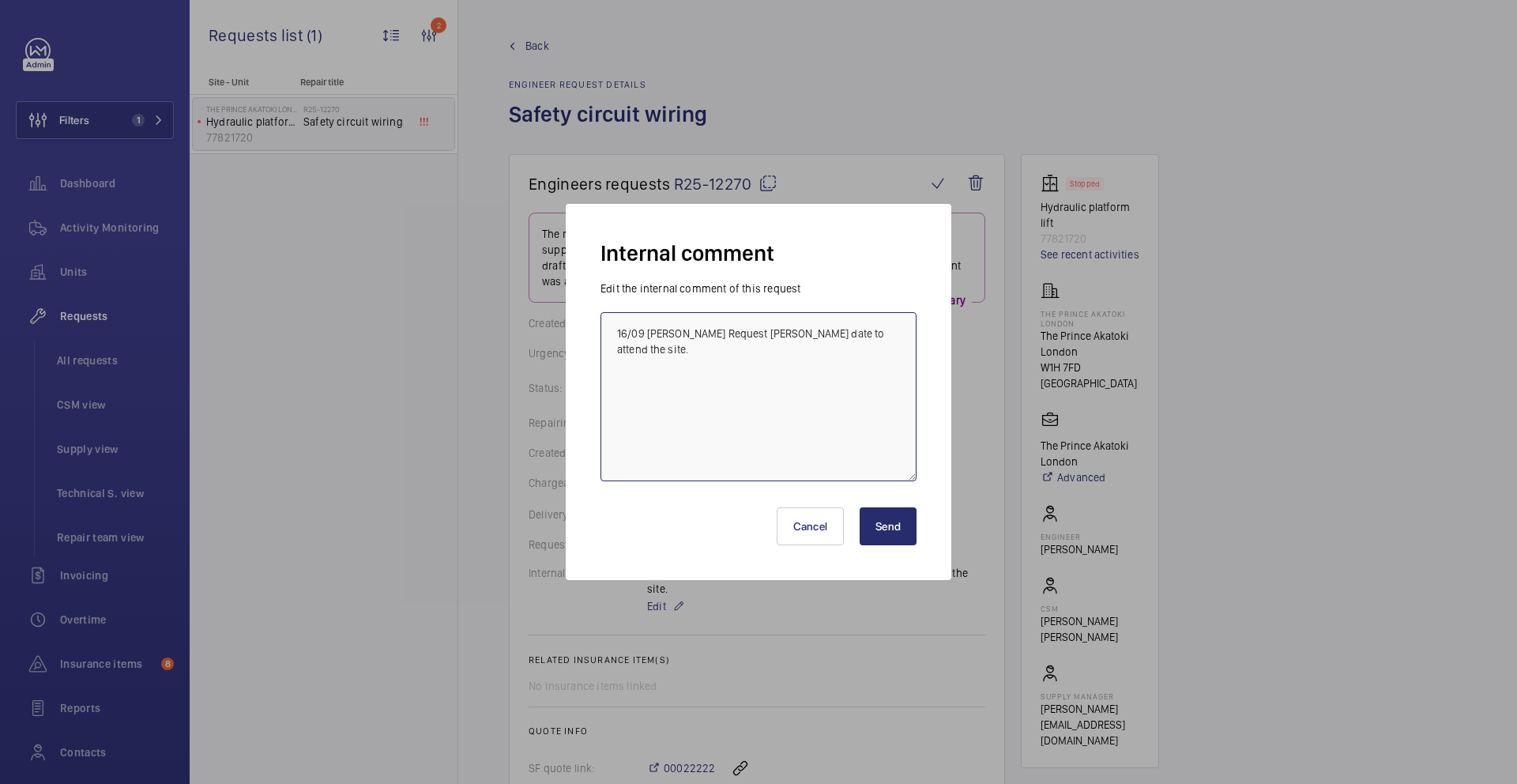
click at [743, 385] on textarea "16/09 Ricardo Request Simon date to attend the site." at bounding box center [759, 396] width 317 height 169
click at [622, 365] on textarea "16/09 Ricardo Request Simon date to attend the site. simon reported" at bounding box center [759, 396] width 317 height 169
click at [754, 371] on textarea "16/09 Ricardo Request Simon date to attend the site. Simon reported" at bounding box center [759, 396] width 317 height 169
paste textarea "I told Steve to tell Connor we don’t want to work on the equipment . This is th…"
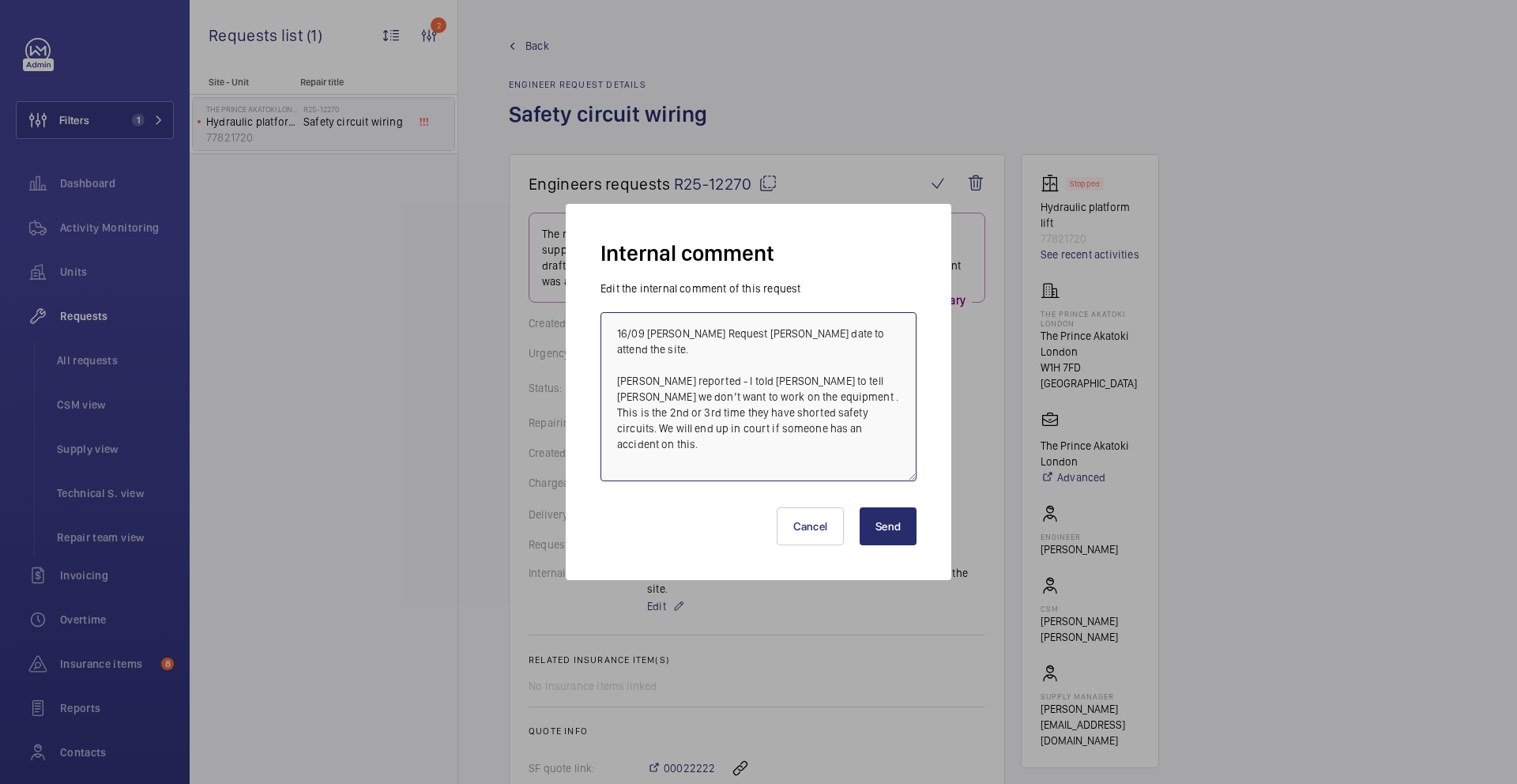
drag, startPoint x: 770, startPoint y: 414, endPoint x: 699, endPoint y: 365, distance: 86.3
click at [699, 365] on textarea "16/09 Ricardo Request Simon date to attend the site. Simon reported - I told St…" at bounding box center [759, 396] width 317 height 169
type textarea "16/09 Ricardo Request Simon date to attend the site. Simon reported - we should…"
click at [894, 537] on button "Send" at bounding box center [887, 525] width 57 height 38
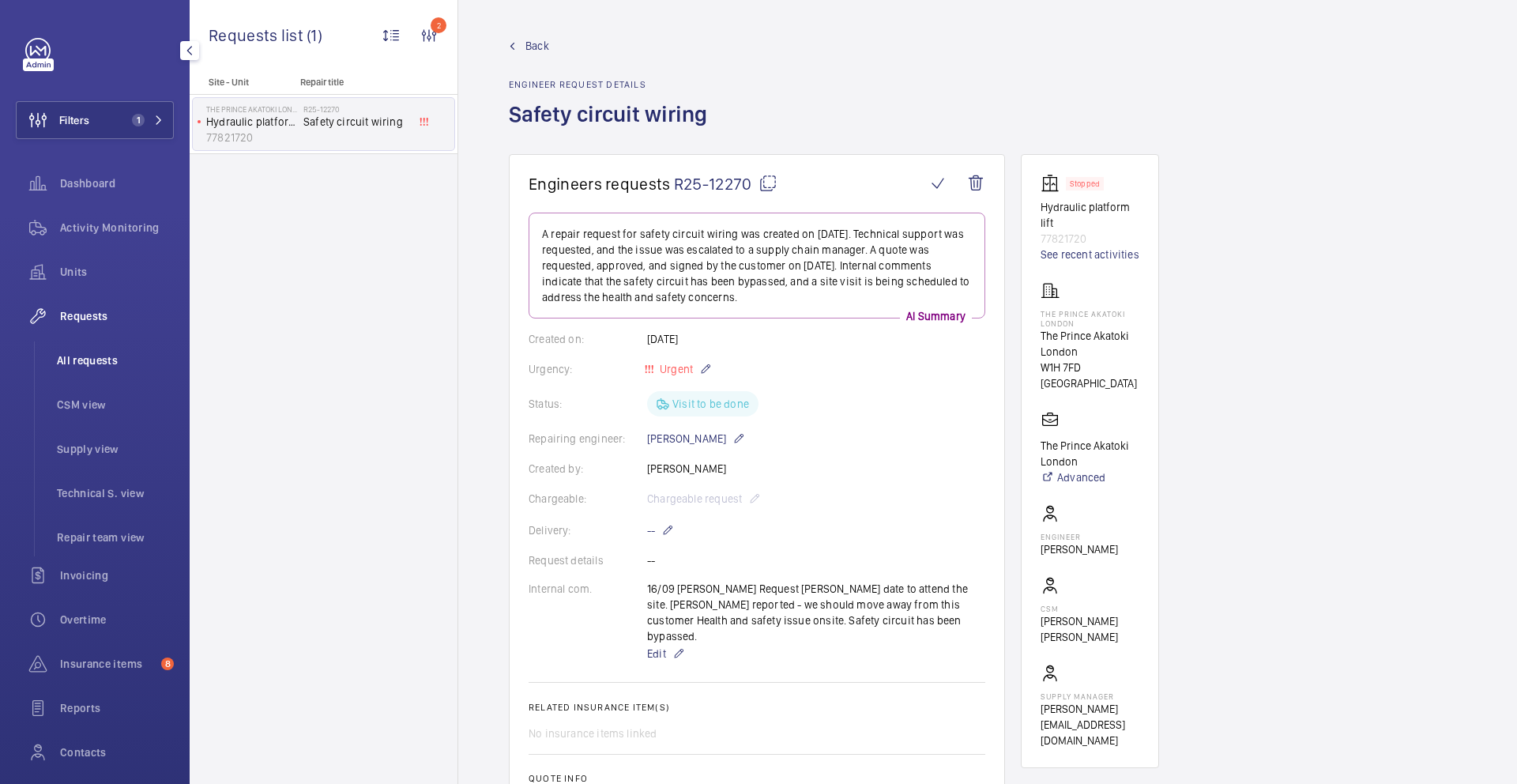
click at [94, 357] on span "All requests" at bounding box center [115, 360] width 117 height 16
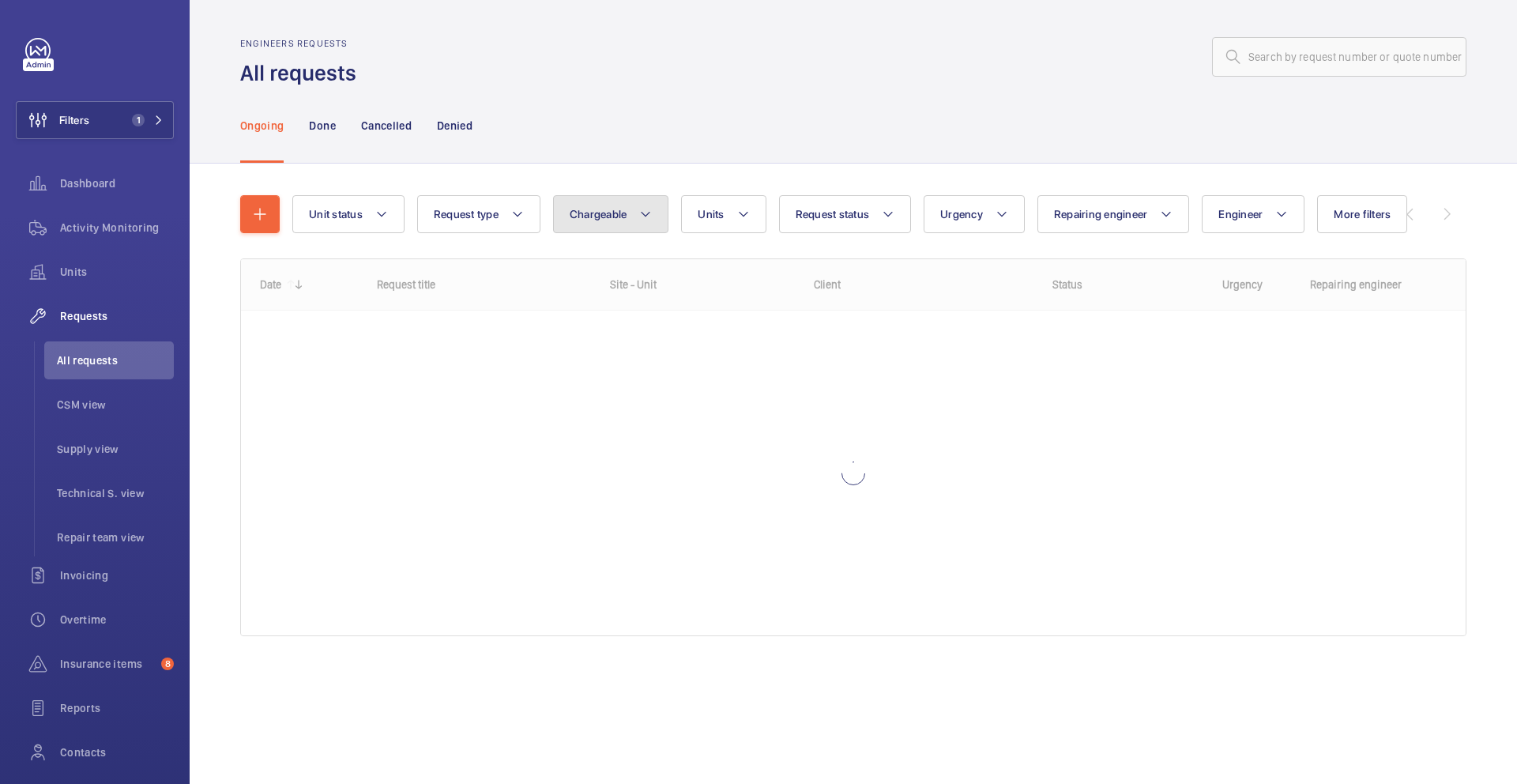
click at [593, 231] on button "Chargeable" at bounding box center [611, 213] width 116 height 38
click at [607, 265] on mat-radio-button "Chargeable" at bounding box center [703, 262] width 284 height 31
radio input "true"
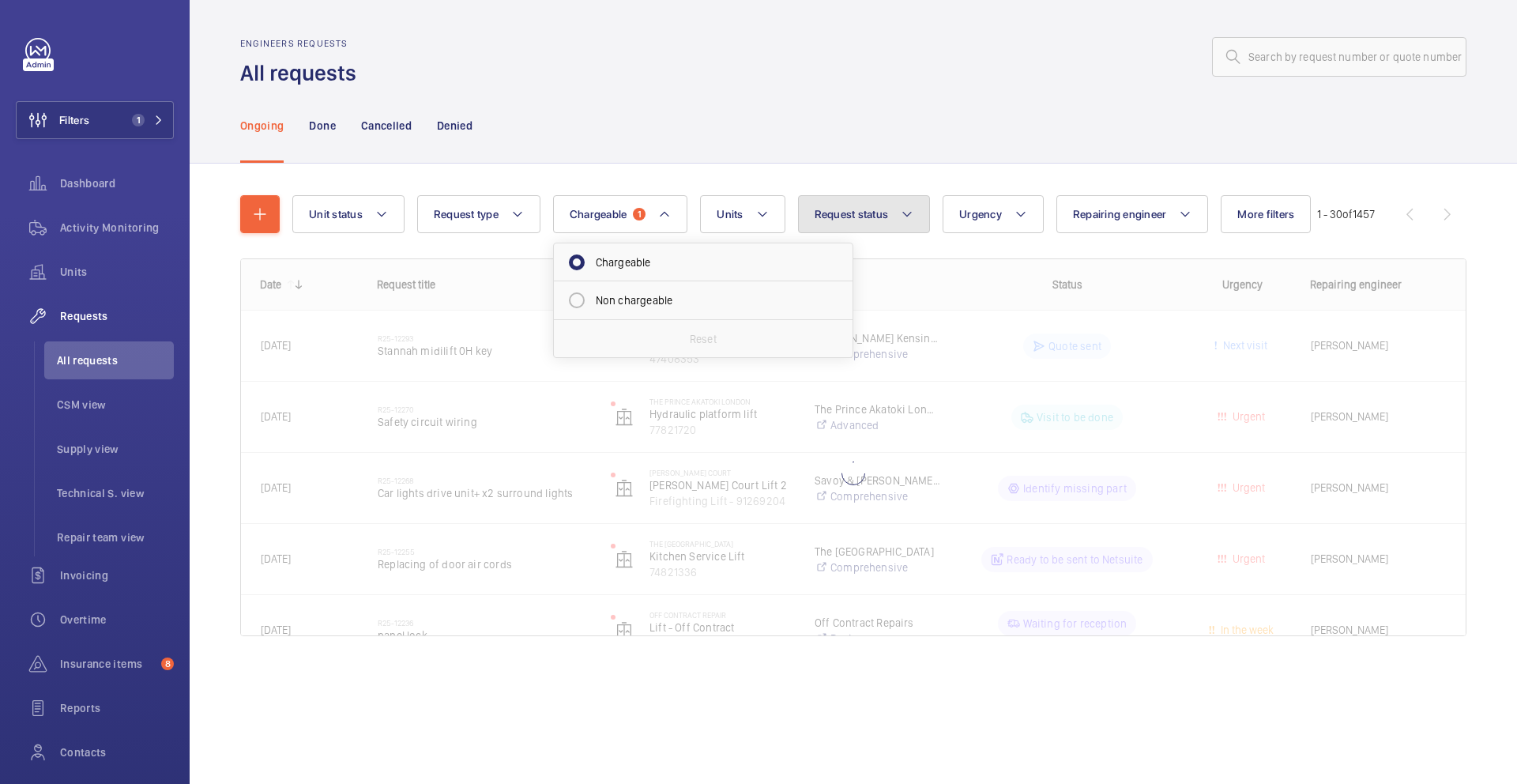
click at [908, 222] on mat-icon at bounding box center [907, 214] width 12 height 19
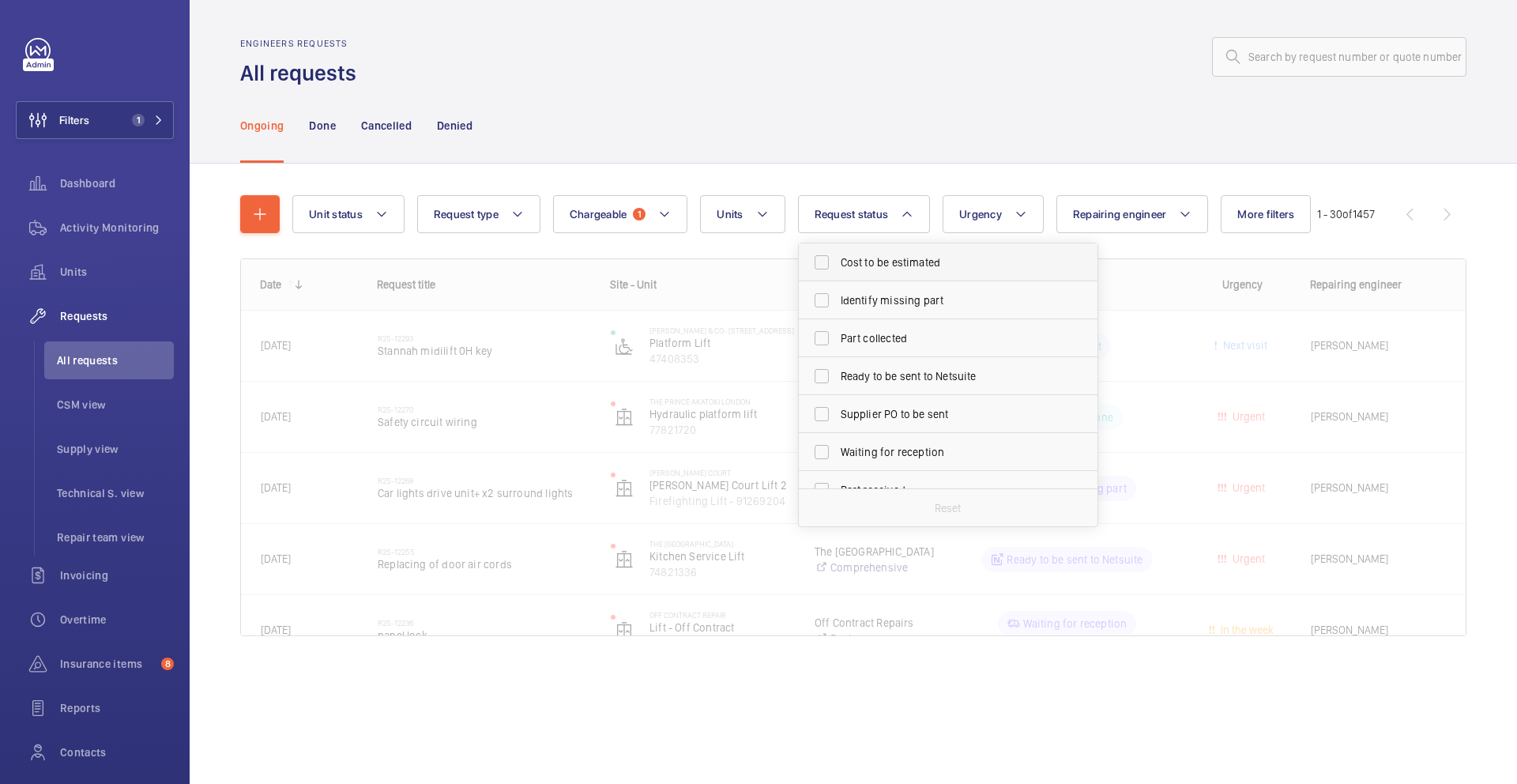
click at [912, 275] on label "Cost to be estimated" at bounding box center [936, 261] width 275 height 38
click at [838, 275] on input "Cost to be estimated" at bounding box center [822, 262] width 31 height 31
checkbox input "true"
drag, startPoint x: 908, startPoint y: 291, endPoint x: 910, endPoint y: 309, distance: 18.1
click at [908, 292] on label "Identify missing part" at bounding box center [936, 300] width 275 height 38
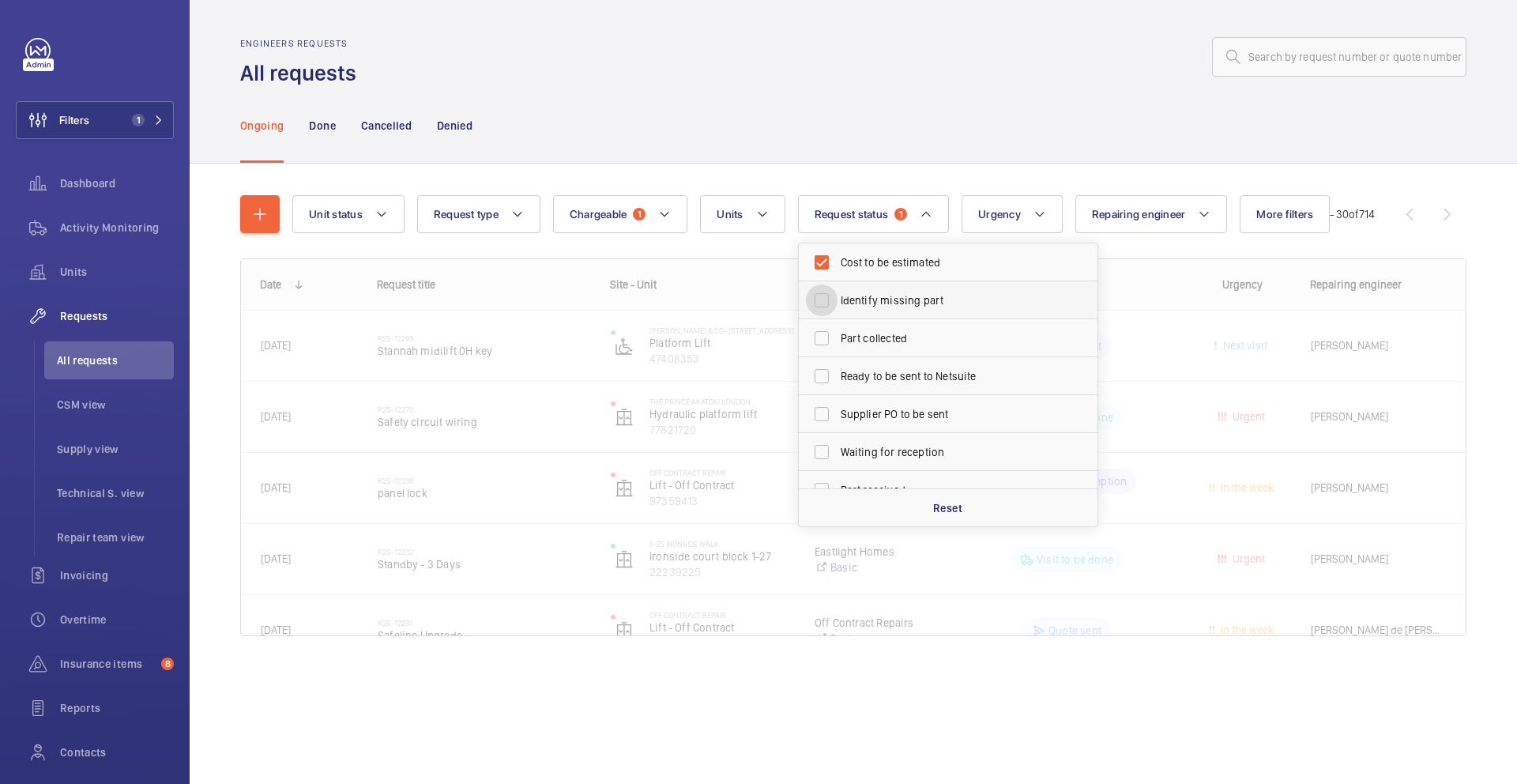
click at [838, 292] on input "Identify missing part" at bounding box center [822, 300] width 31 height 31
checkbox input "true"
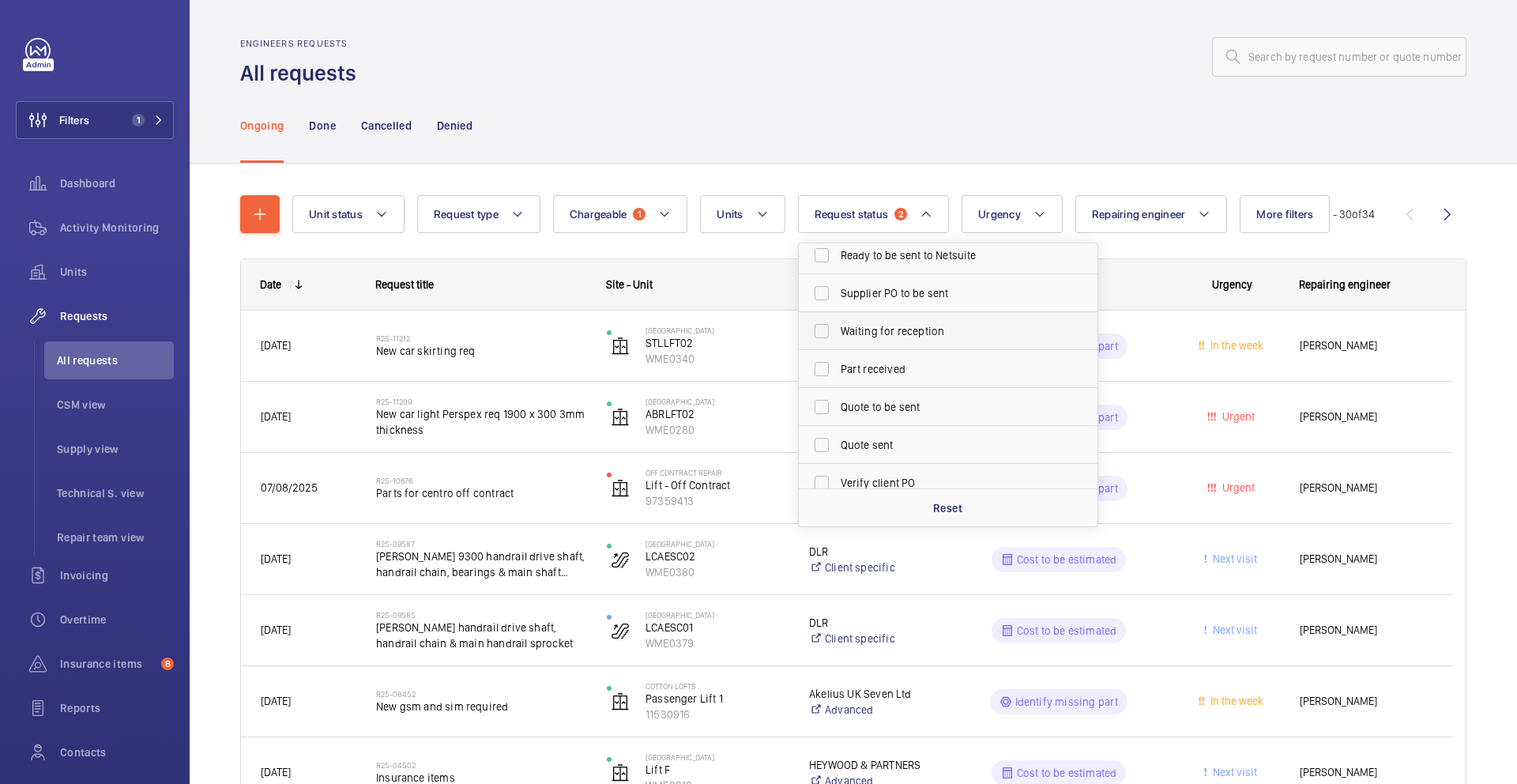
scroll to position [122, 0]
click at [880, 413] on label "Quote to be sent" at bounding box center [936, 405] width 275 height 38
click at [838, 413] on input "Quote to be sent" at bounding box center [822, 406] width 31 height 31
checkbox input "true"
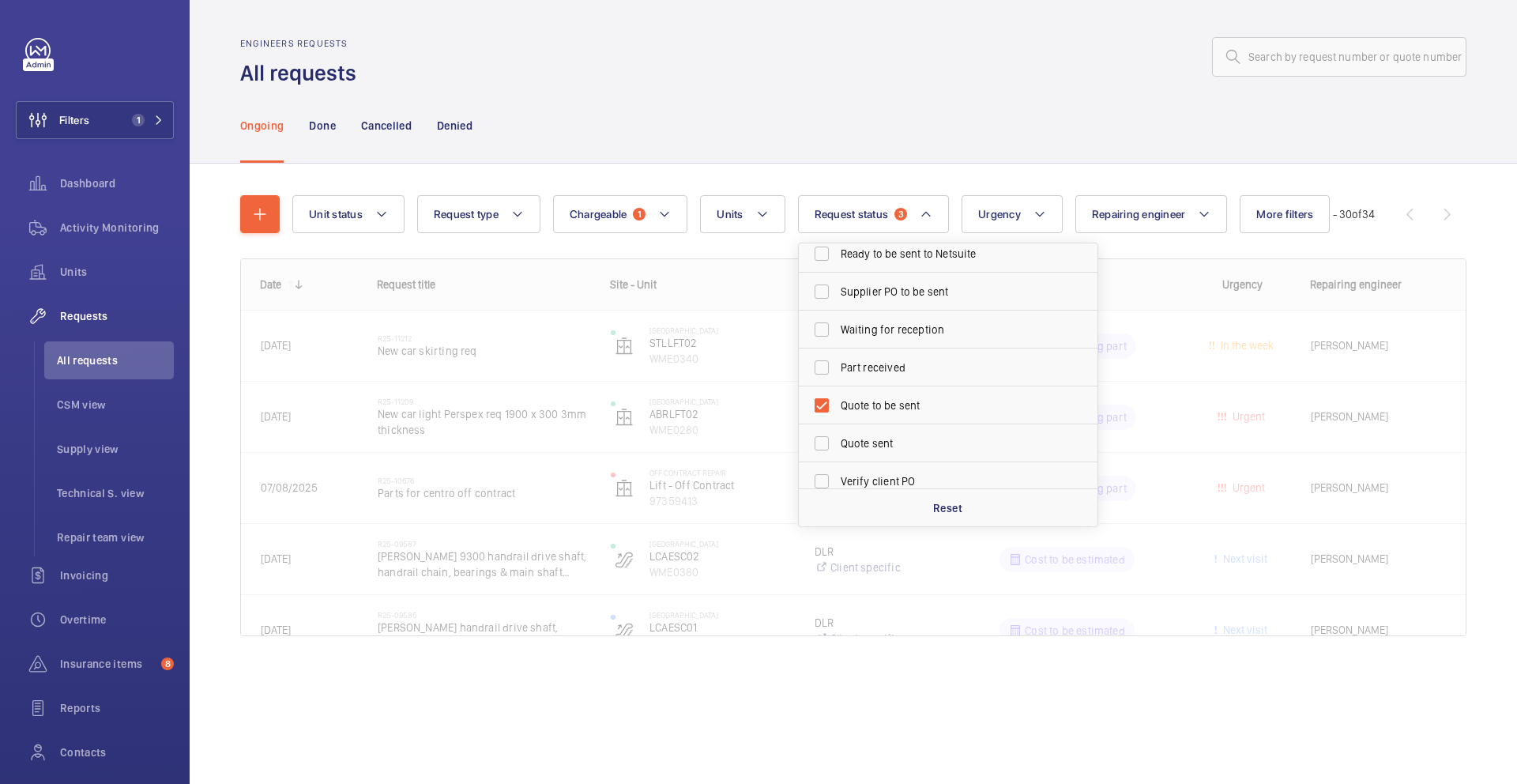
click at [850, 111] on div "Ongoing Done Cancelled Denied" at bounding box center [853, 125] width 1227 height 75
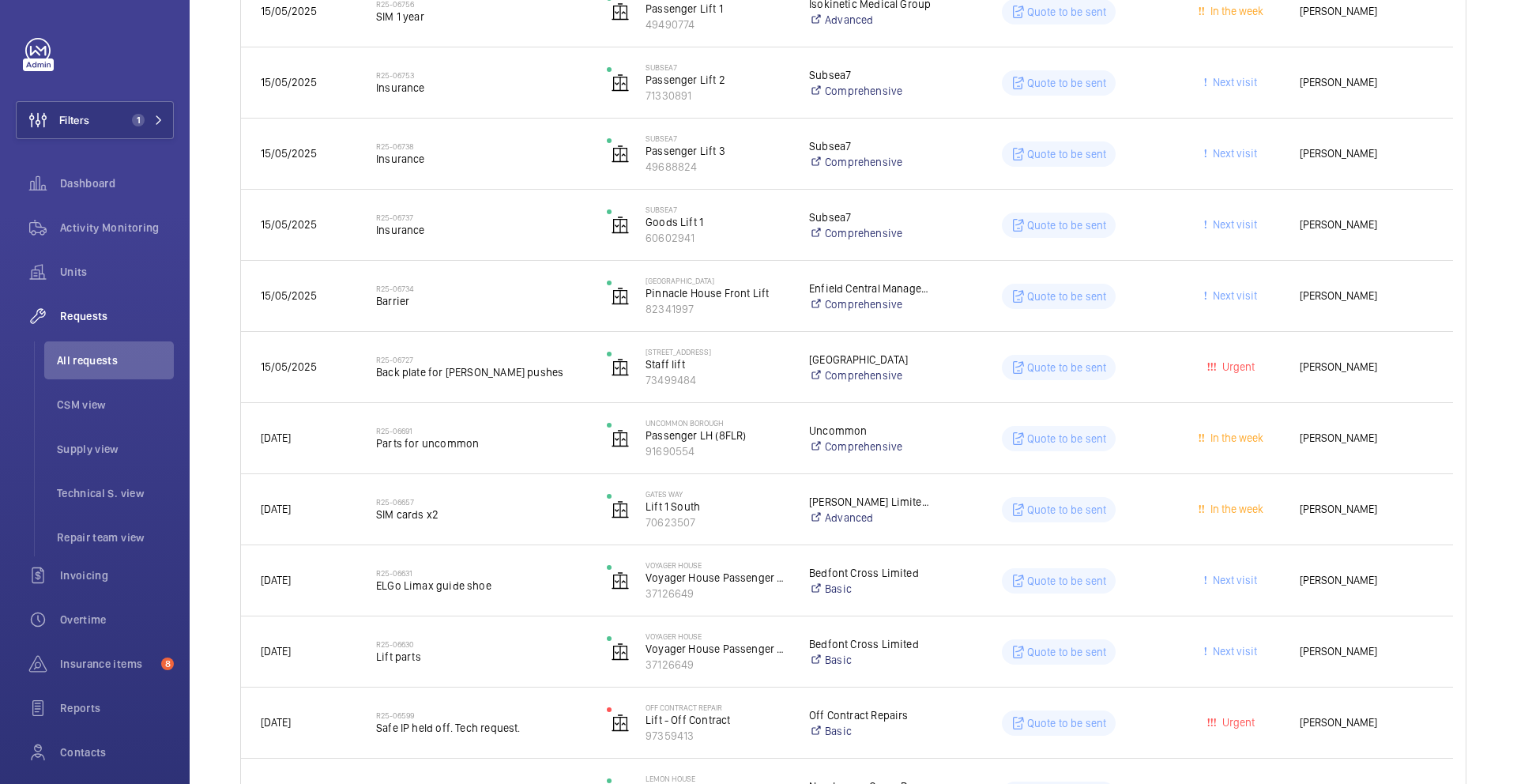
scroll to position [904, 0]
